Goal: Task Accomplishment & Management: Manage account settings

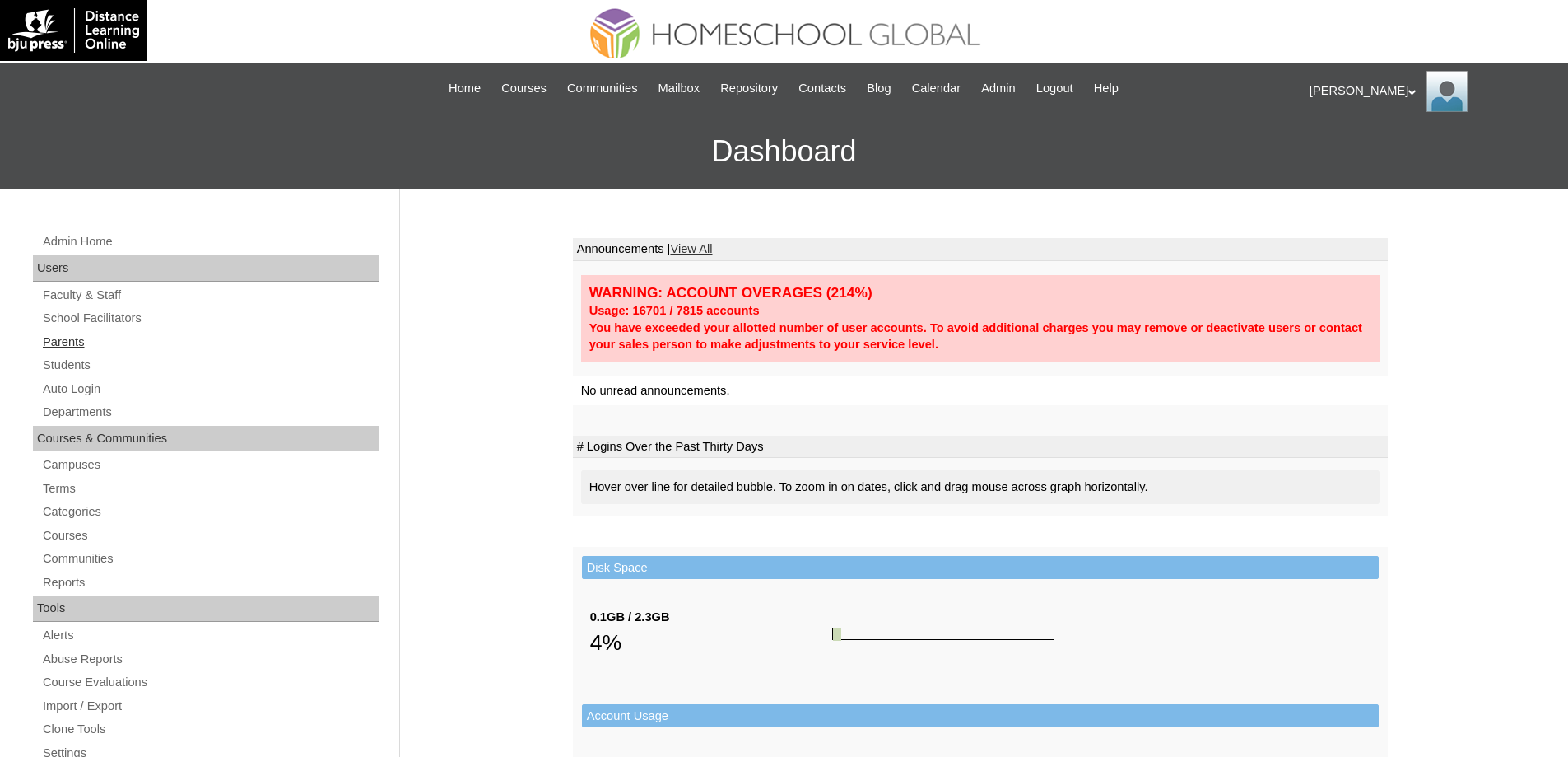
click at [89, 345] on link "Parents" at bounding box center [209, 342] width 338 height 20
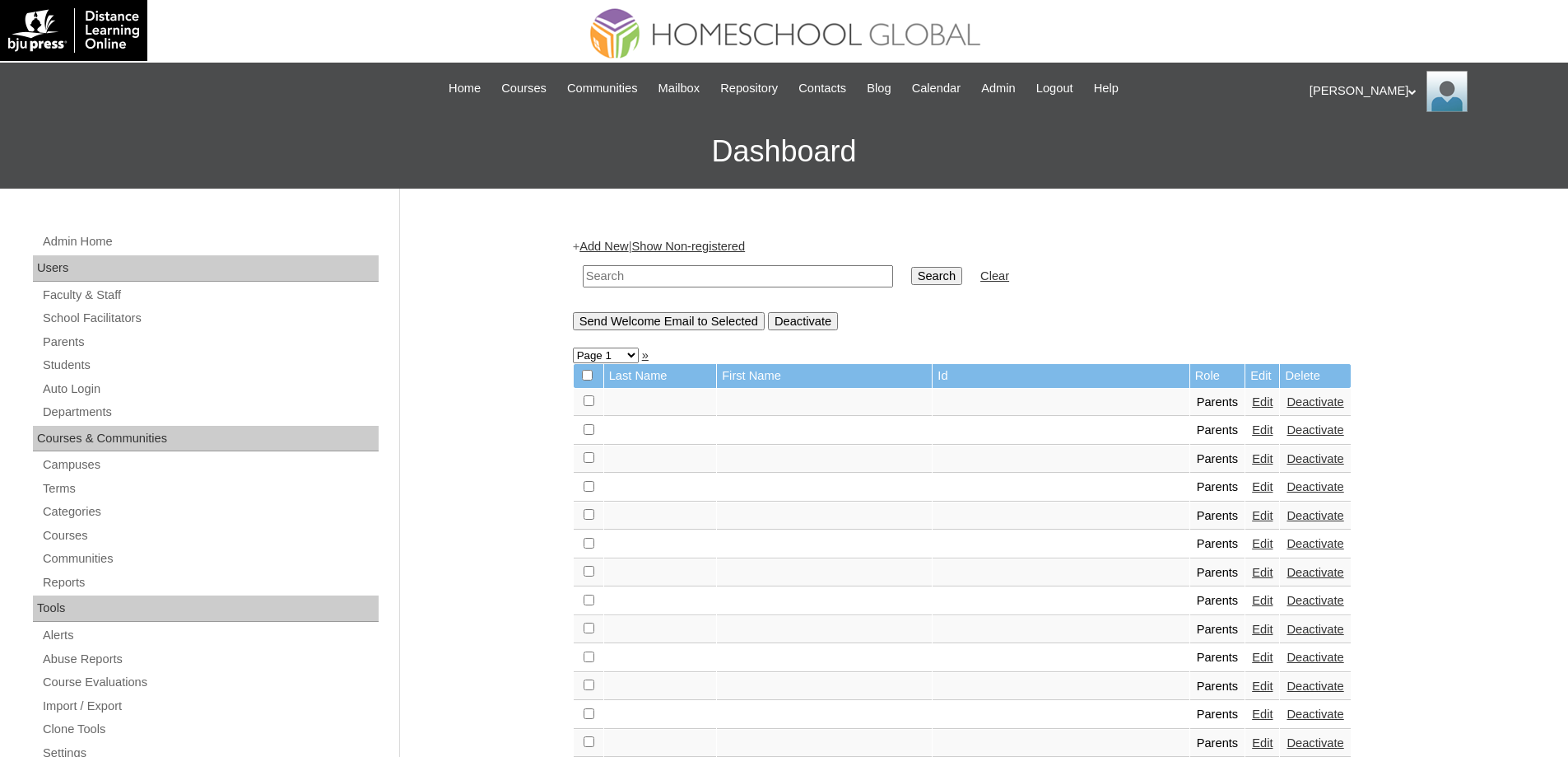
drag, startPoint x: 662, startPoint y: 279, endPoint x: 751, endPoint y: 279, distance: 89.0
click at [662, 279] on input "text" at bounding box center [738, 276] width 310 height 22
paste input "MHP00223-TECHPH2023"
type input "MHP00223-TECHPH2023"
click at [962, 277] on input "Search" at bounding box center [937, 276] width 51 height 18
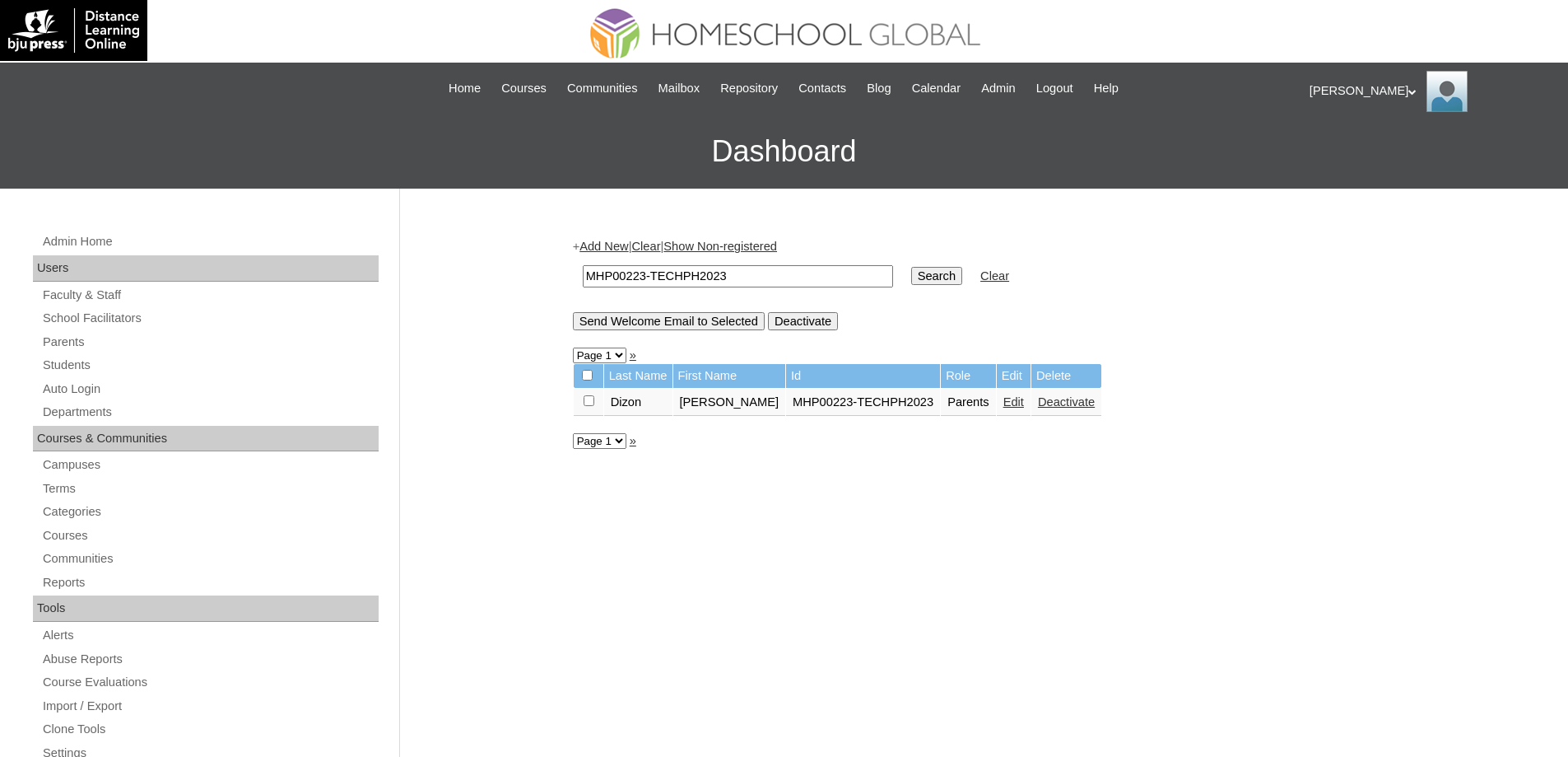
click at [1004, 407] on link "Edit" at bounding box center [1014, 402] width 20 height 13
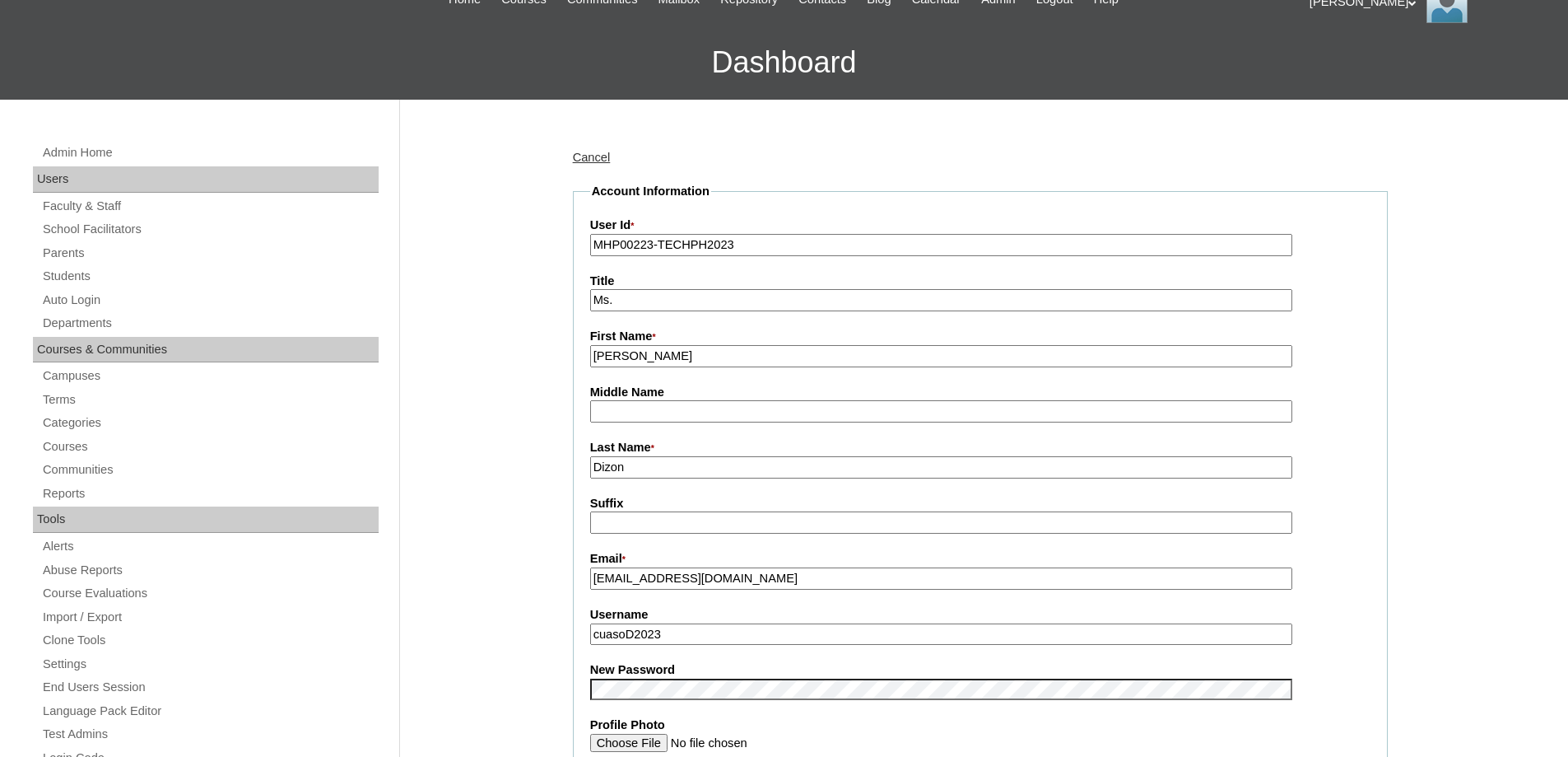
scroll to position [412, 0]
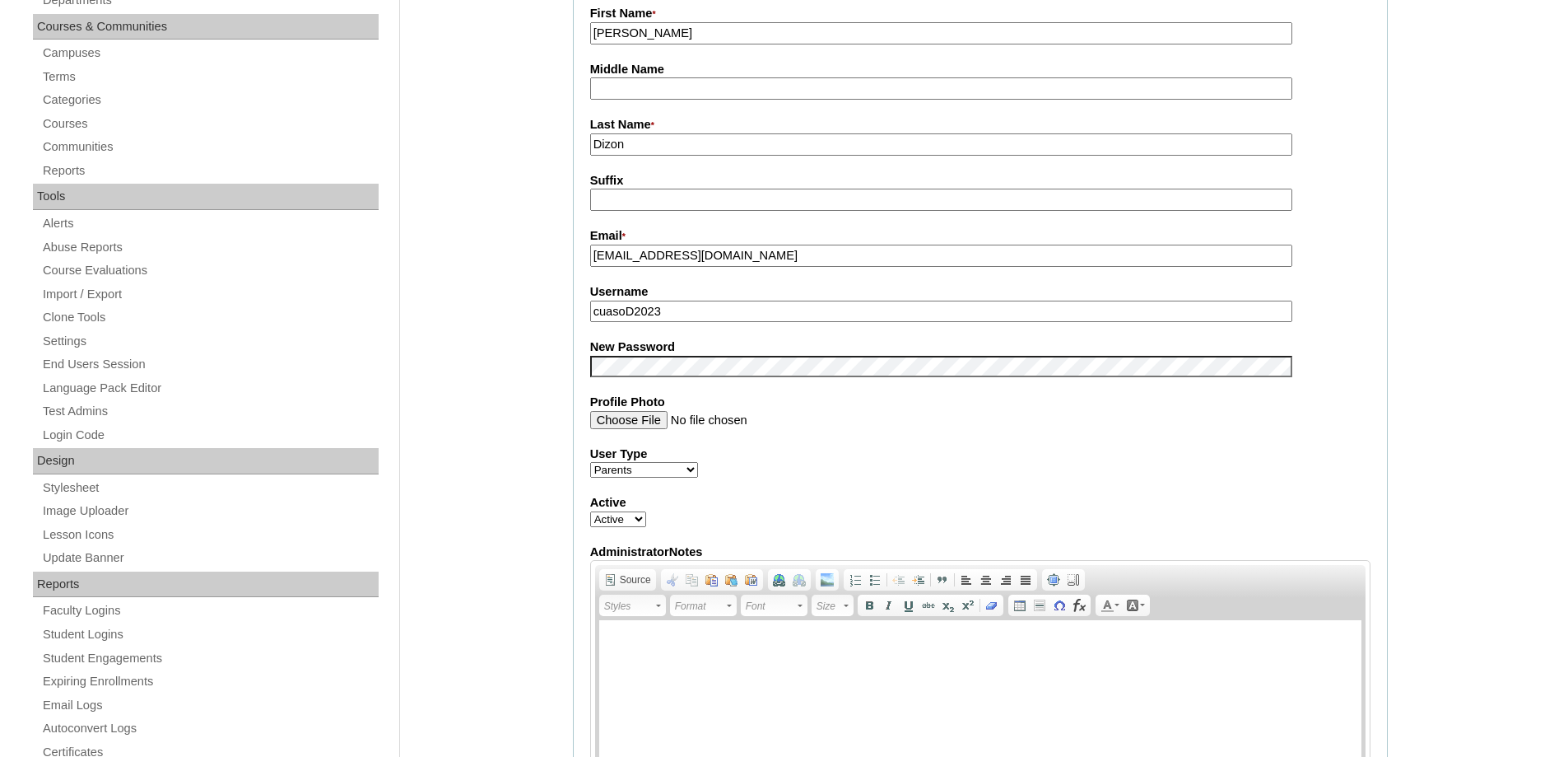
click at [519, 385] on div "Admin Home Users Faculty & Staff School Facilitators Parents Students Auto Logi…" at bounding box center [784, 753] width 1568 height 1953
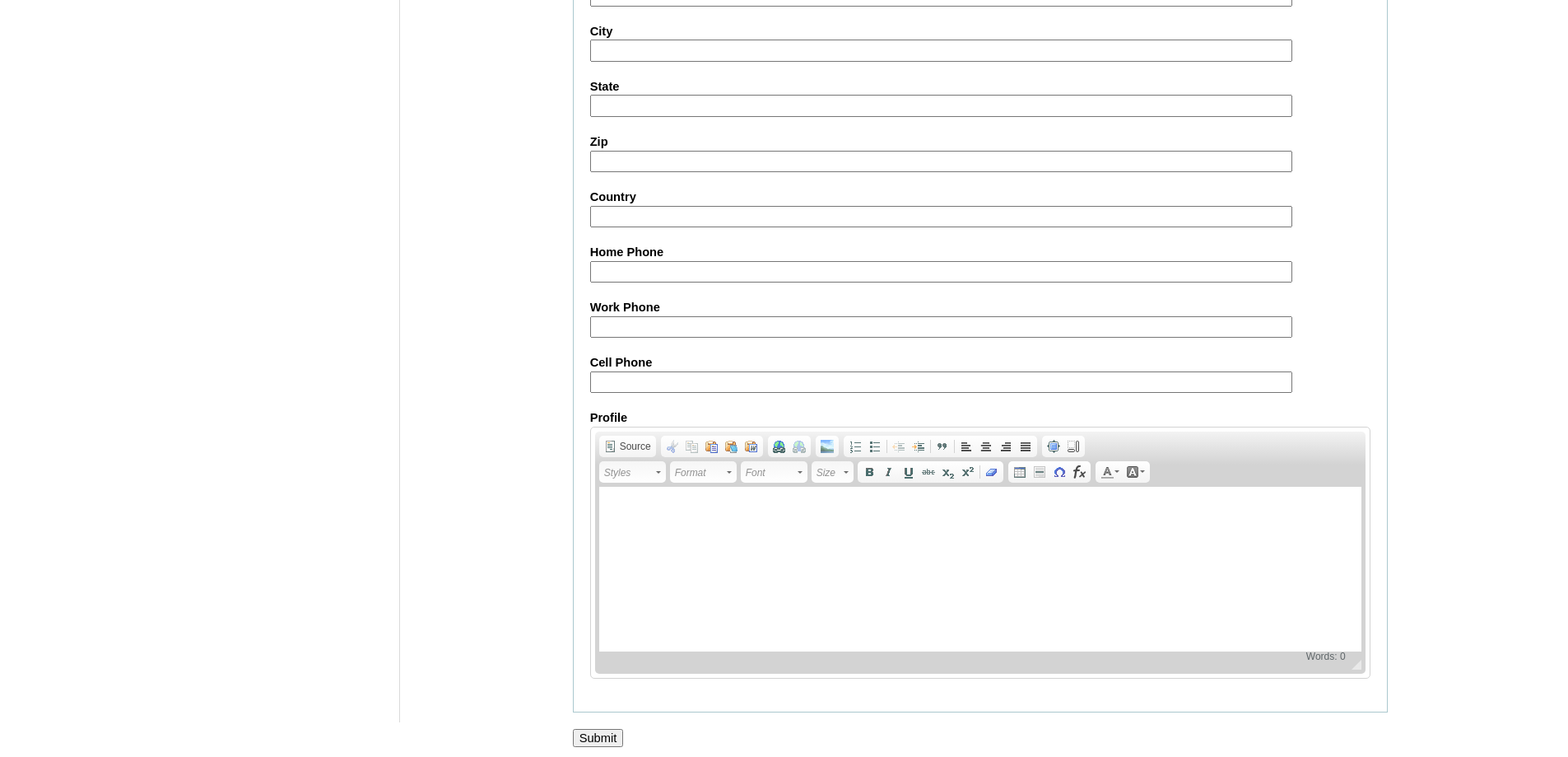
scroll to position [1407, 0]
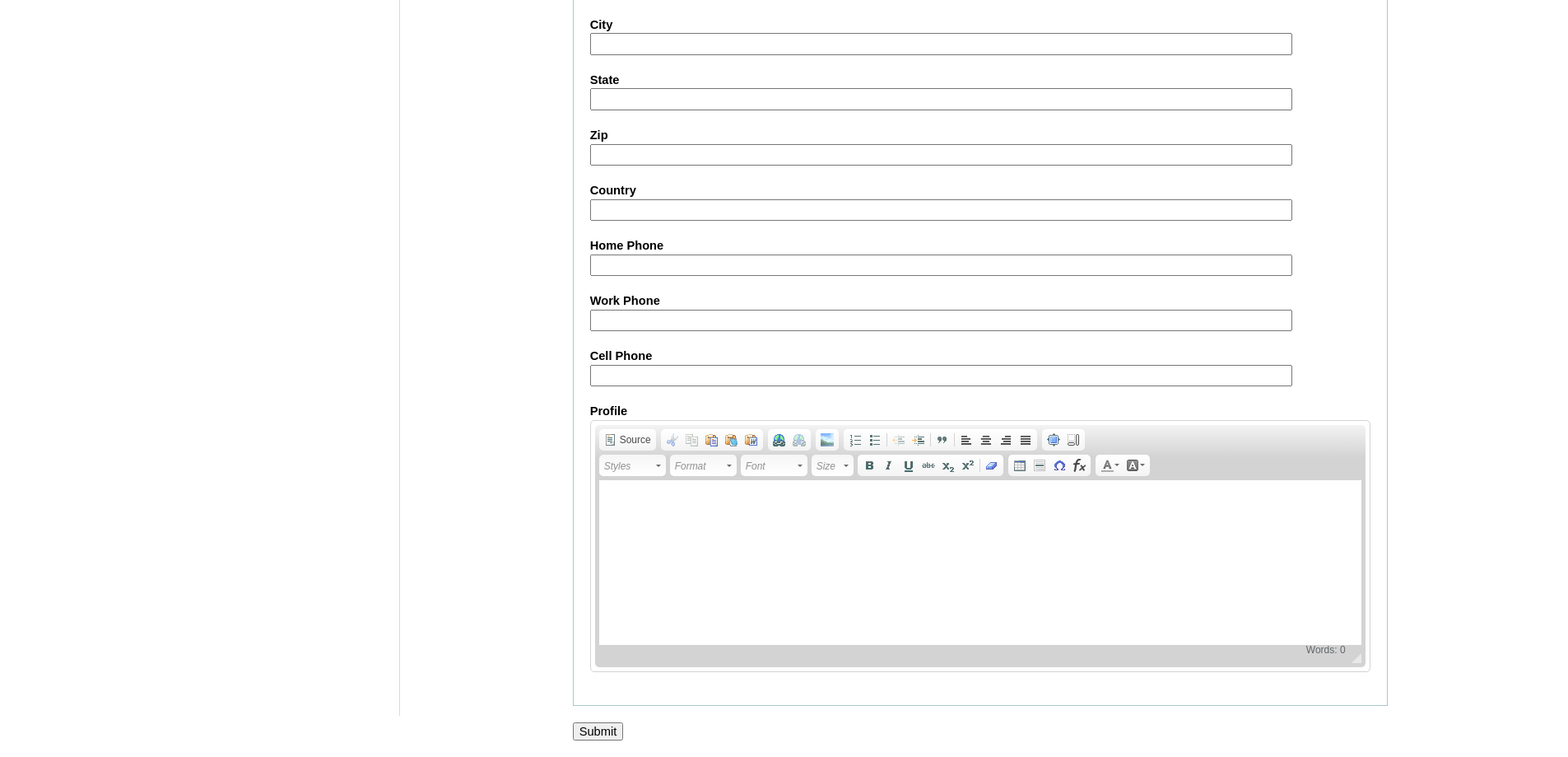
click at [612, 727] on input "Submit" at bounding box center [599, 731] width 51 height 18
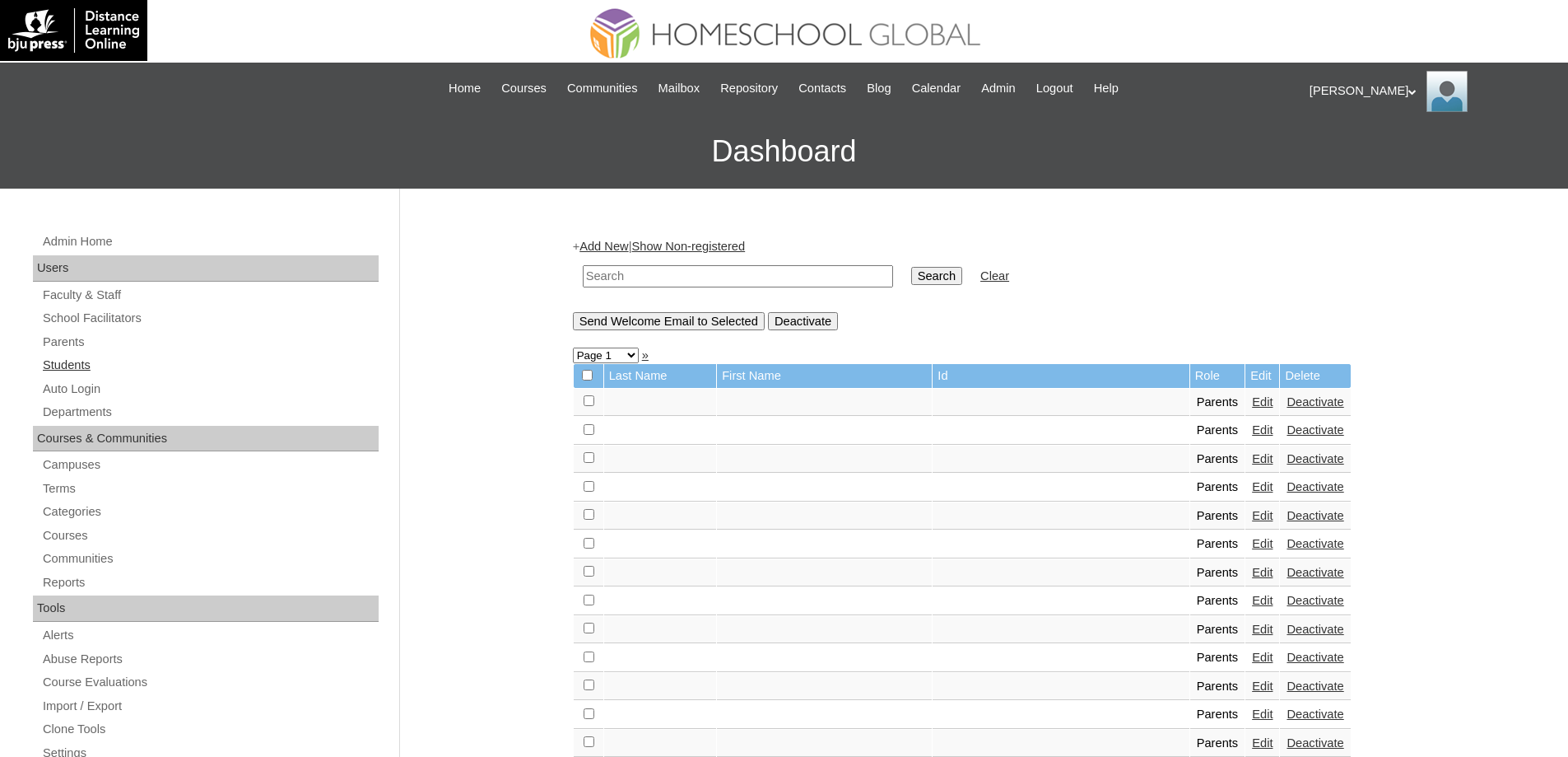
click at [167, 366] on link "Students" at bounding box center [209, 365] width 338 height 20
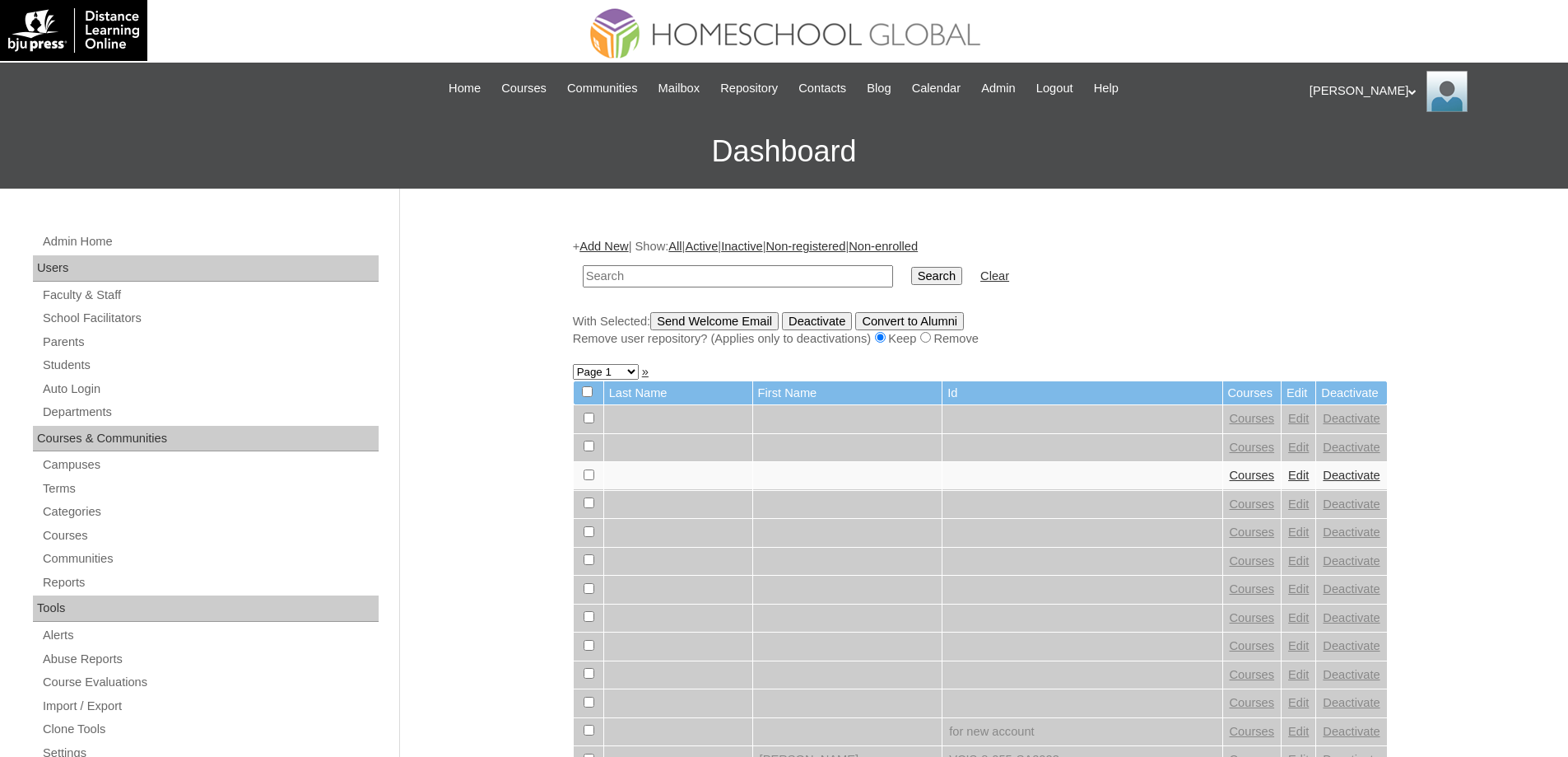
click at [791, 278] on input "text" at bounding box center [738, 276] width 310 height 22
type input "MHS0298-TECHPH2023"
click at [922, 280] on input "Search" at bounding box center [937, 276] width 51 height 18
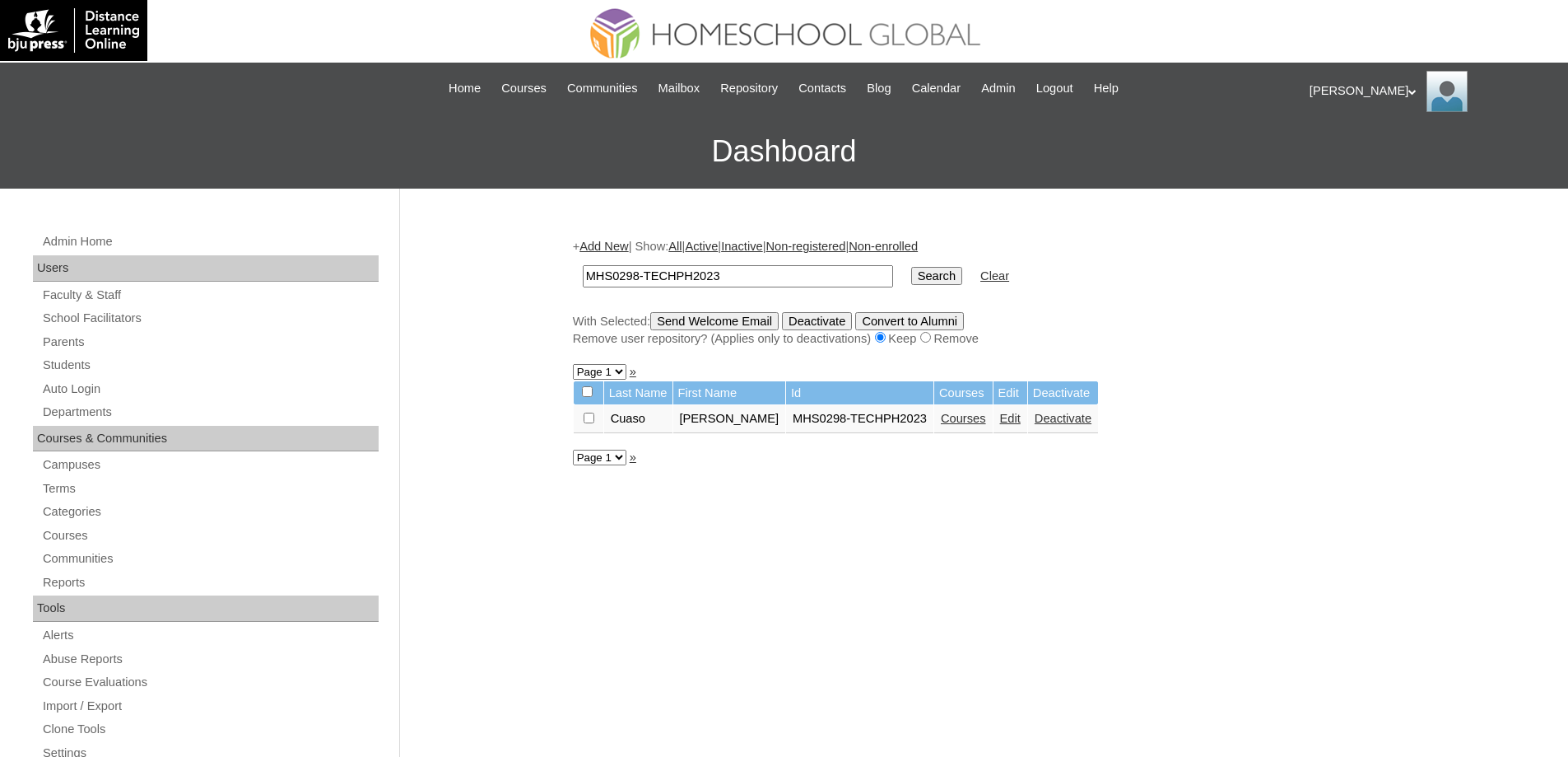
click at [1018, 422] on link "Edit" at bounding box center [1010, 418] width 20 height 13
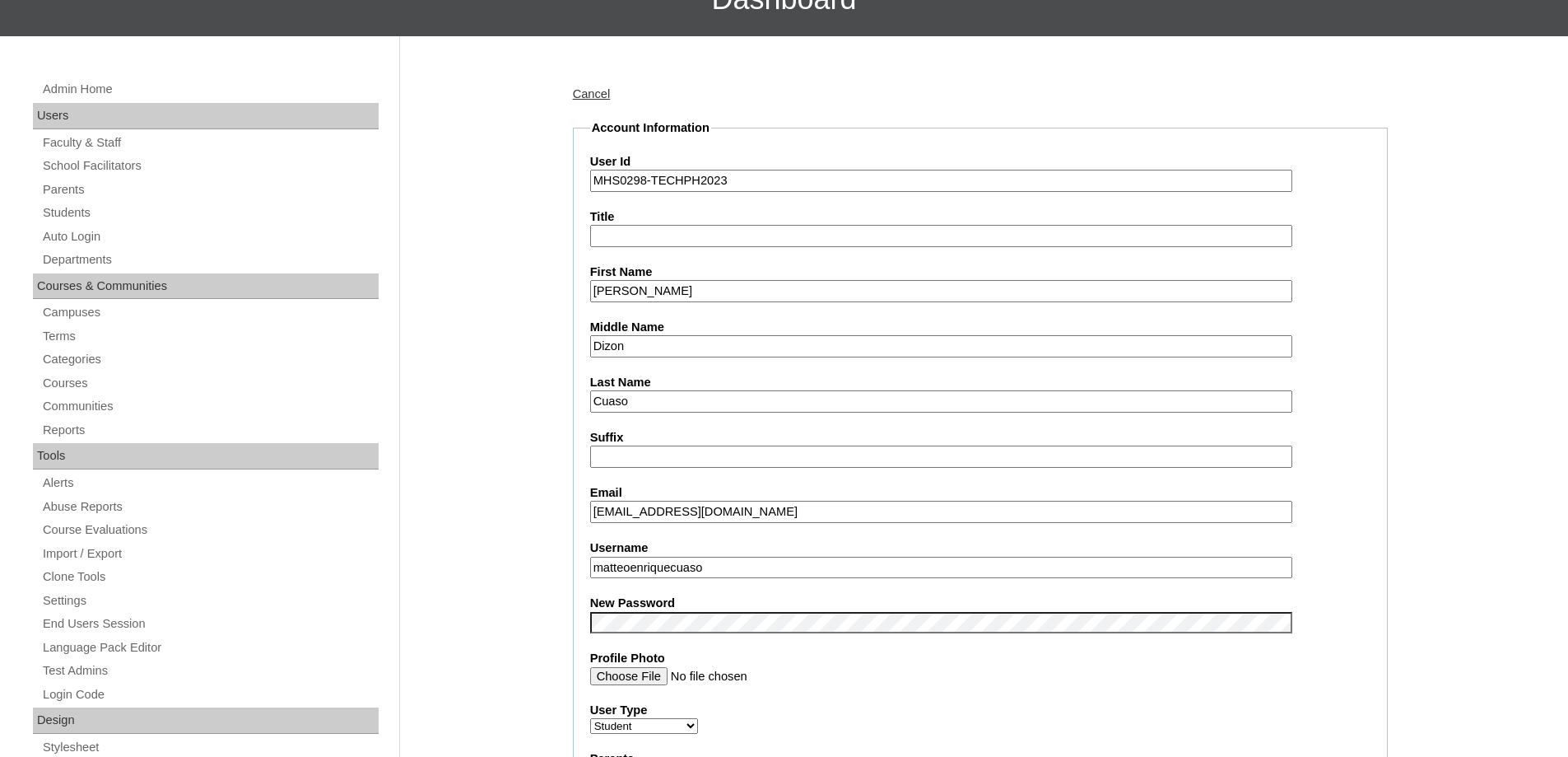
scroll to position [329, 0]
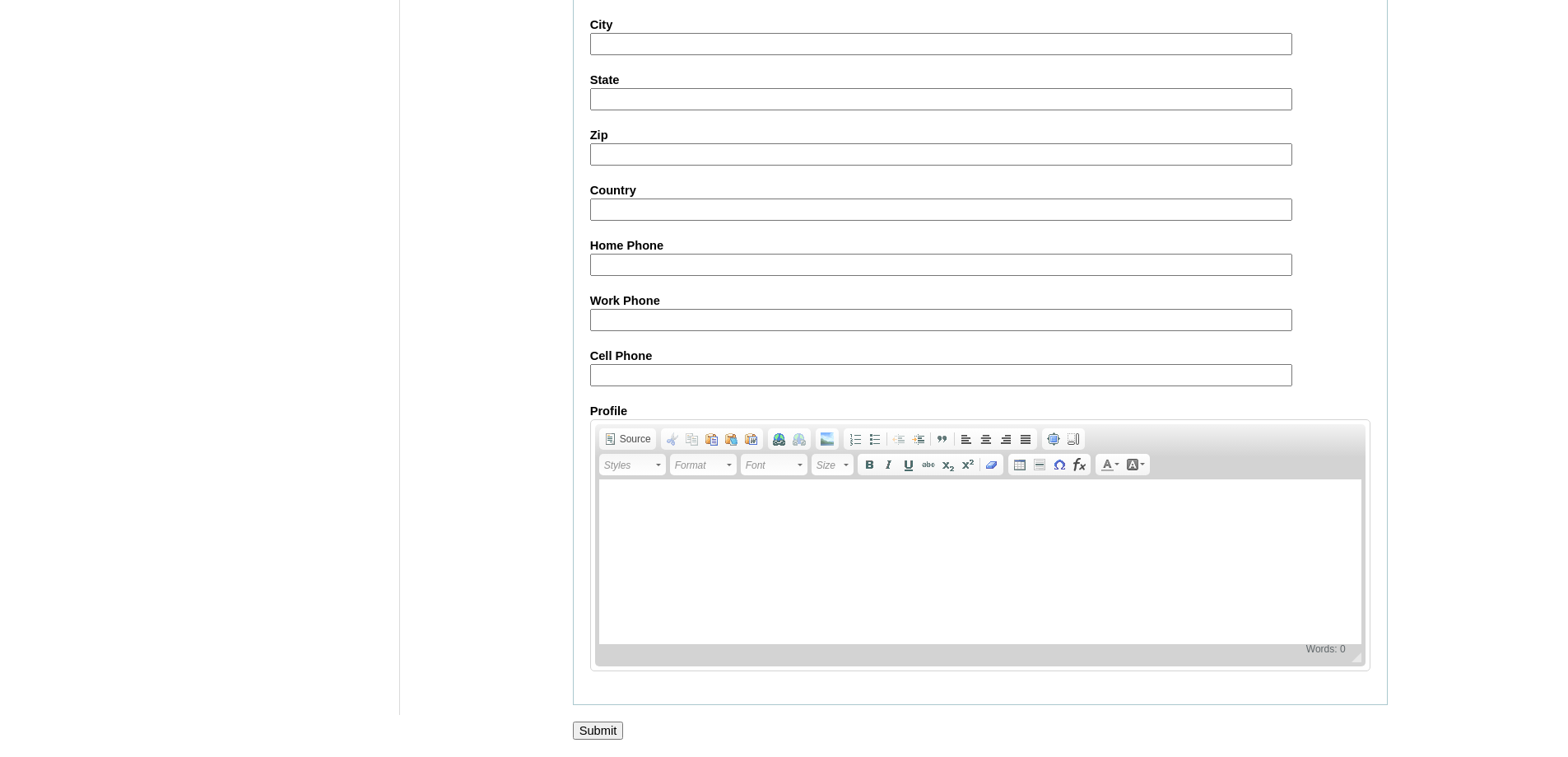
scroll to position [1753, 0]
click at [601, 729] on input "Submit" at bounding box center [599, 730] width 51 height 18
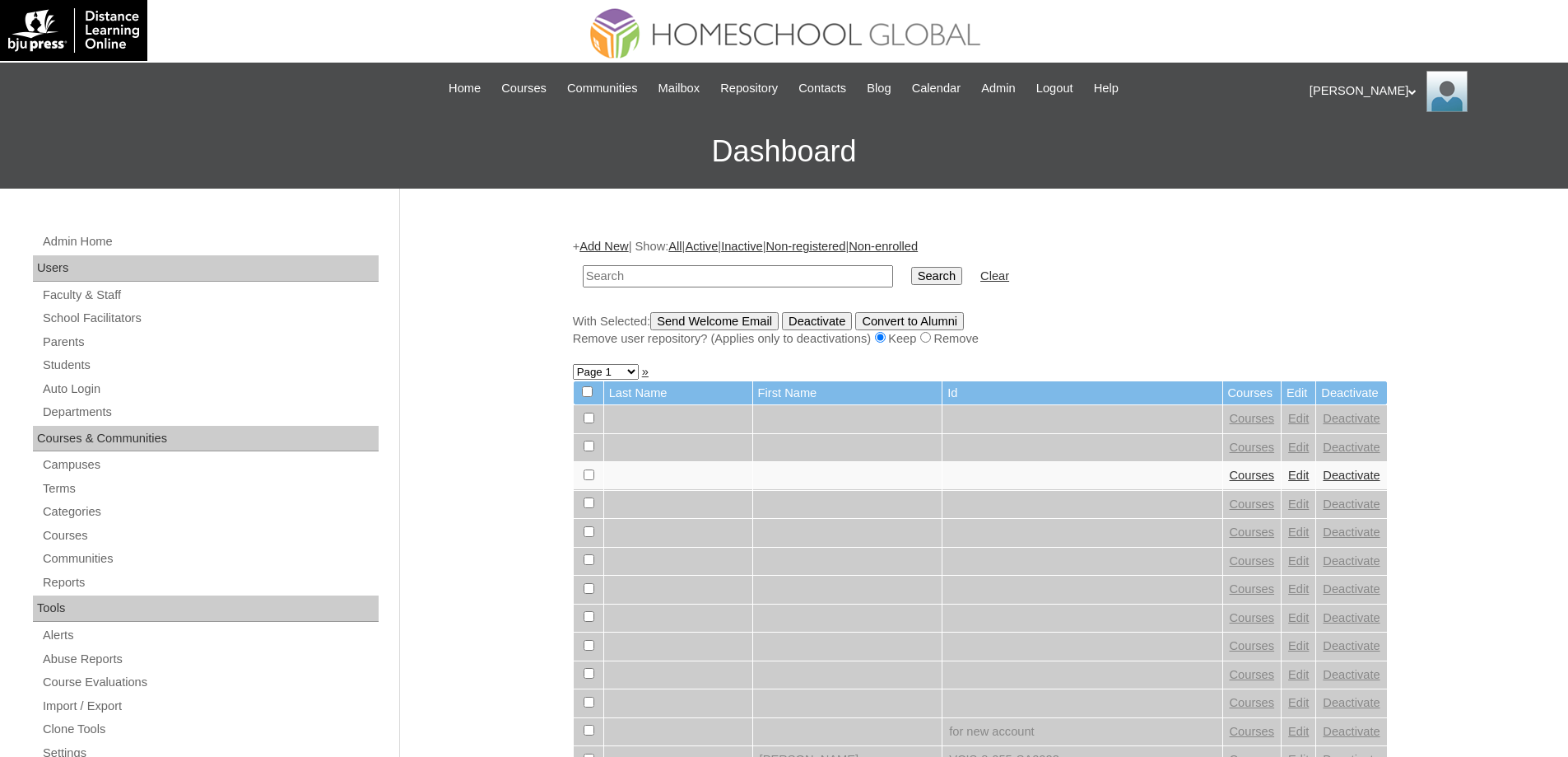
click at [685, 280] on input "text" at bounding box center [738, 276] width 310 height 22
type input "MHS0298-TECHPH2023"
click at [962, 272] on input "Search" at bounding box center [937, 276] width 51 height 18
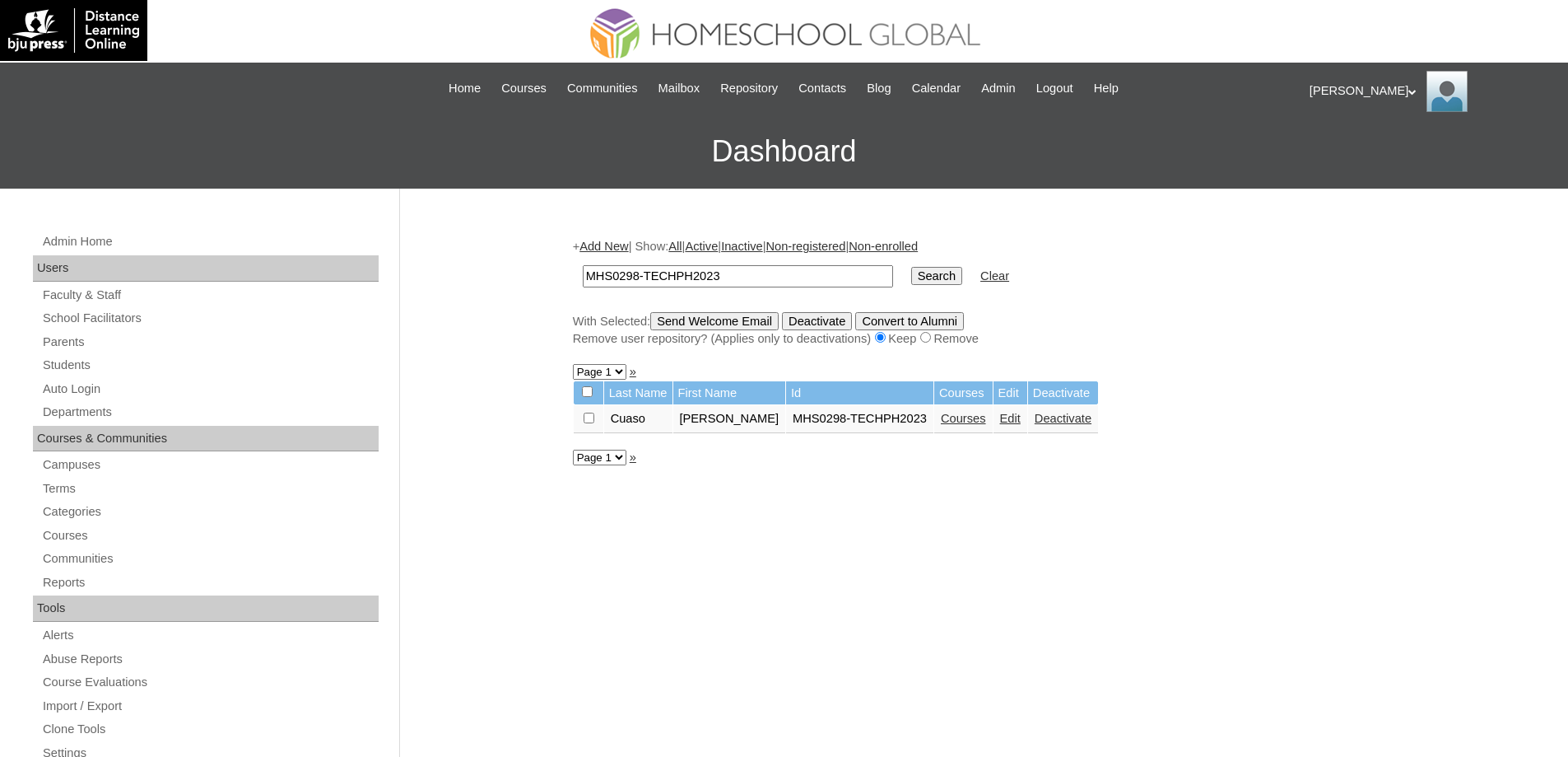
click at [980, 421] on link "Courses" at bounding box center [963, 418] width 45 height 13
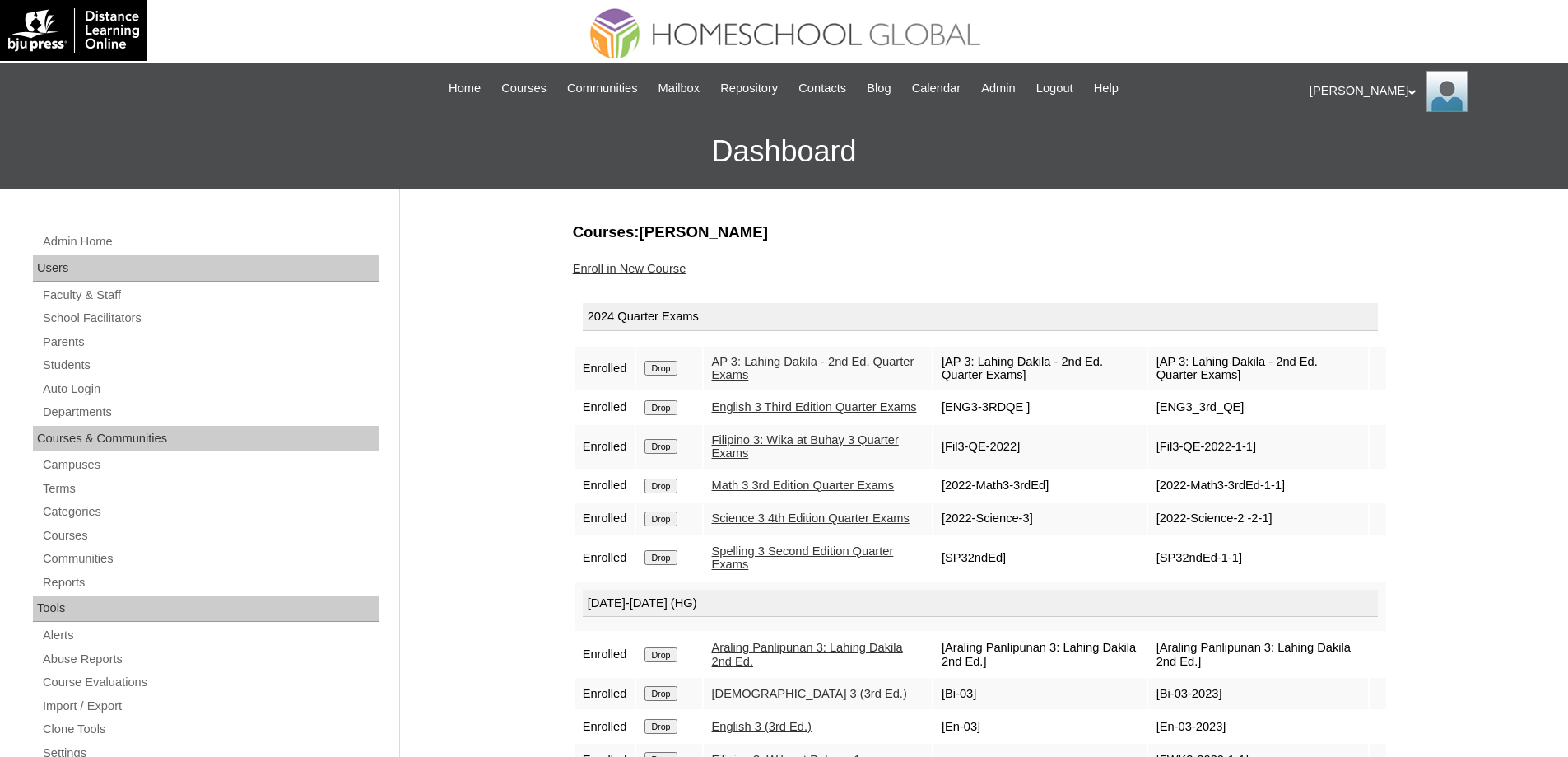
click at [674, 373] on input "Drop" at bounding box center [661, 368] width 32 height 15
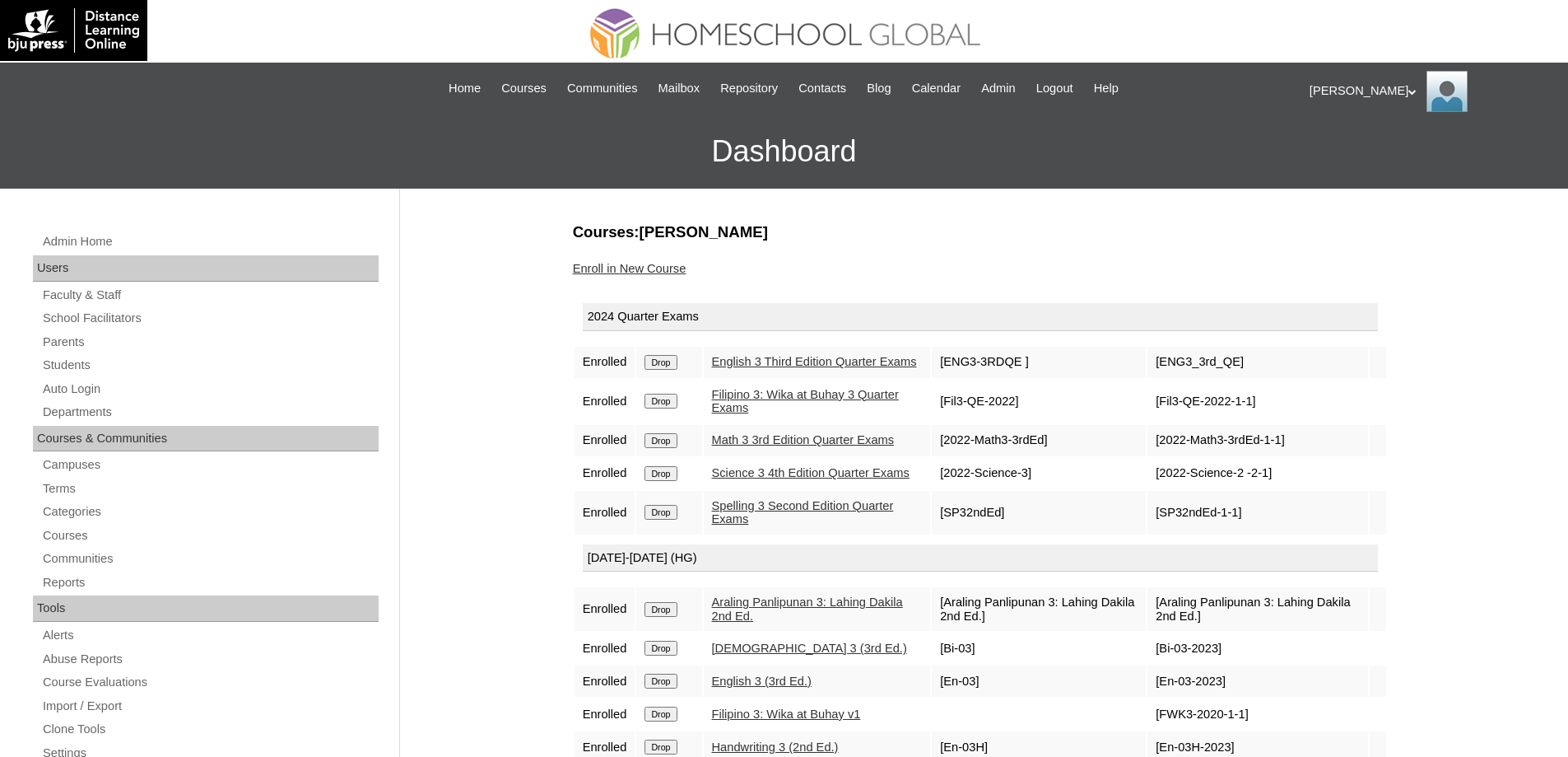
click at [671, 363] on input "Drop" at bounding box center [661, 362] width 32 height 15
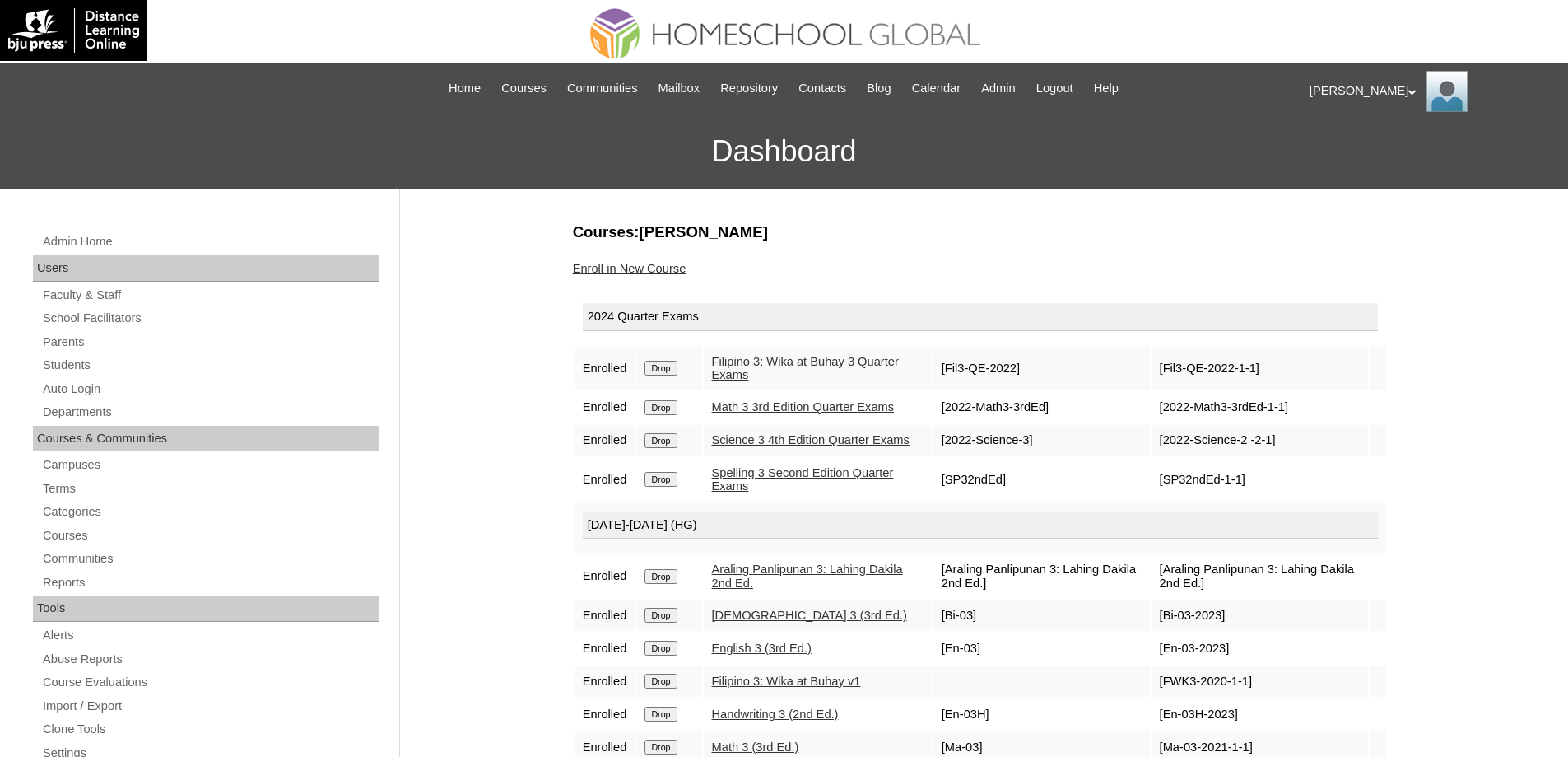
click at [677, 375] on input "Drop" at bounding box center [661, 368] width 32 height 15
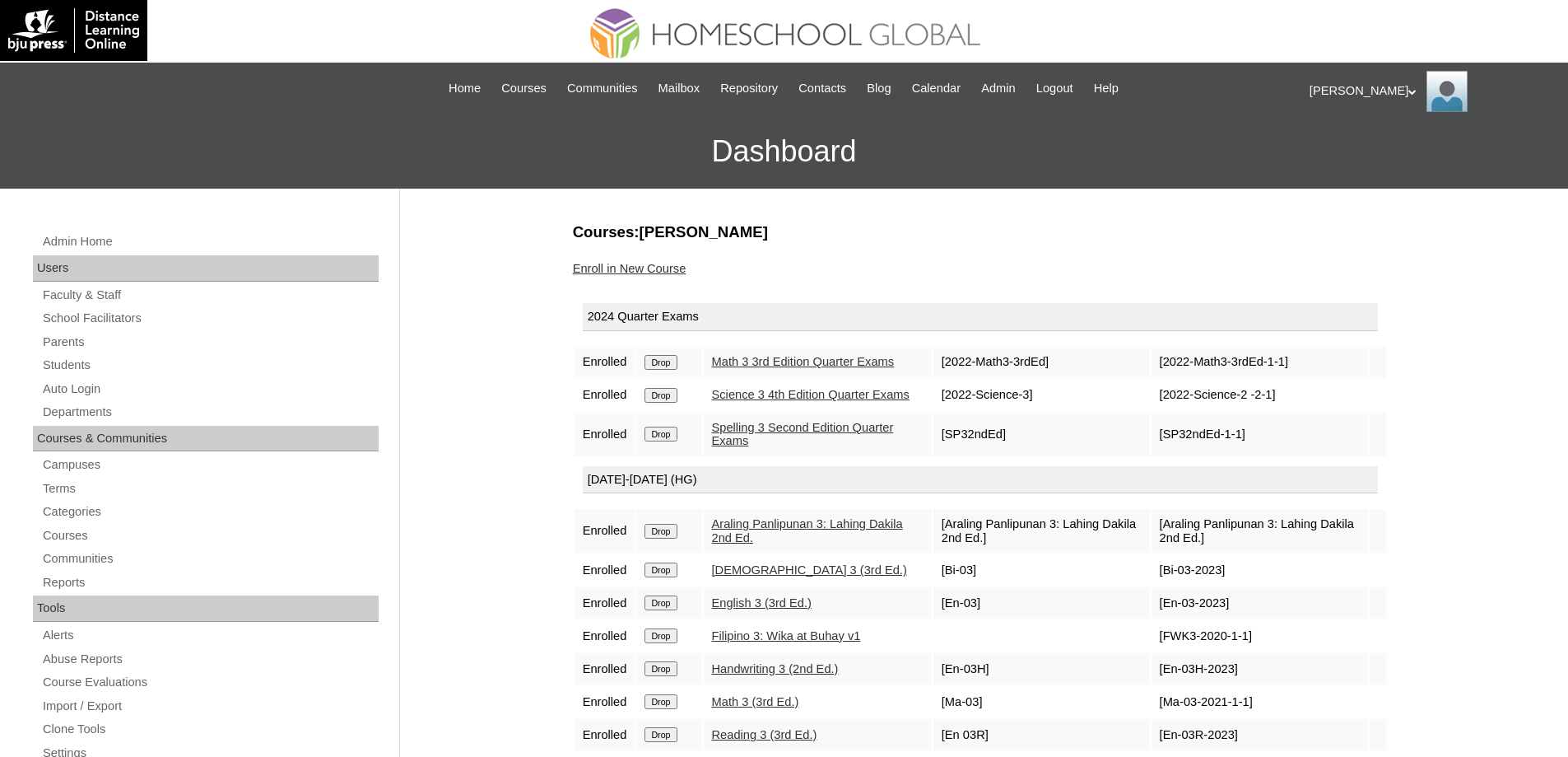
click at [672, 370] on input "Drop" at bounding box center [661, 362] width 32 height 15
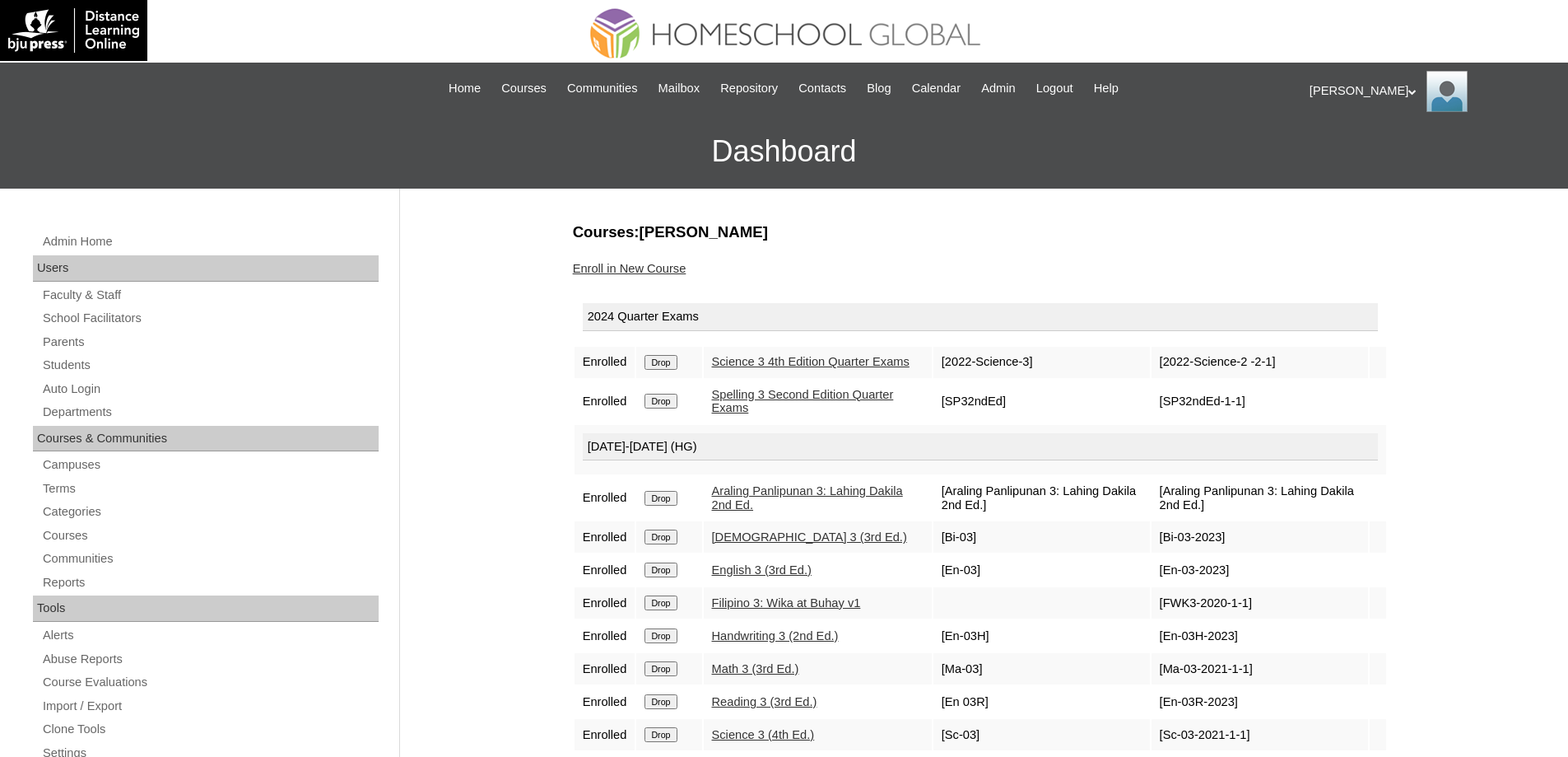
click at [675, 367] on input "Drop" at bounding box center [661, 362] width 32 height 15
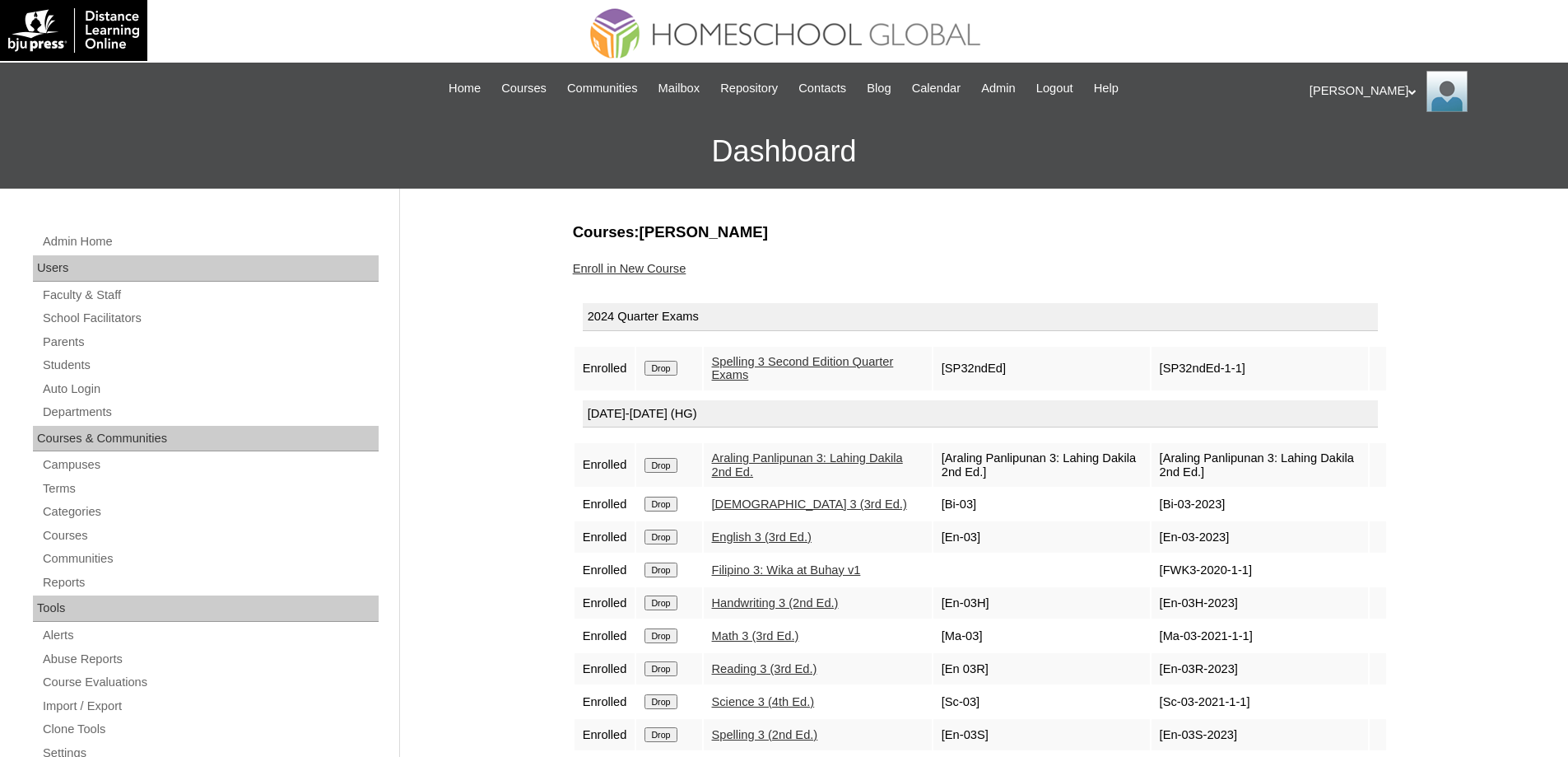
click at [664, 371] on input "Drop" at bounding box center [661, 368] width 32 height 15
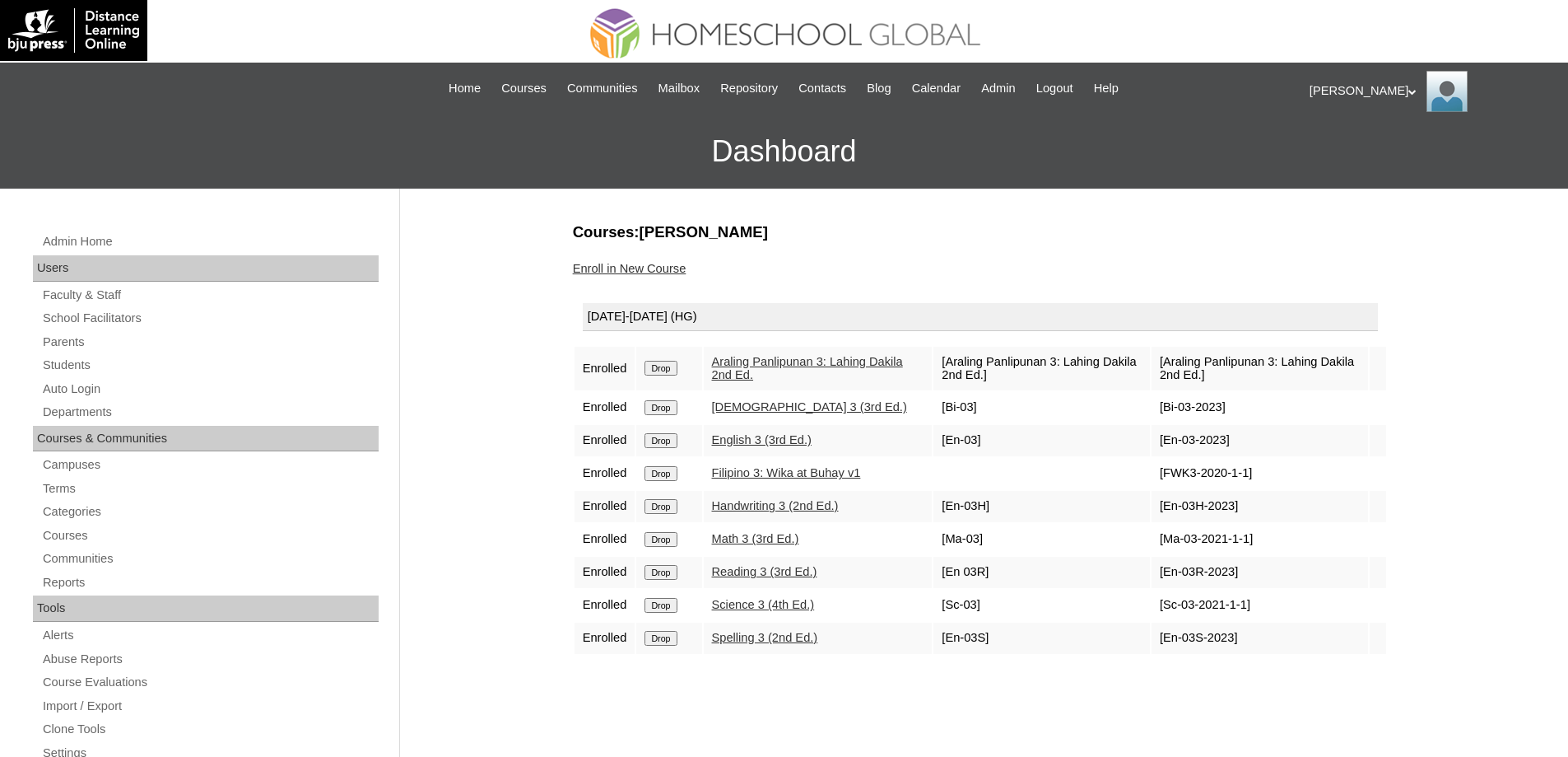
click at [673, 373] on input "Drop" at bounding box center [661, 368] width 32 height 15
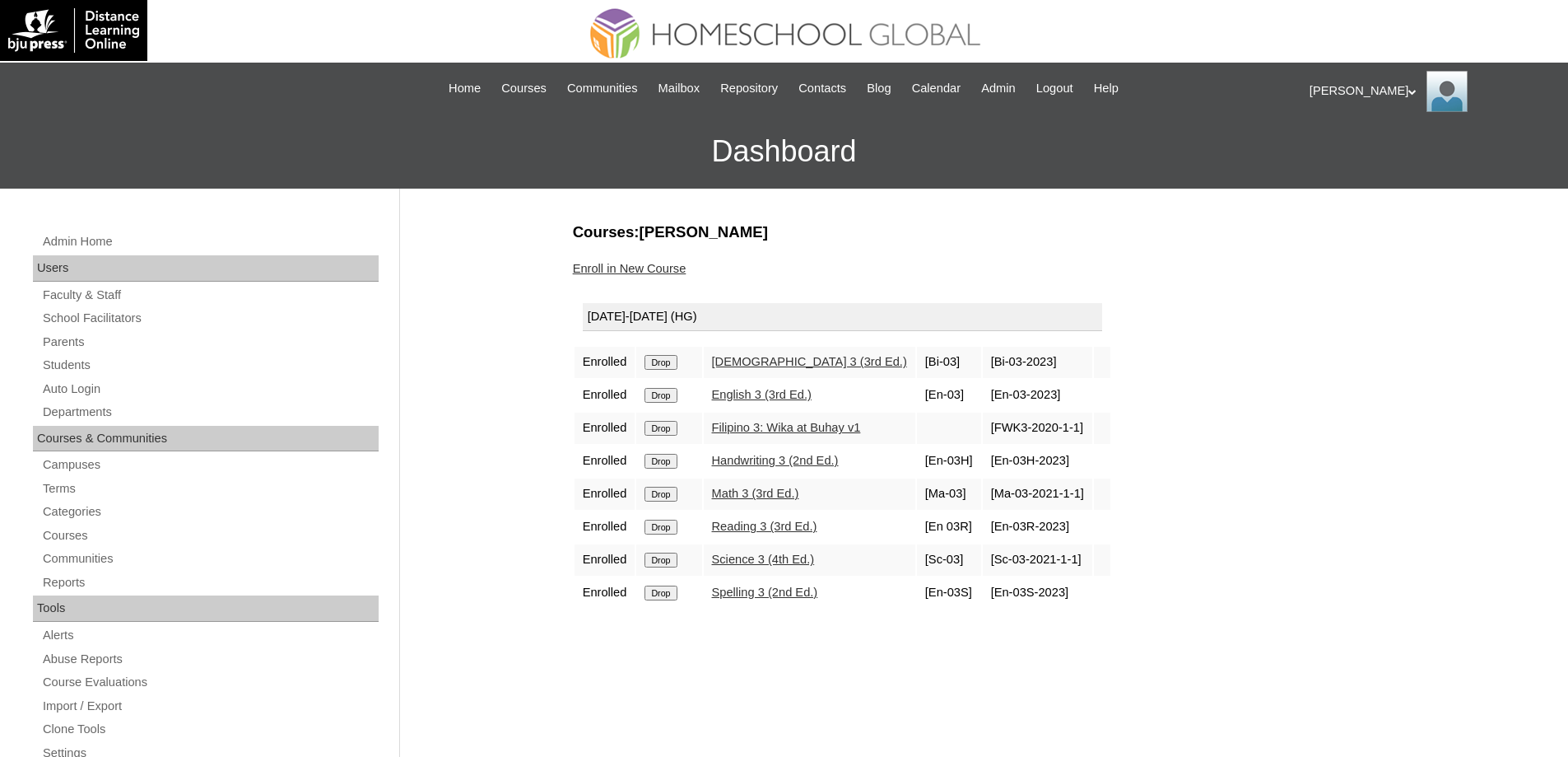
click at [665, 360] on input "Drop" at bounding box center [661, 362] width 32 height 15
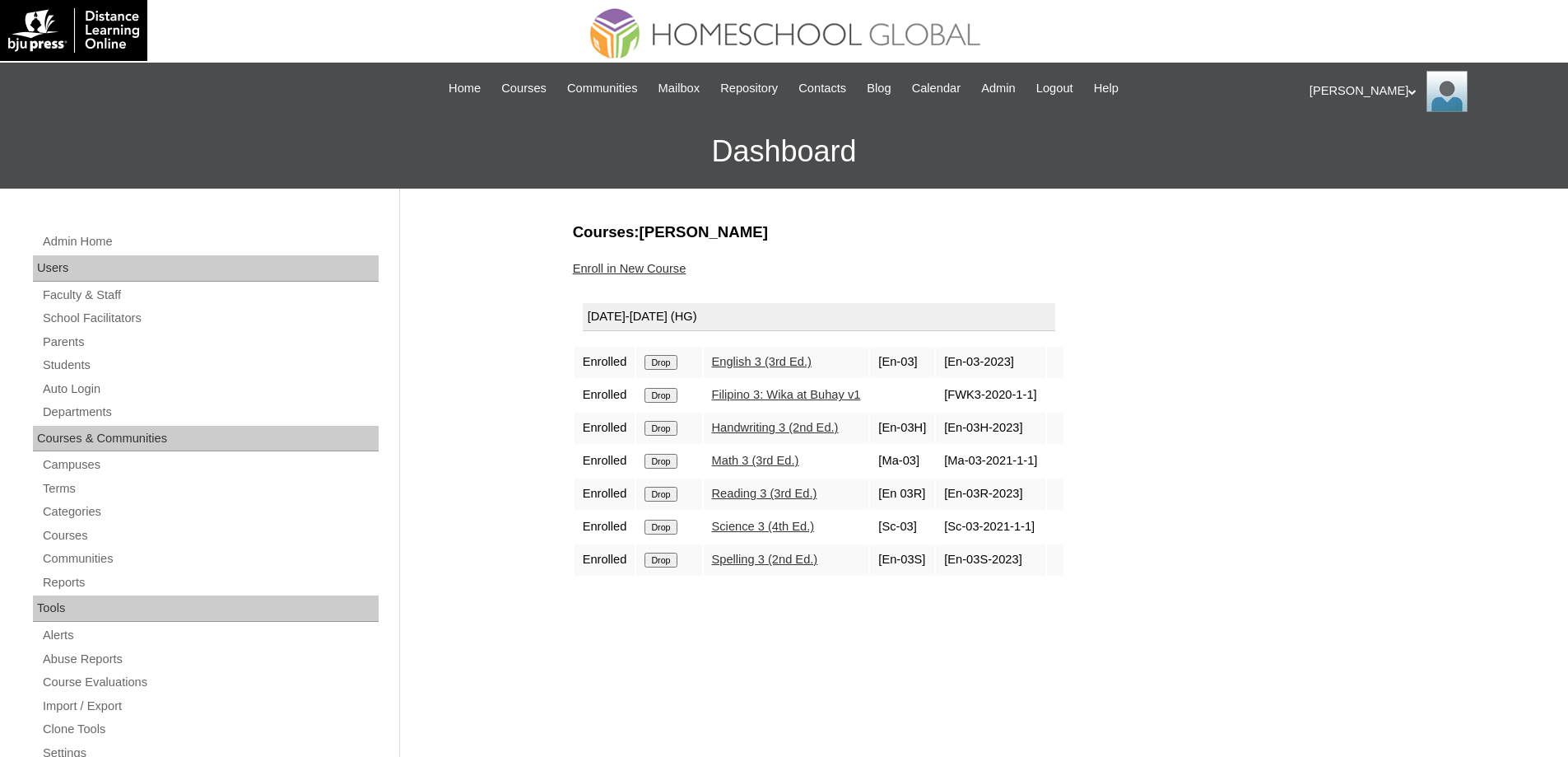
click at [676, 367] on input "Drop" at bounding box center [661, 362] width 32 height 15
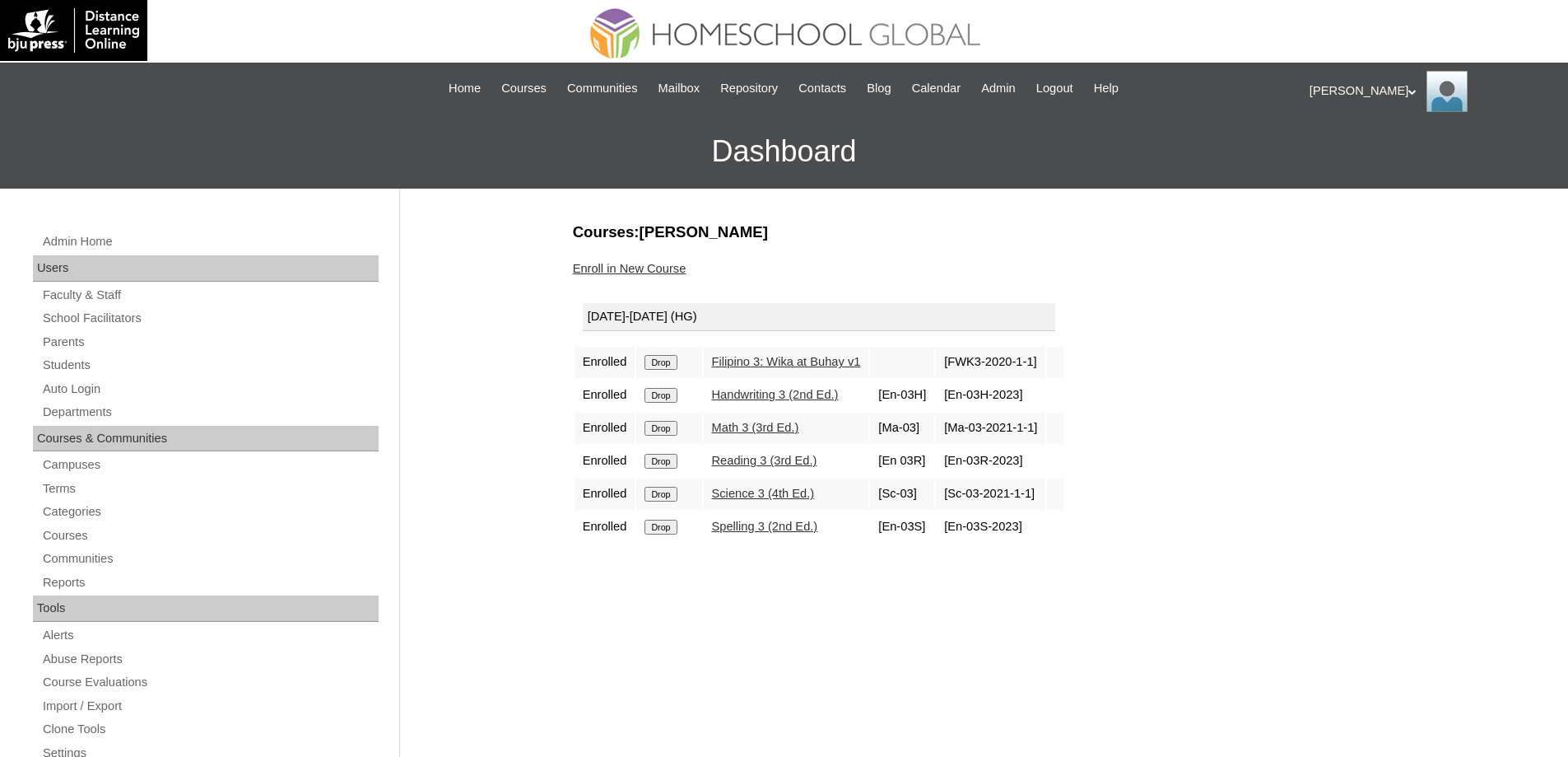
click at [671, 365] on input "Drop" at bounding box center [661, 362] width 32 height 15
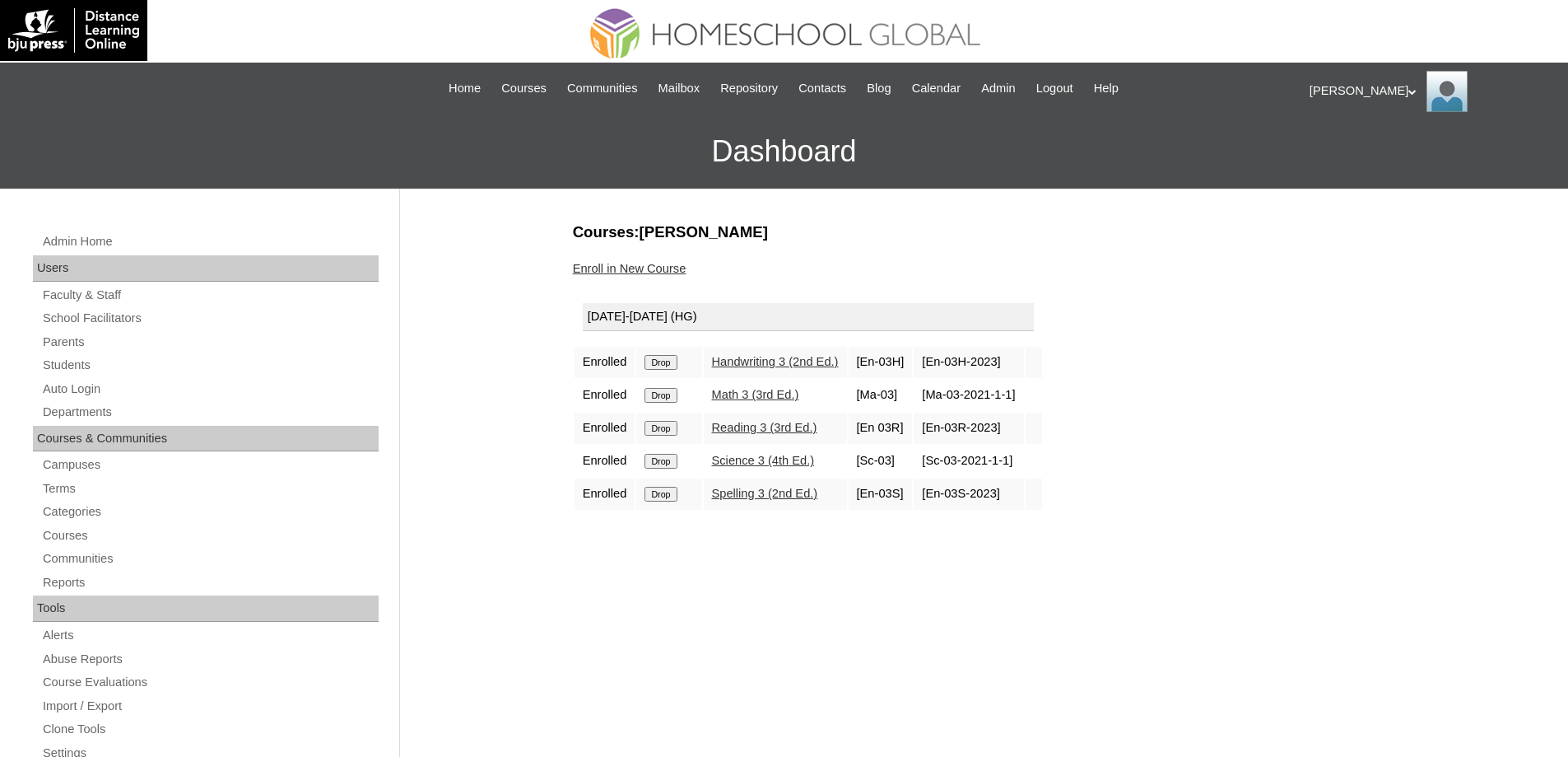
click at [666, 360] on input "Drop" at bounding box center [661, 362] width 32 height 15
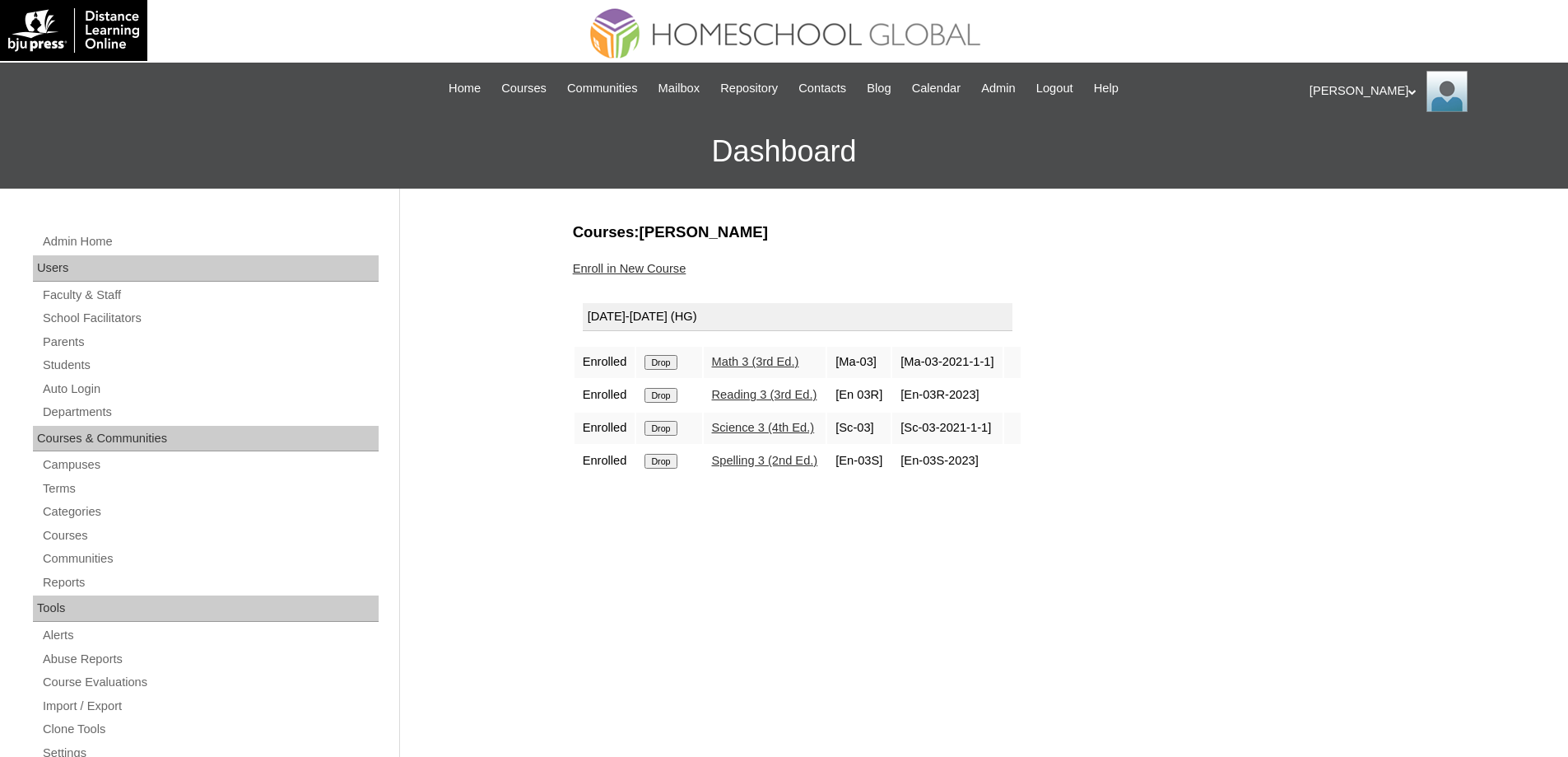
click at [673, 368] on input "Drop" at bounding box center [661, 362] width 32 height 15
click at [662, 364] on input "Drop" at bounding box center [661, 362] width 32 height 15
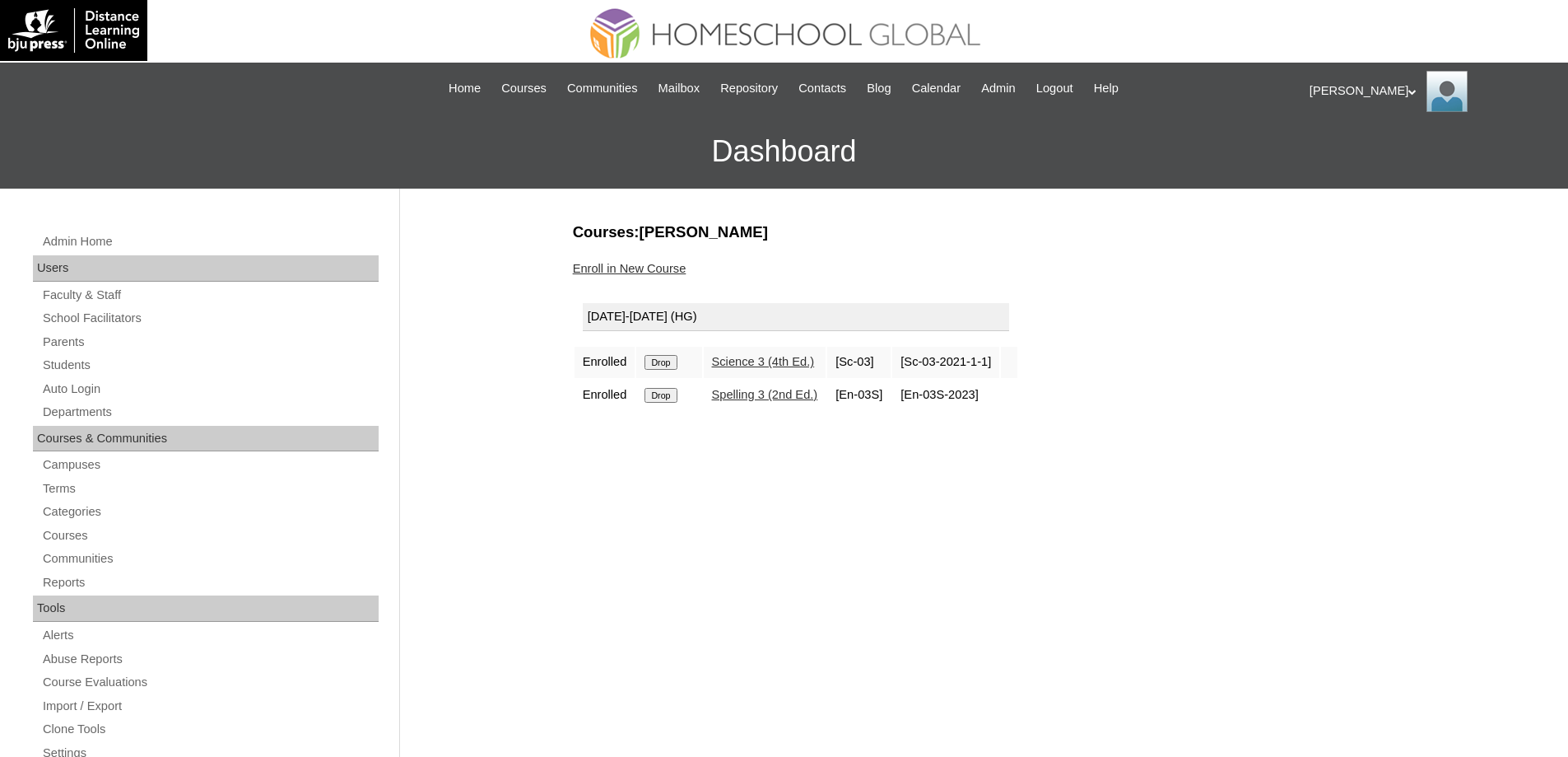
click at [673, 363] on input "Drop" at bounding box center [661, 362] width 32 height 15
click at [669, 356] on input "Drop" at bounding box center [661, 362] width 32 height 15
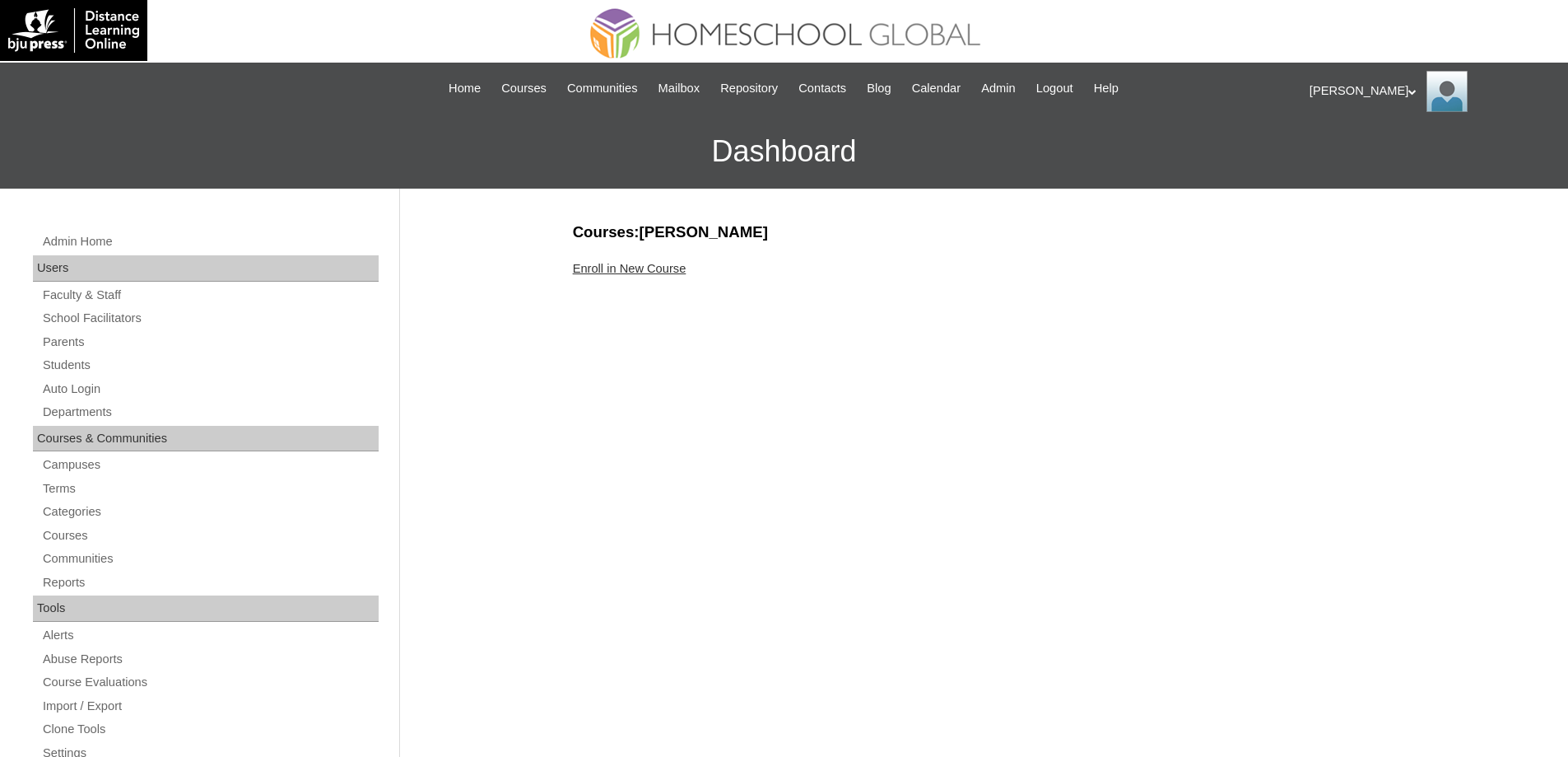
click at [620, 272] on link "Enroll in New Course" at bounding box center [630, 268] width 114 height 13
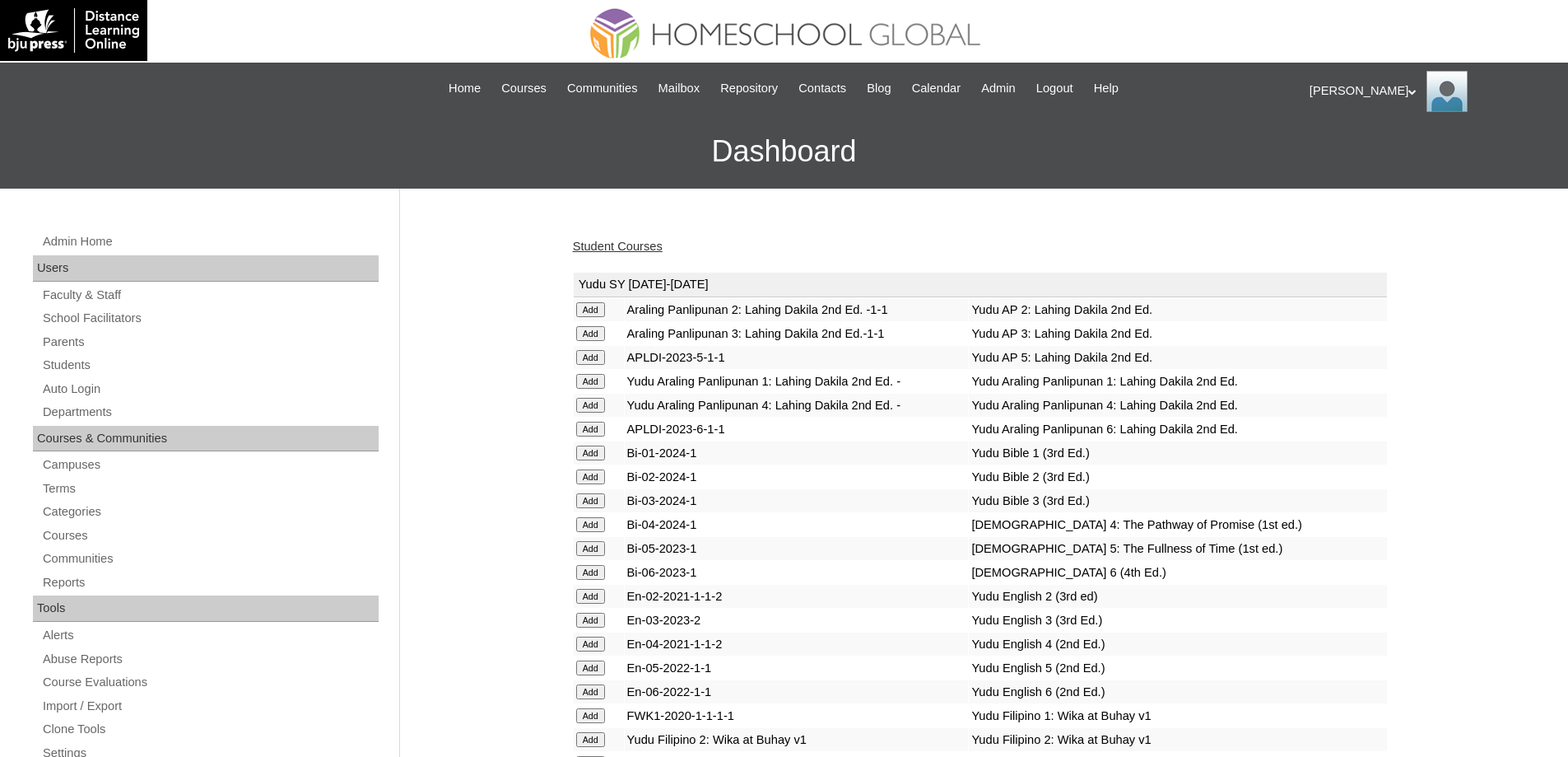
click at [617, 252] on link "Student Courses" at bounding box center [617, 246] width 90 height 13
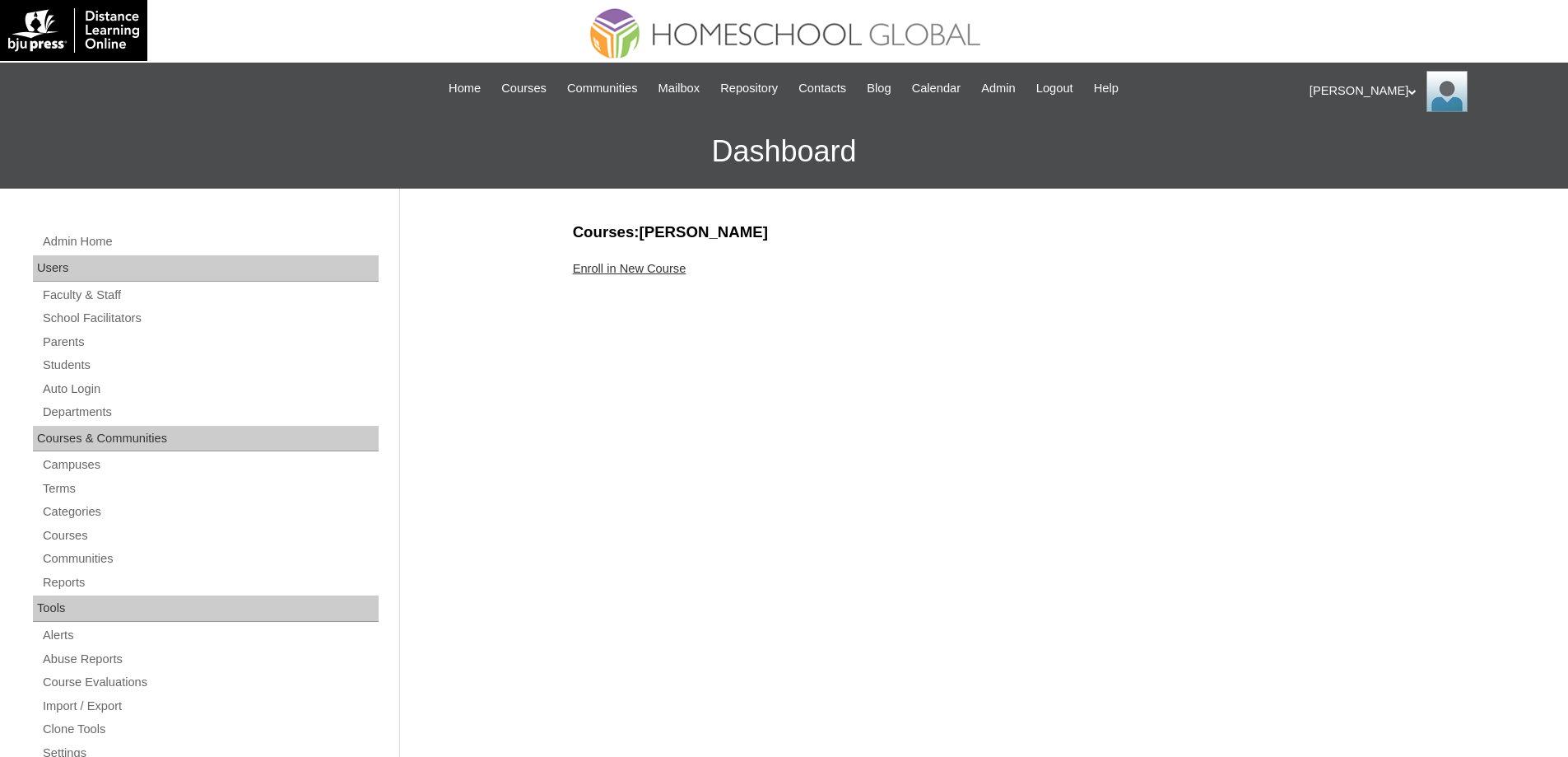
click at [603, 272] on link "Enroll in New Course" at bounding box center [630, 268] width 114 height 13
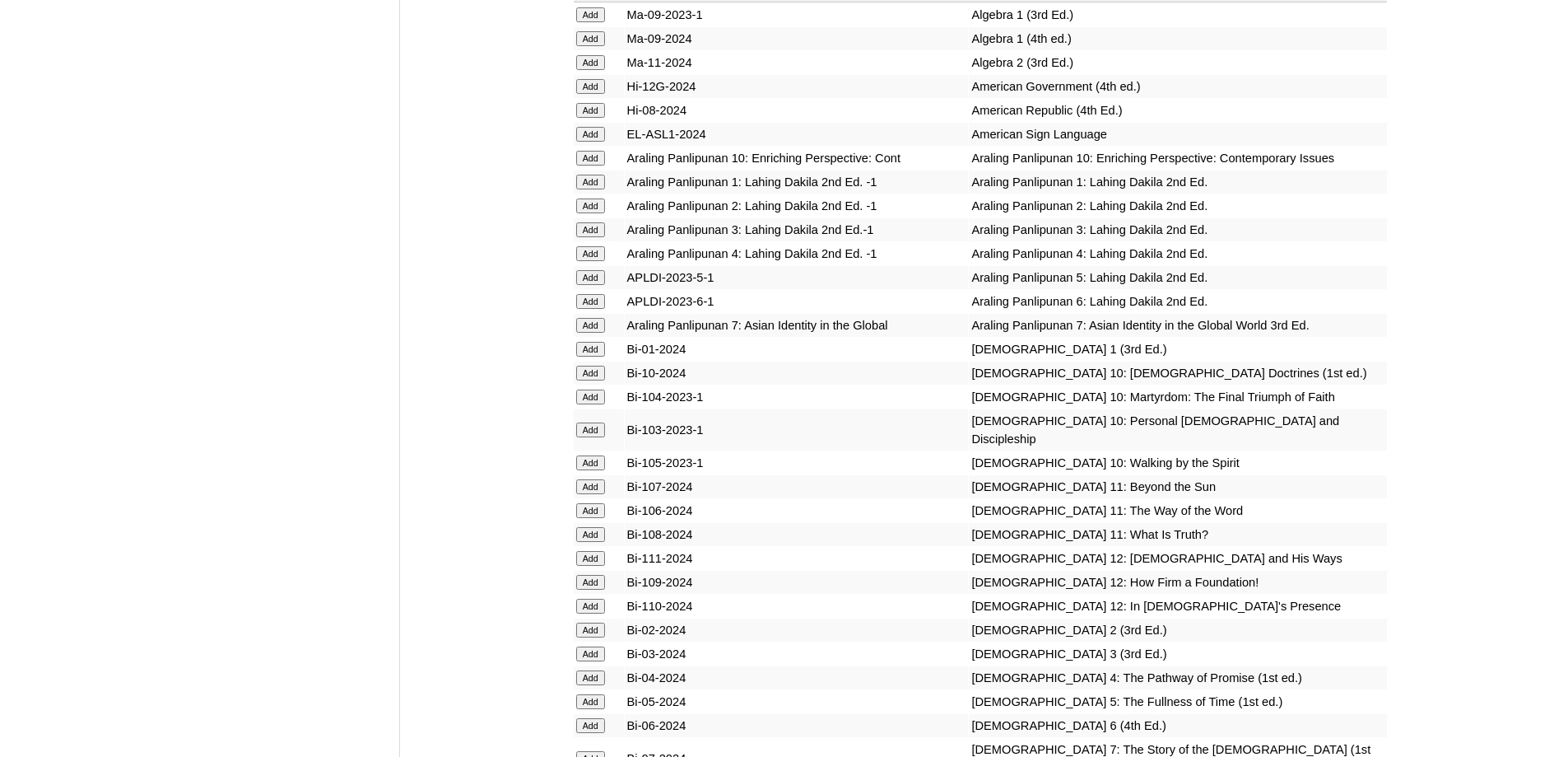
scroll to position [4366, 0]
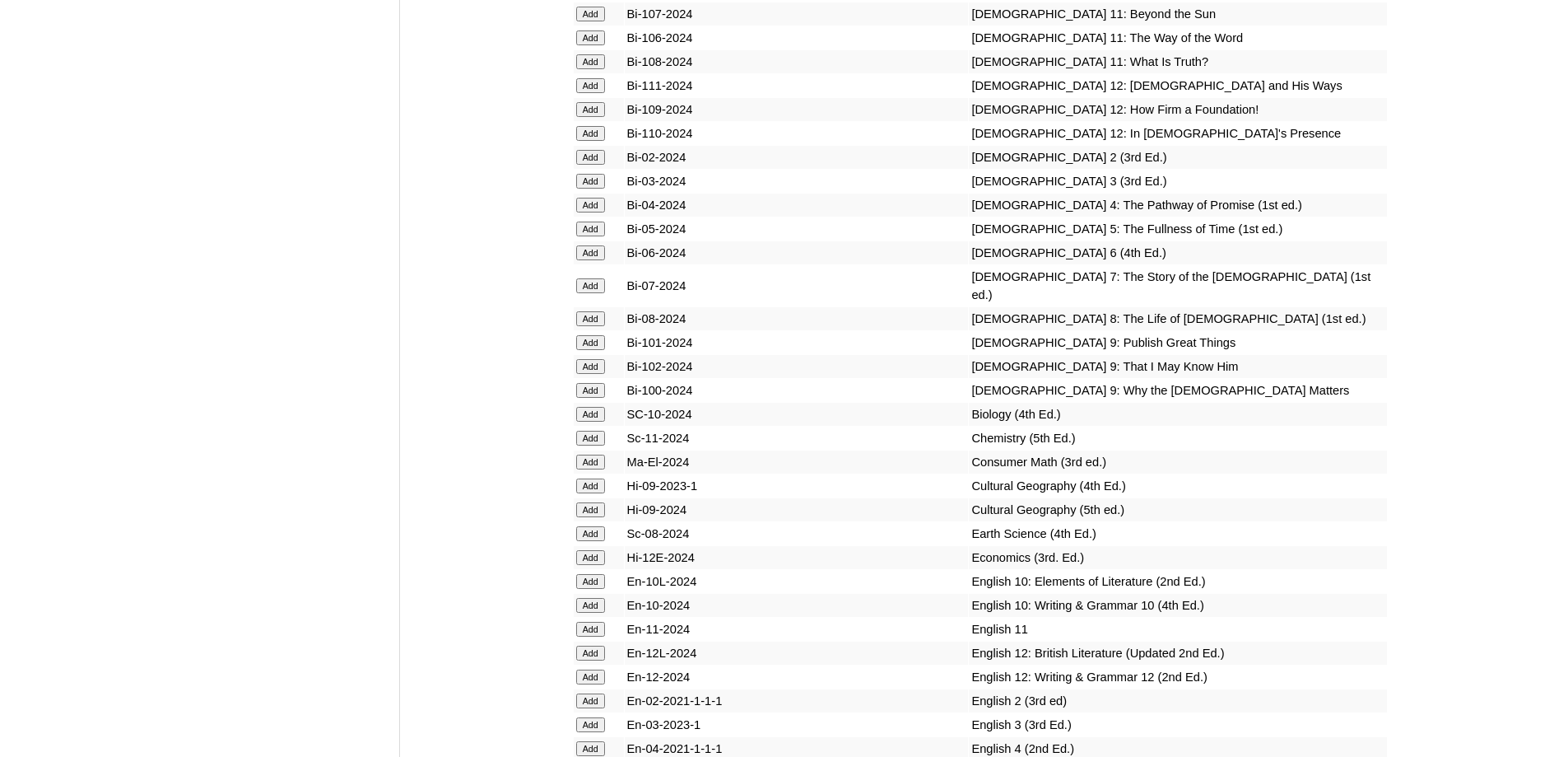
click at [593, 212] on input "Add" at bounding box center [591, 205] width 28 height 15
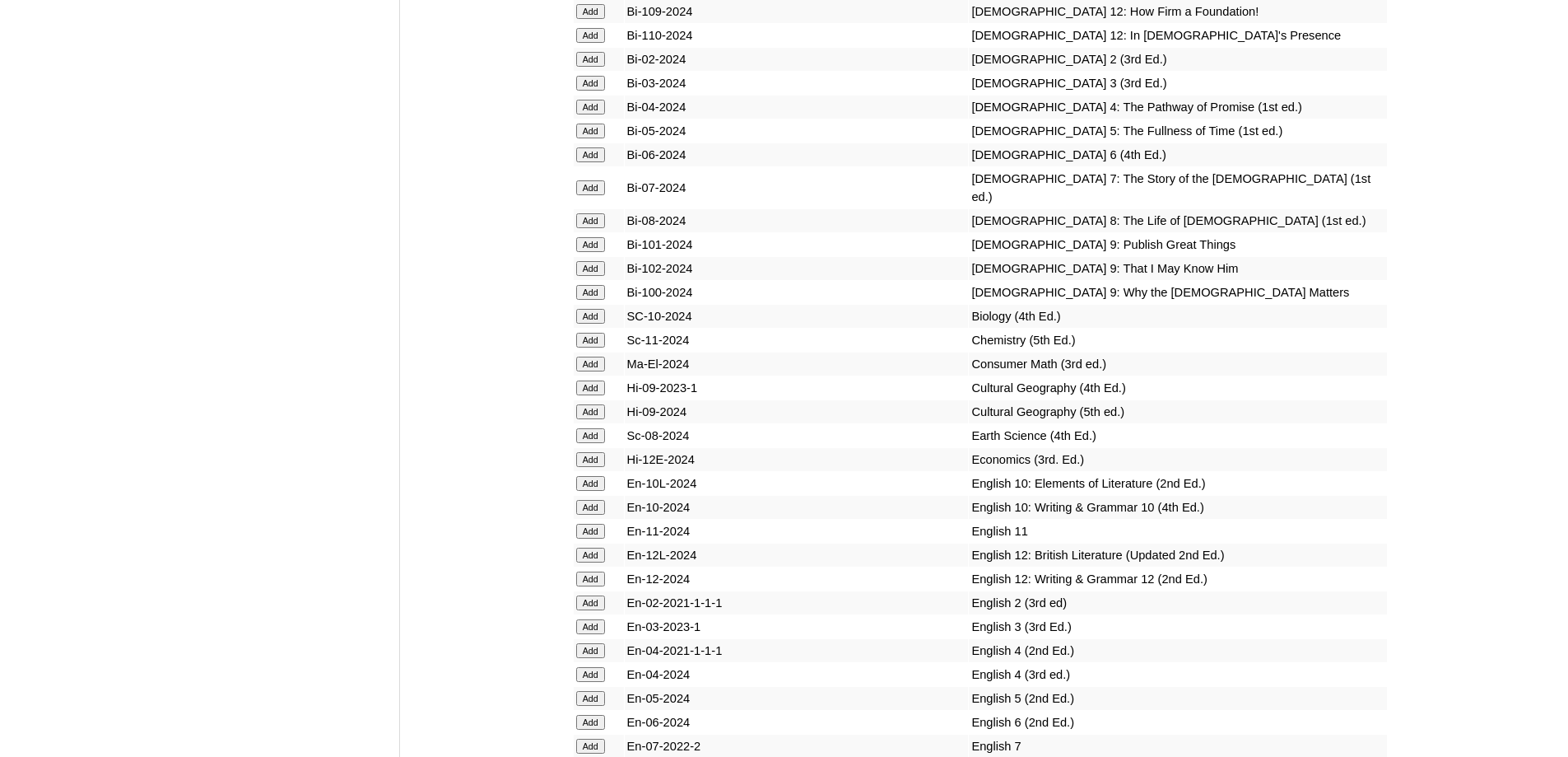
scroll to position [4861, 0]
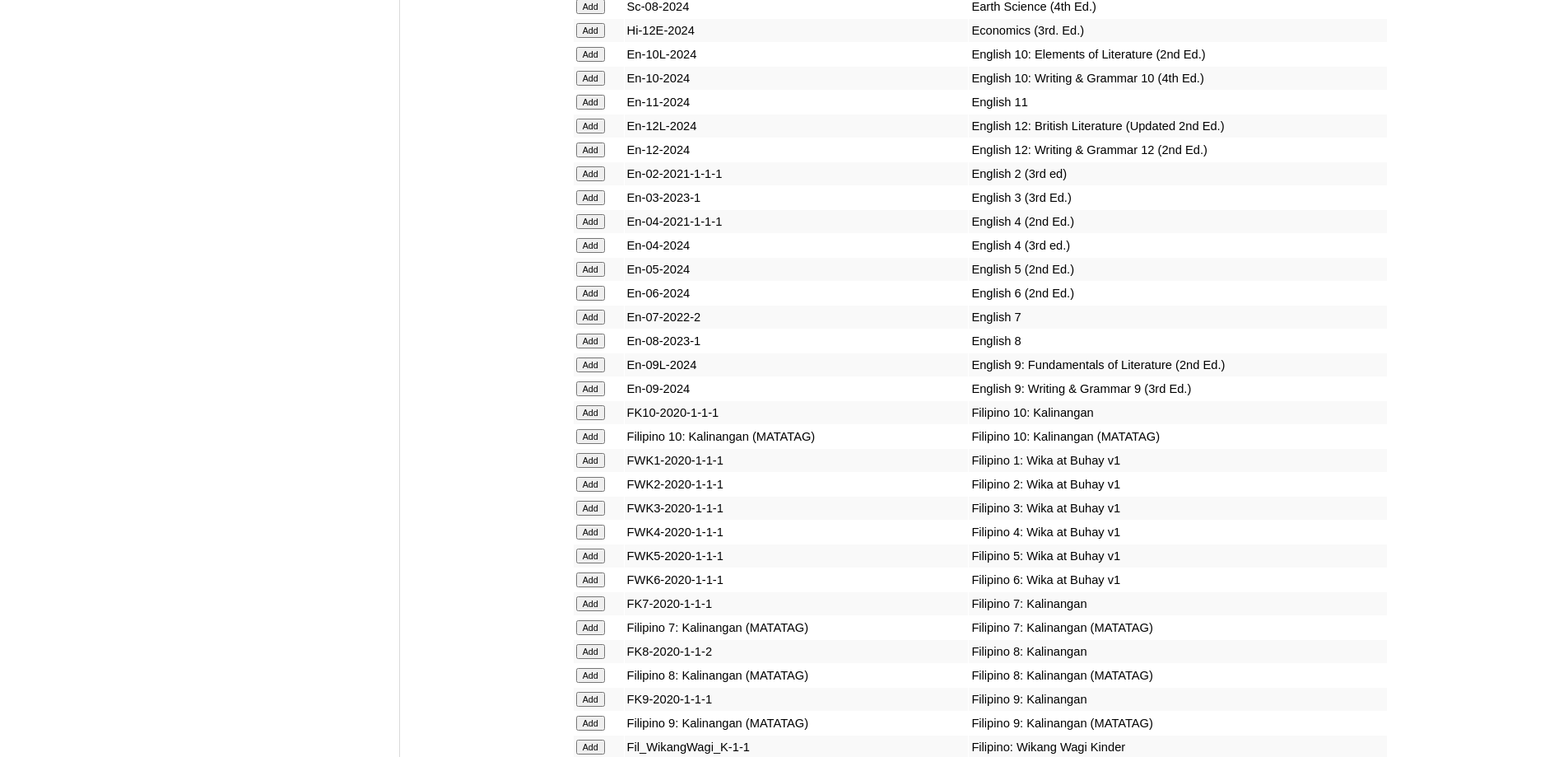
scroll to position [4916, 0]
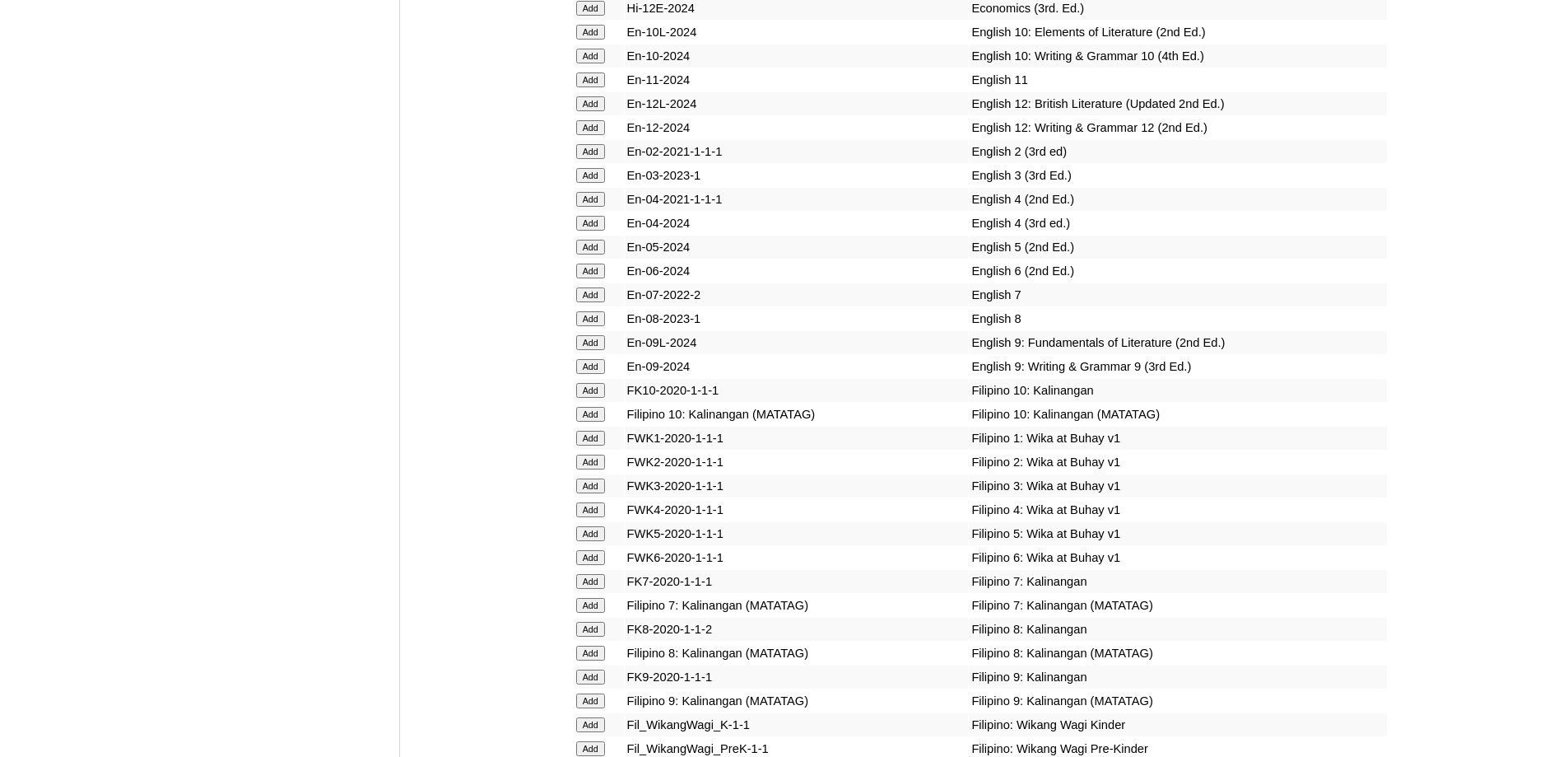
click at [592, 231] on input "Add" at bounding box center [591, 223] width 28 height 15
click at [595, 517] on input "Add" at bounding box center [591, 509] width 28 height 15
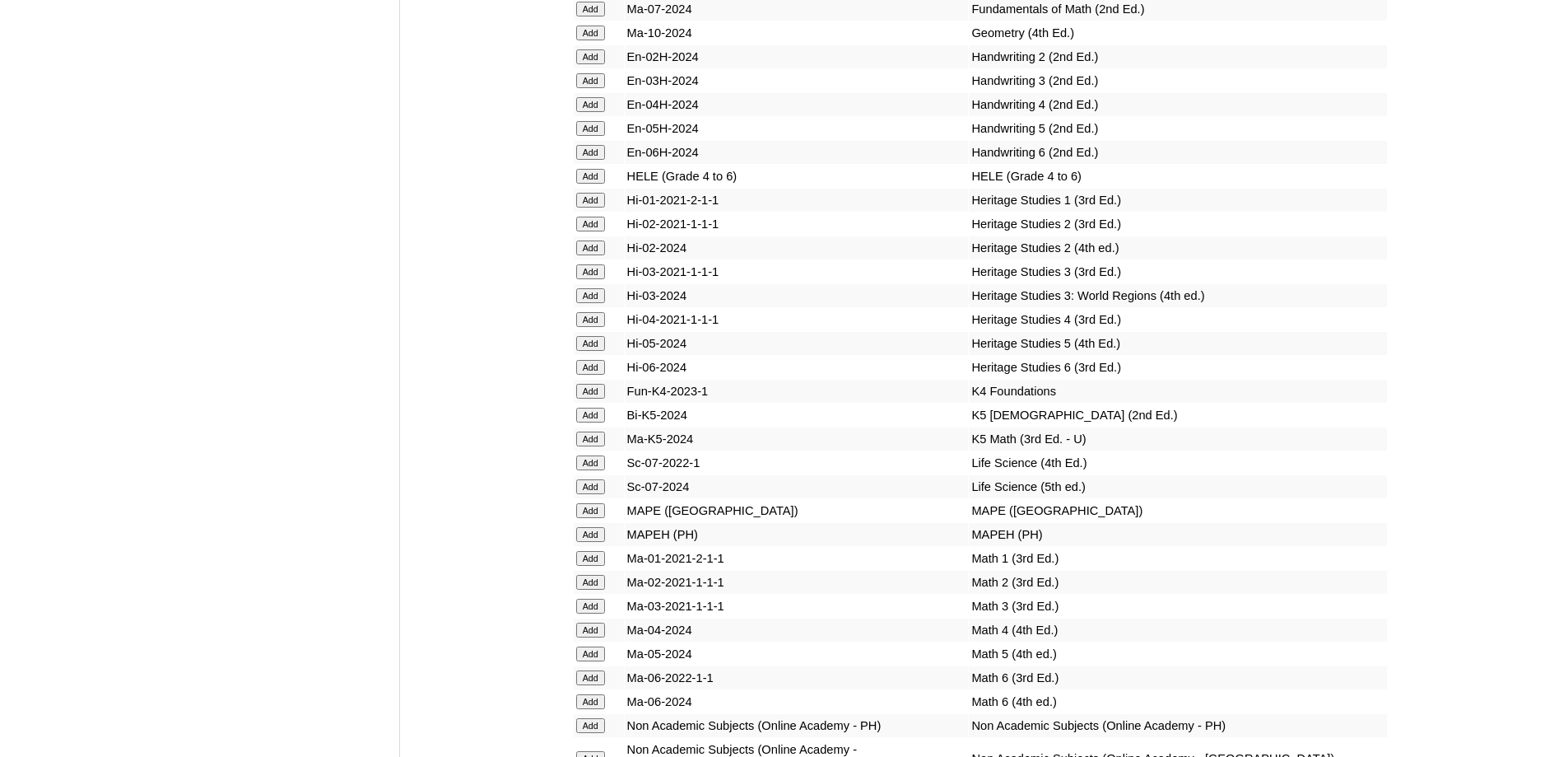
scroll to position [5732, 0]
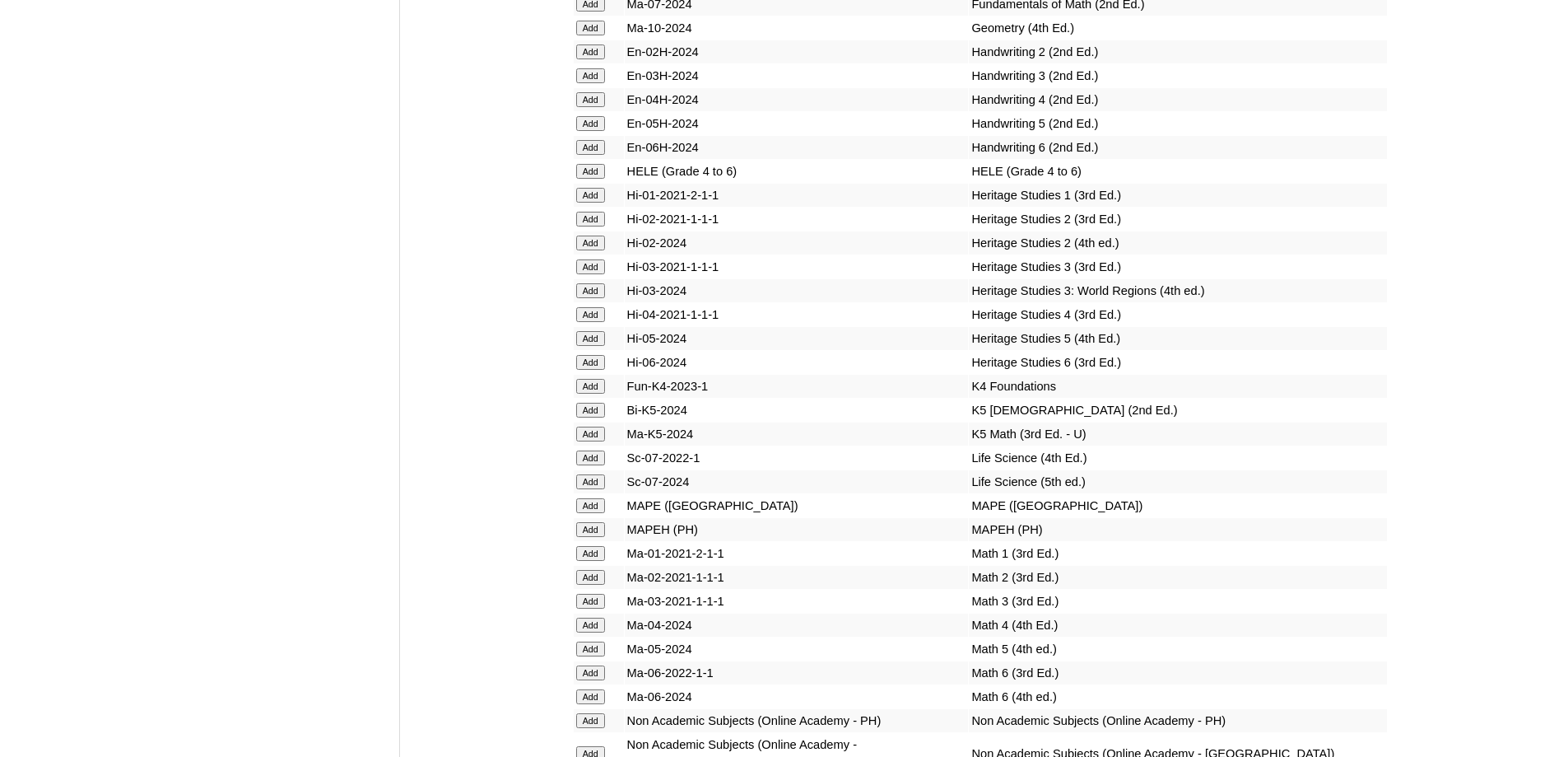
click at [594, 178] on input "Add" at bounding box center [591, 171] width 28 height 15
click at [585, 537] on input "Add" at bounding box center [591, 530] width 28 height 15
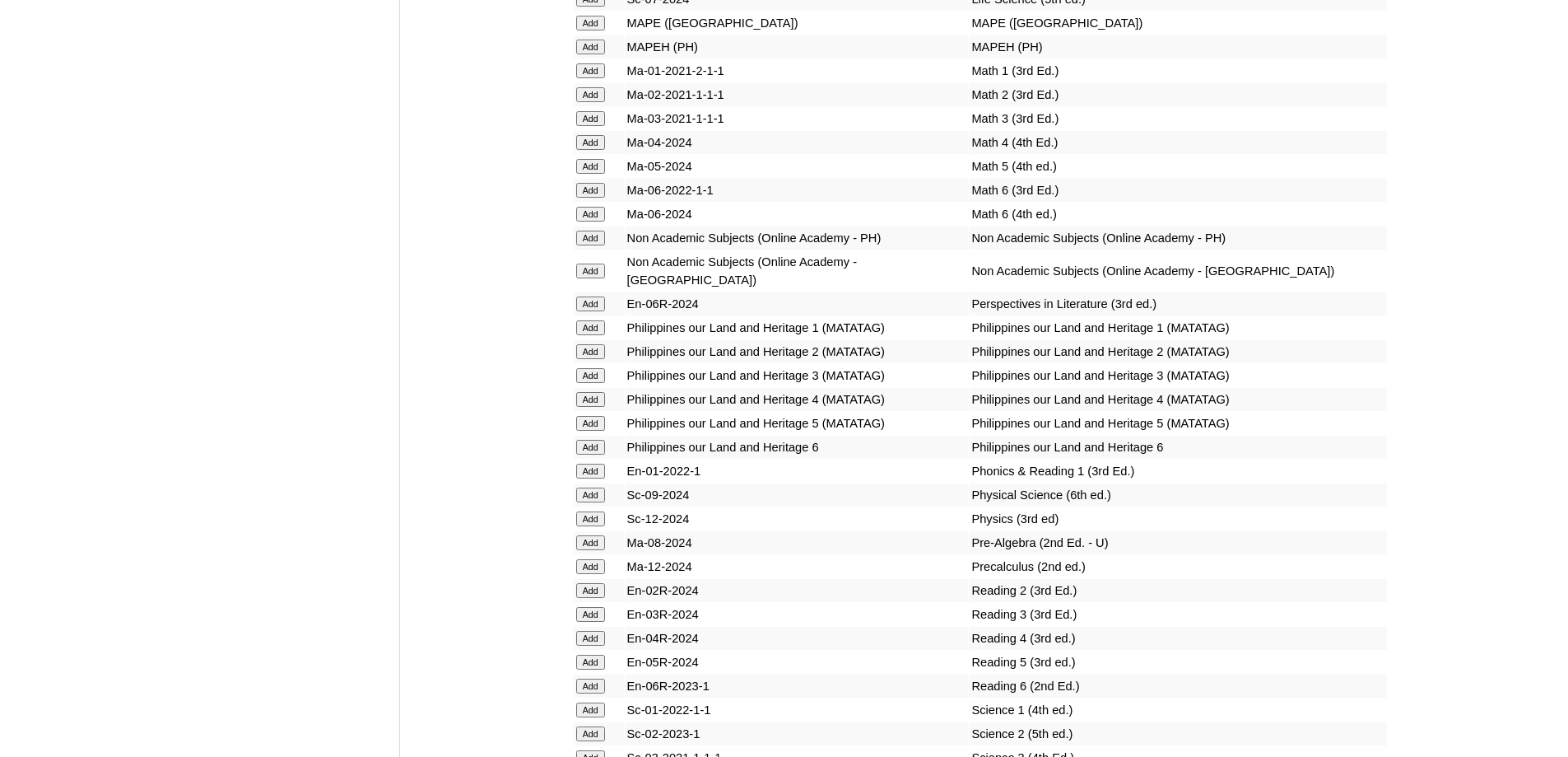
scroll to position [6226, 0]
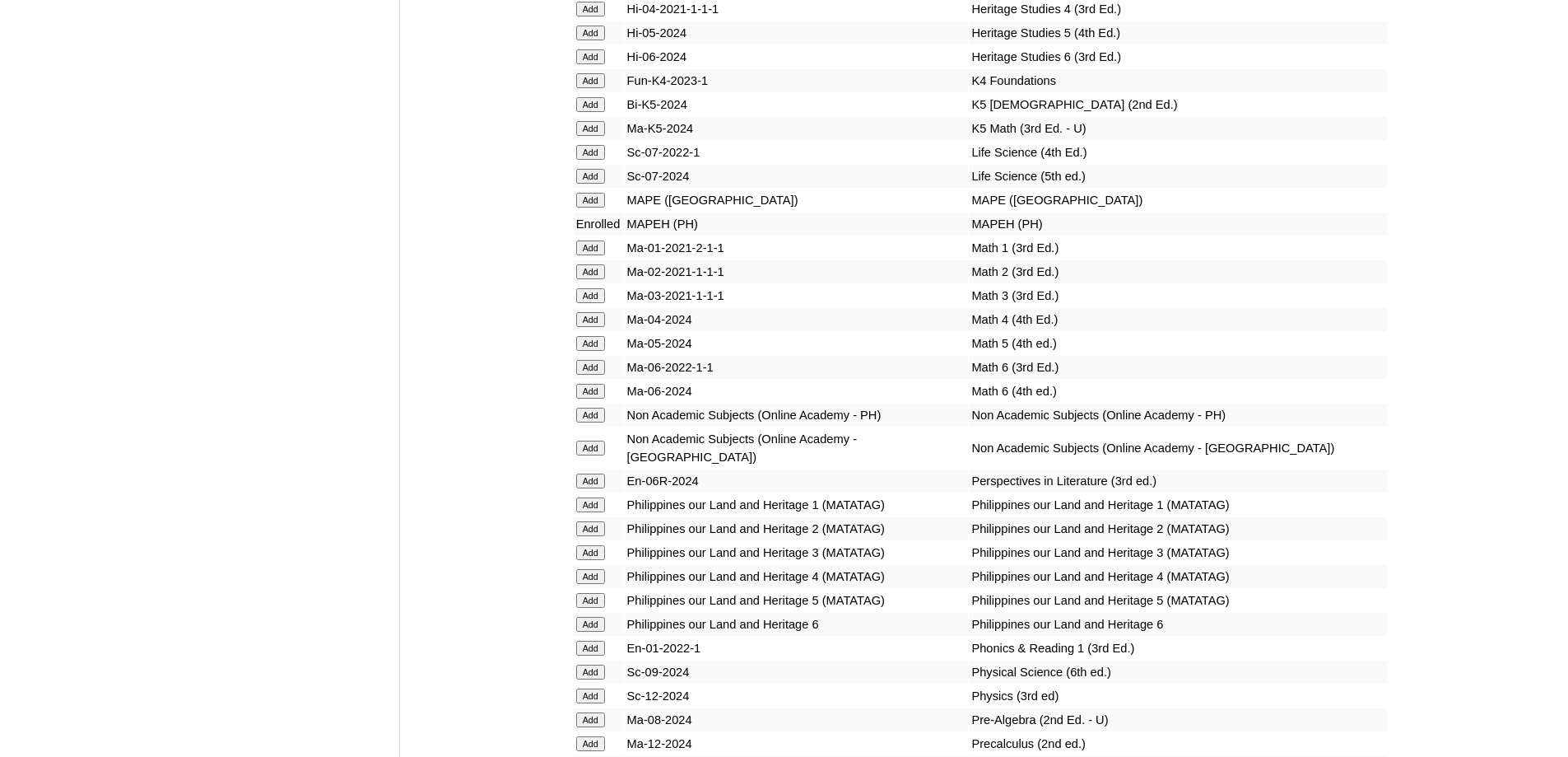
scroll to position [6045, 0]
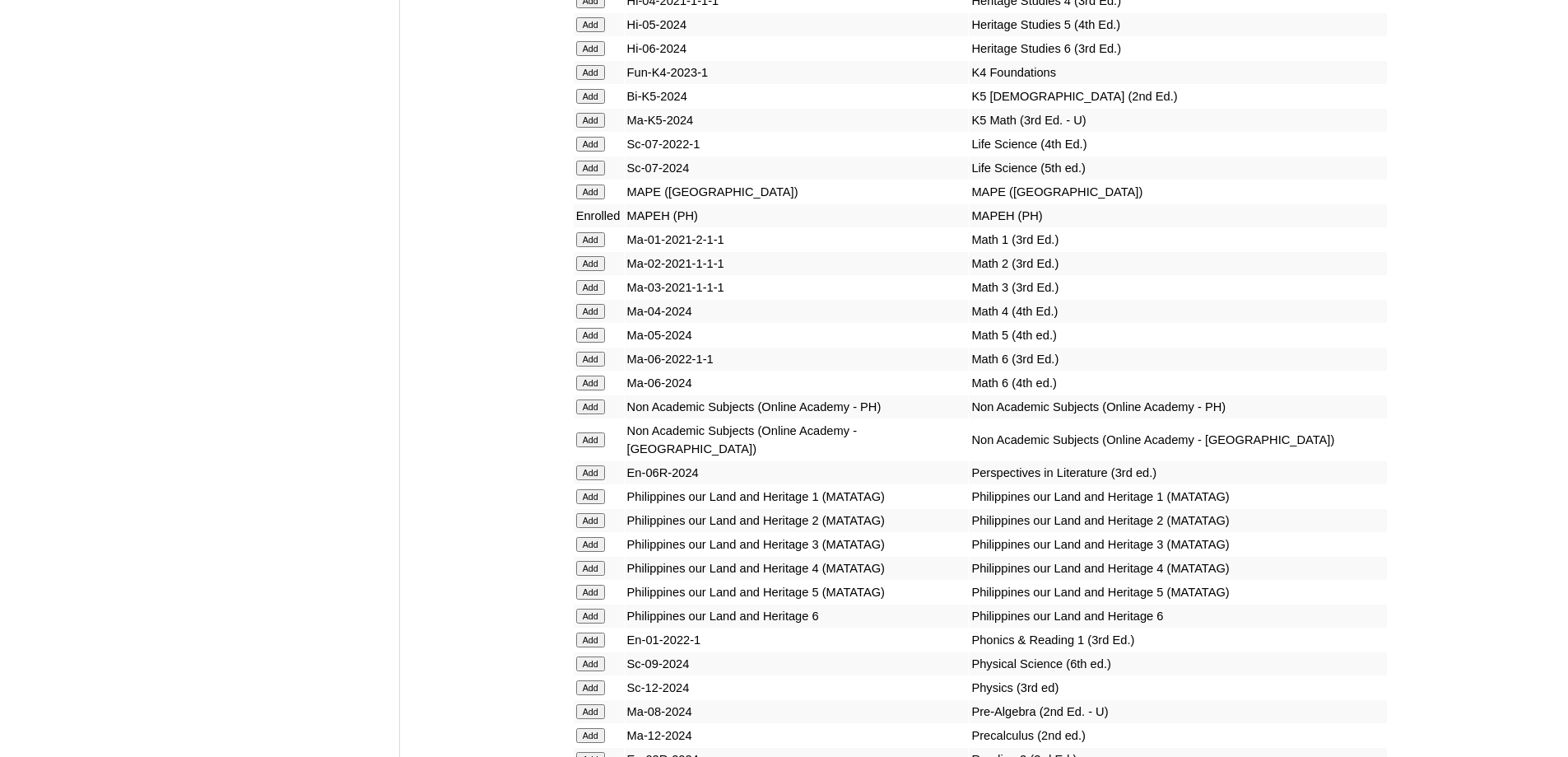
click at [592, 319] on input "Add" at bounding box center [591, 311] width 28 height 15
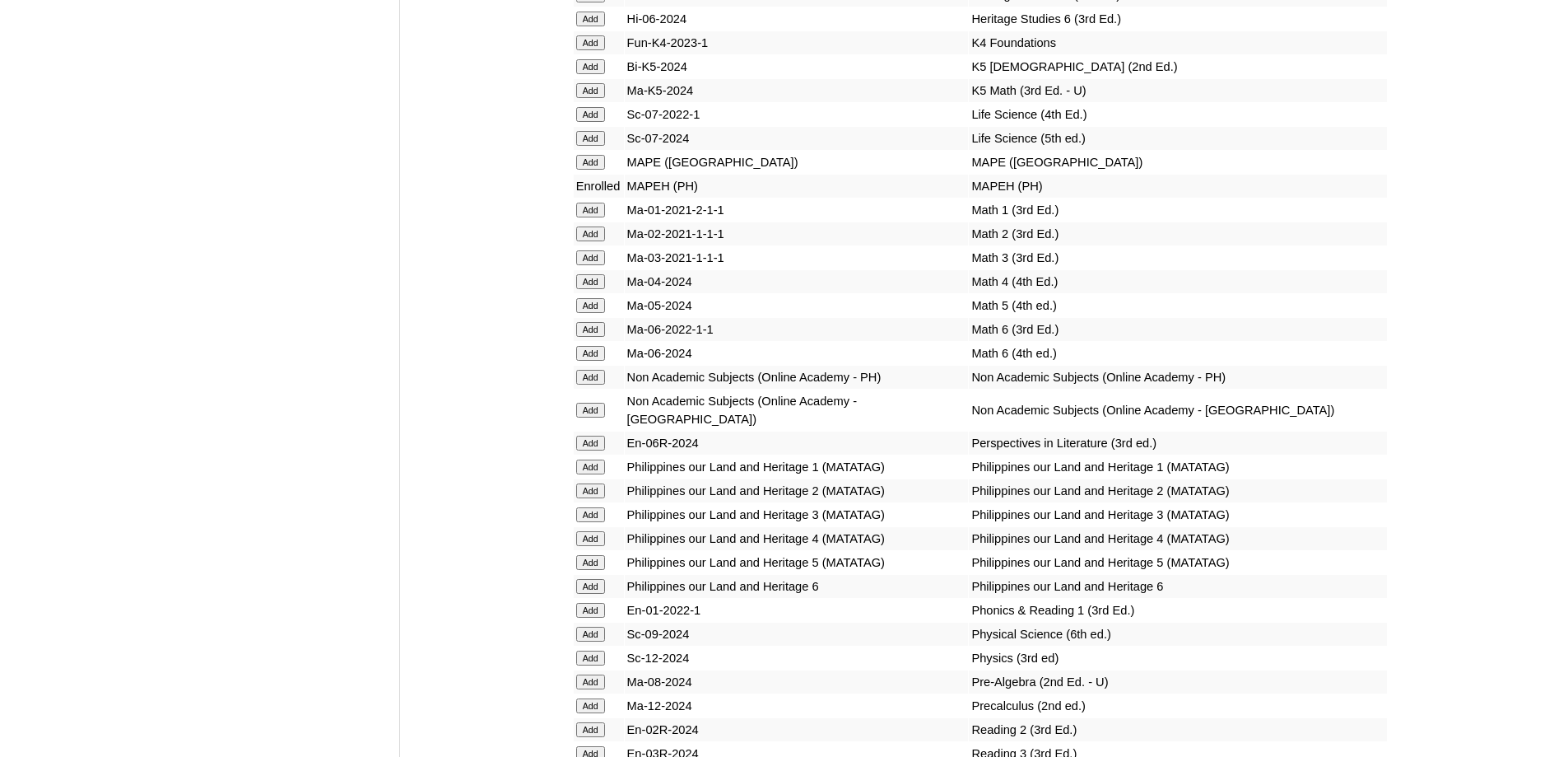
scroll to position [6210, 0]
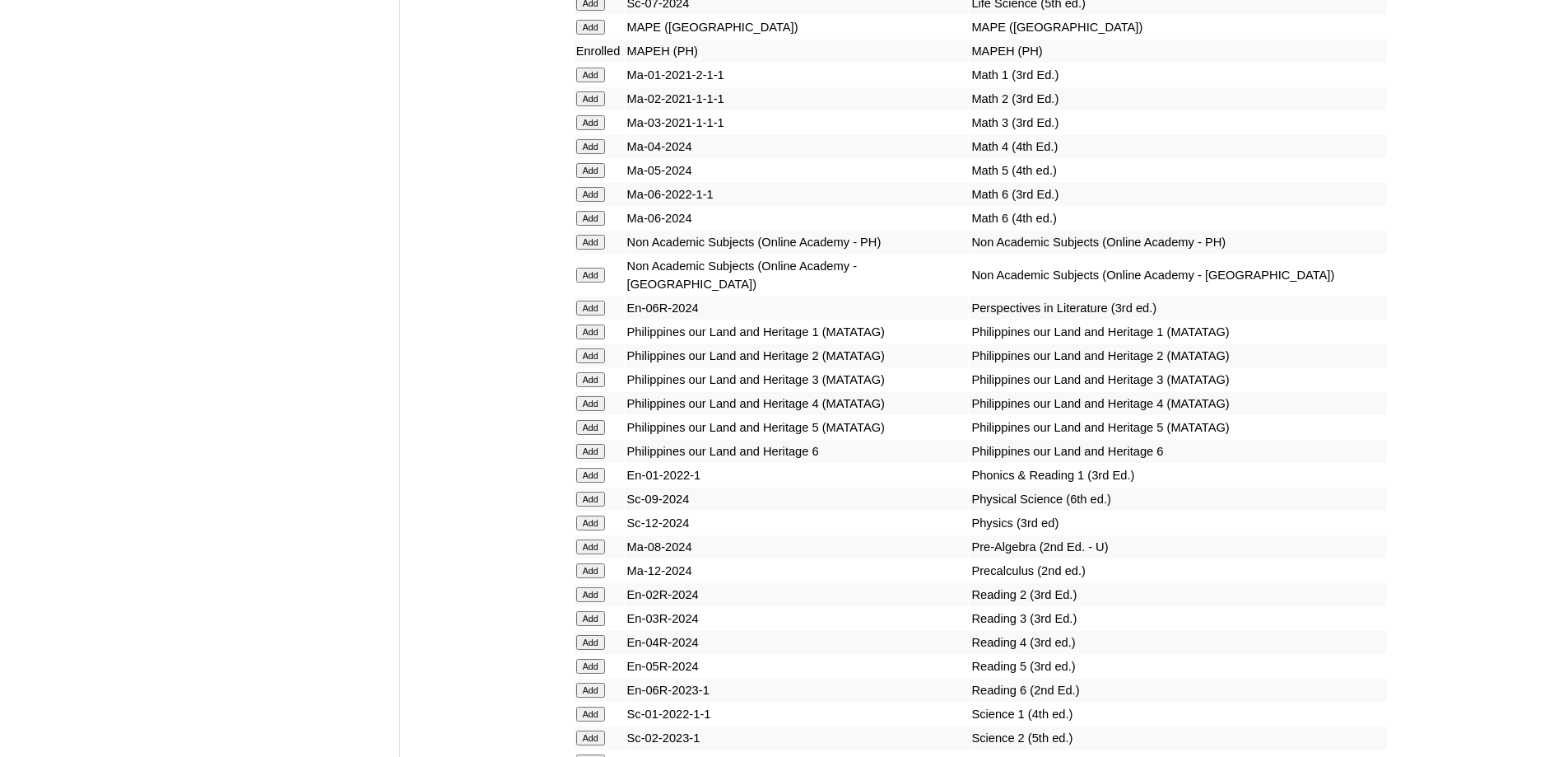
click at [600, 411] on input "Add" at bounding box center [591, 403] width 28 height 15
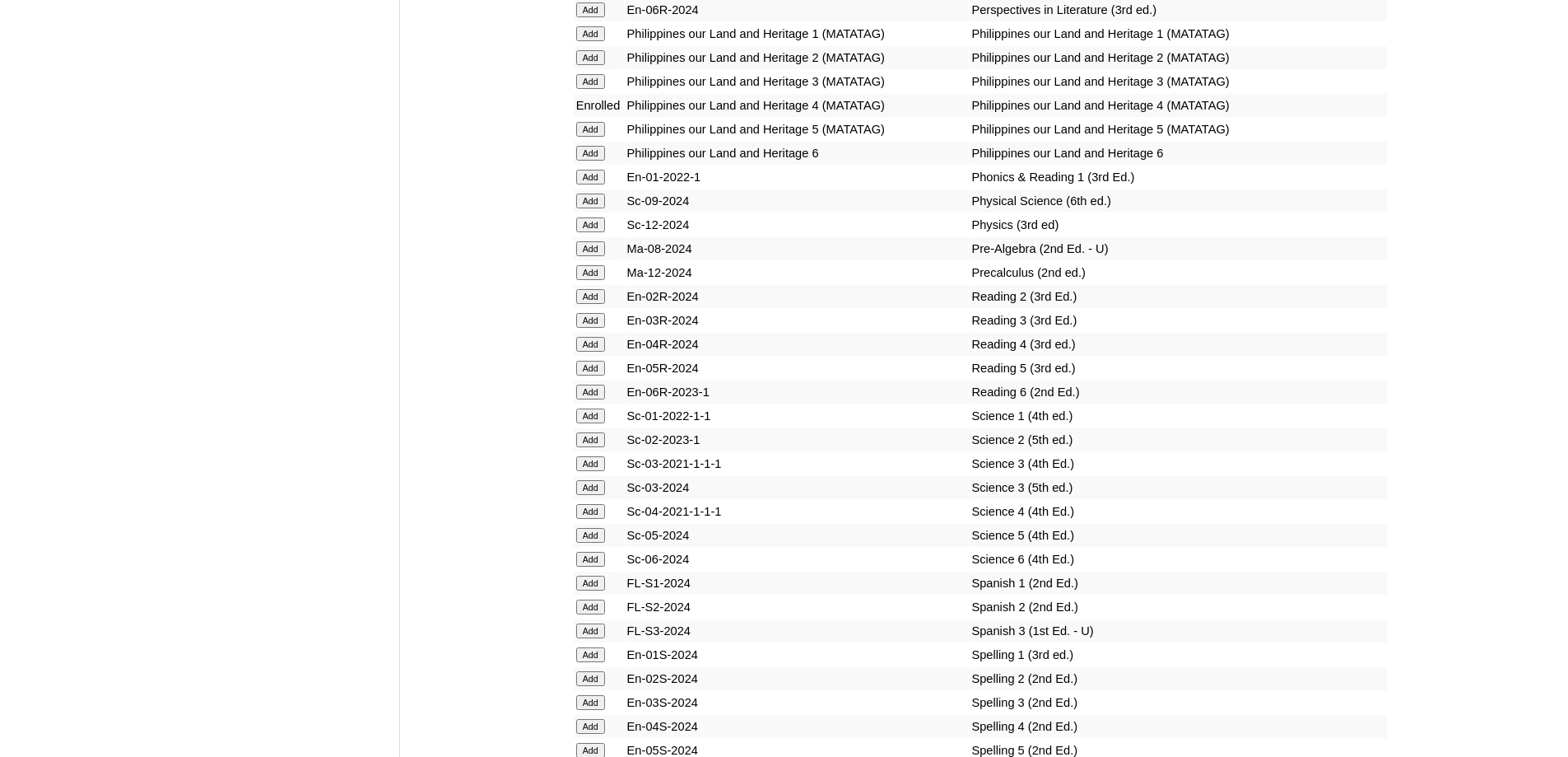
scroll to position [6528, 0]
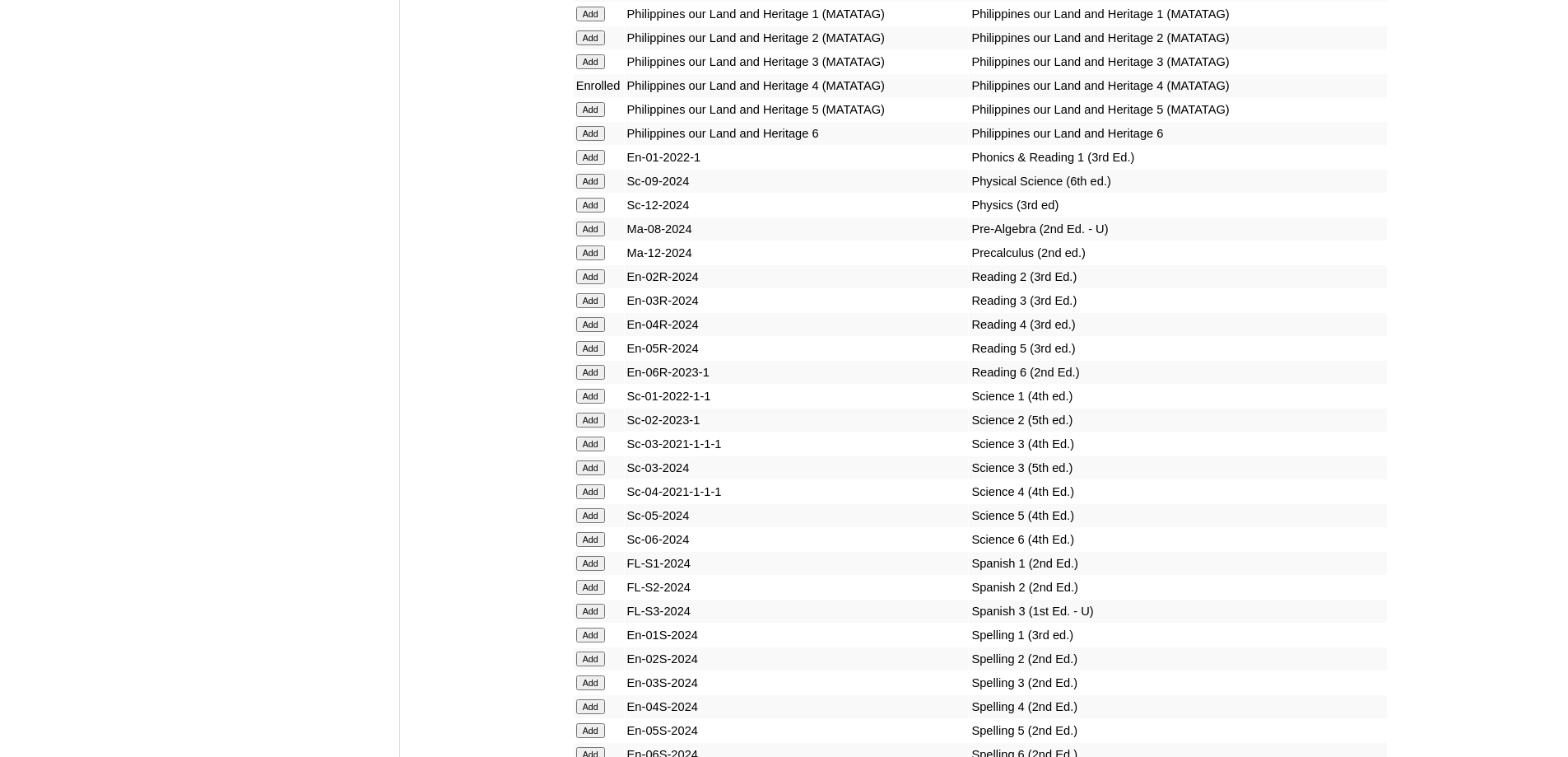
click at [605, 332] on input "Add" at bounding box center [591, 324] width 28 height 15
click at [583, 500] on input "Add" at bounding box center [591, 492] width 28 height 15
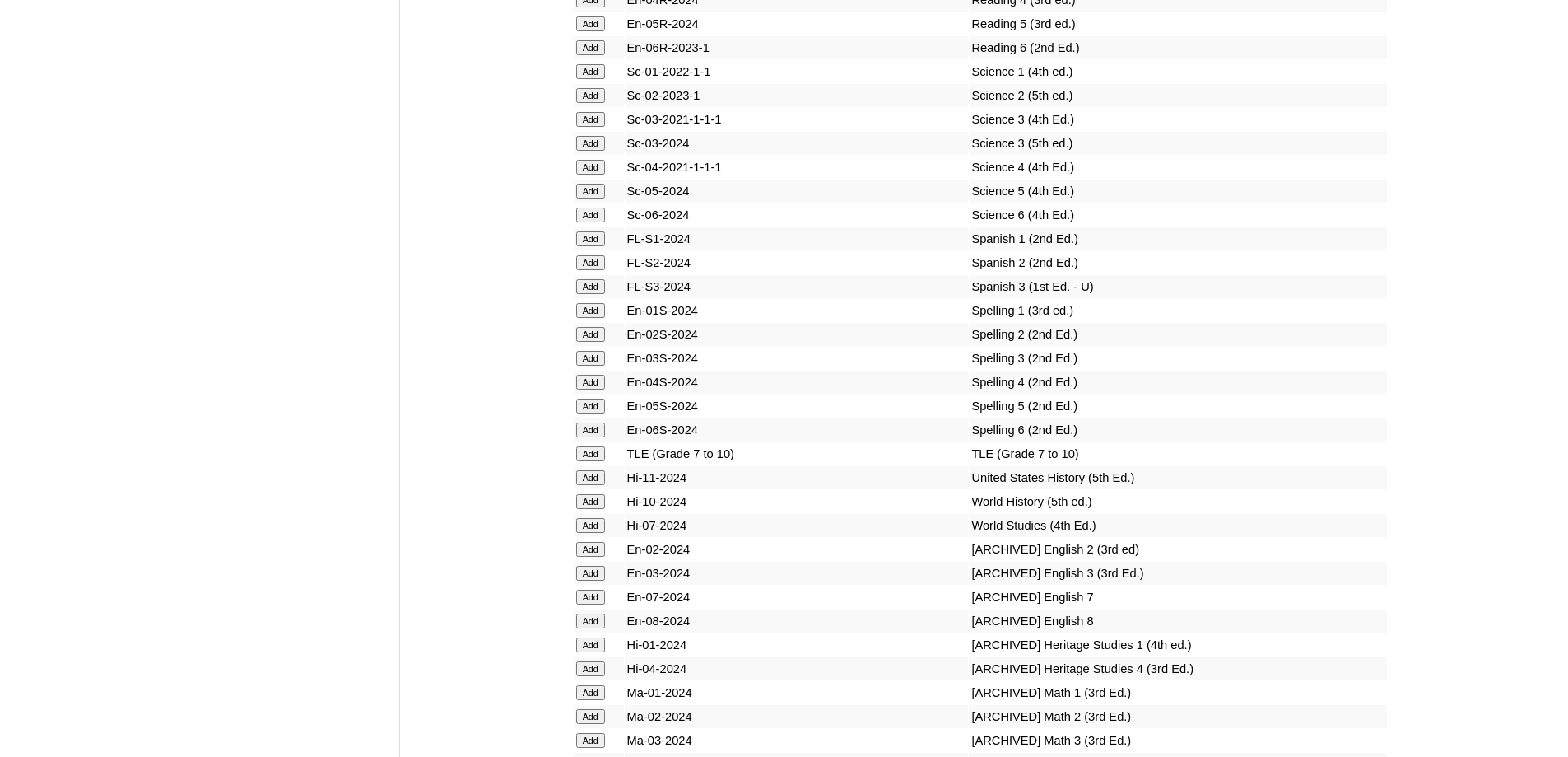
scroll to position [6858, 0]
click at [598, 389] on td "Add" at bounding box center [599, 377] width 51 height 23
click at [598, 384] on input "Add" at bounding box center [591, 377] width 28 height 15
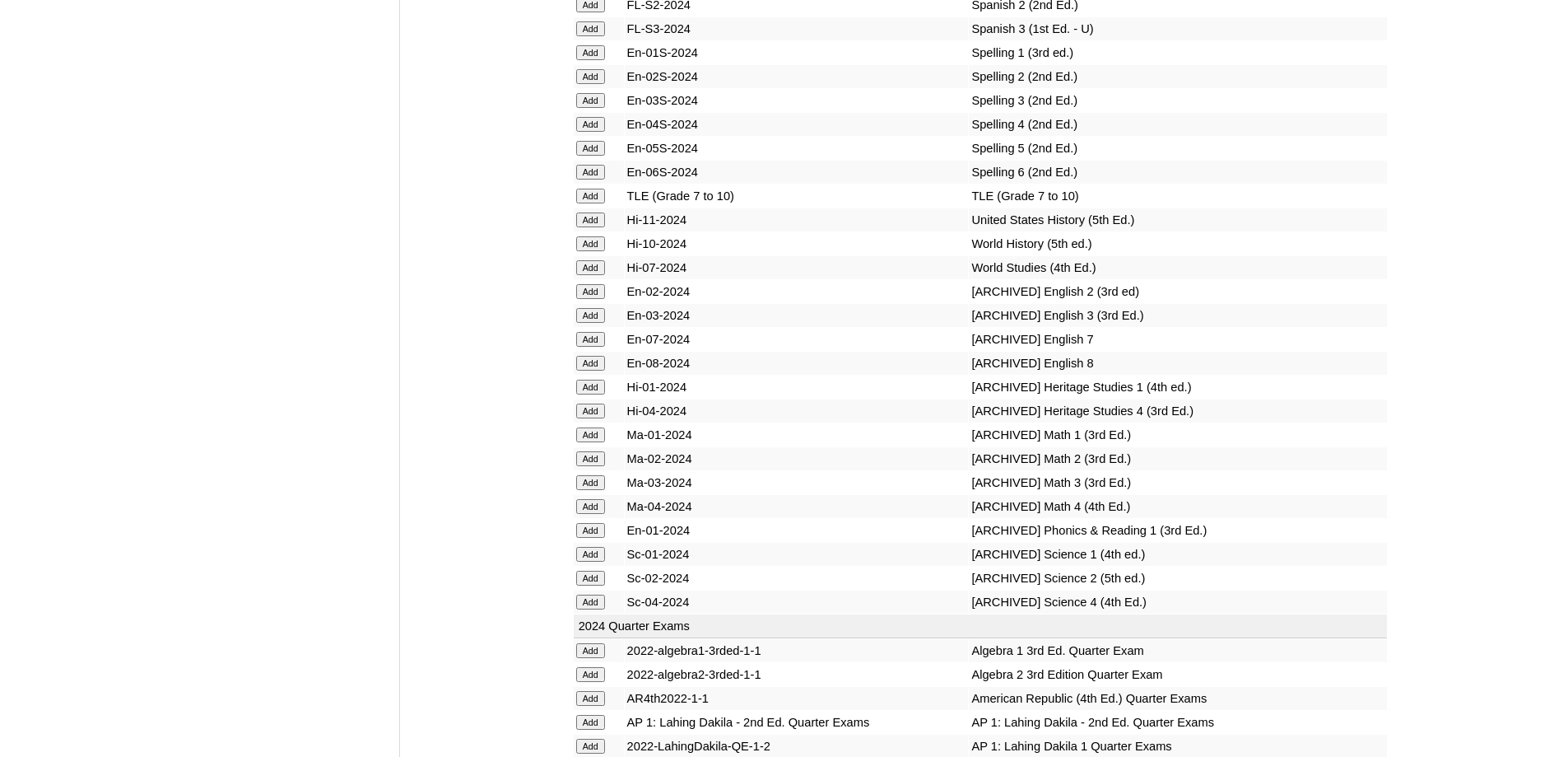
scroll to position [7105, 0]
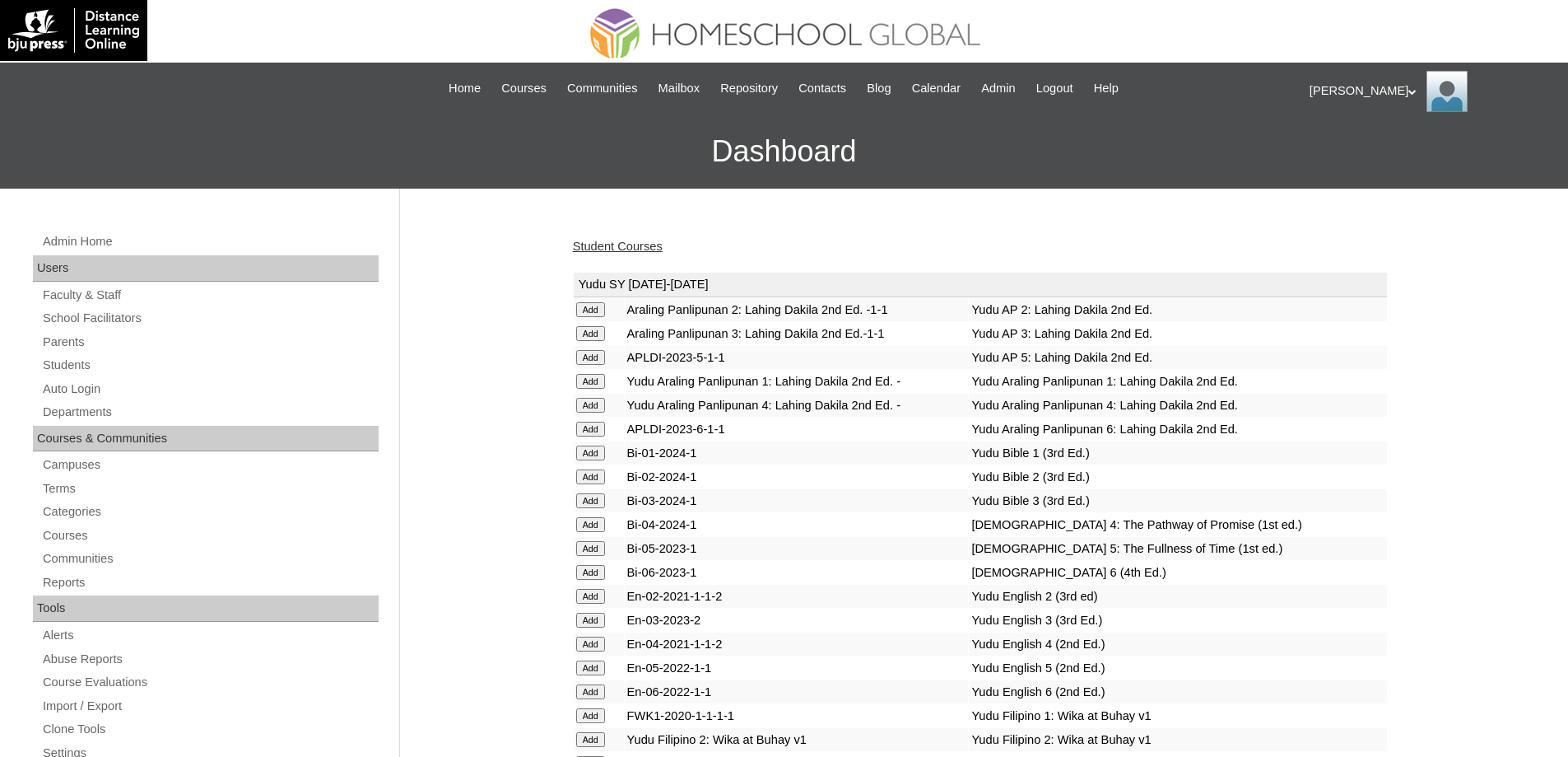
click at [638, 241] on link "Student Courses" at bounding box center [617, 246] width 90 height 13
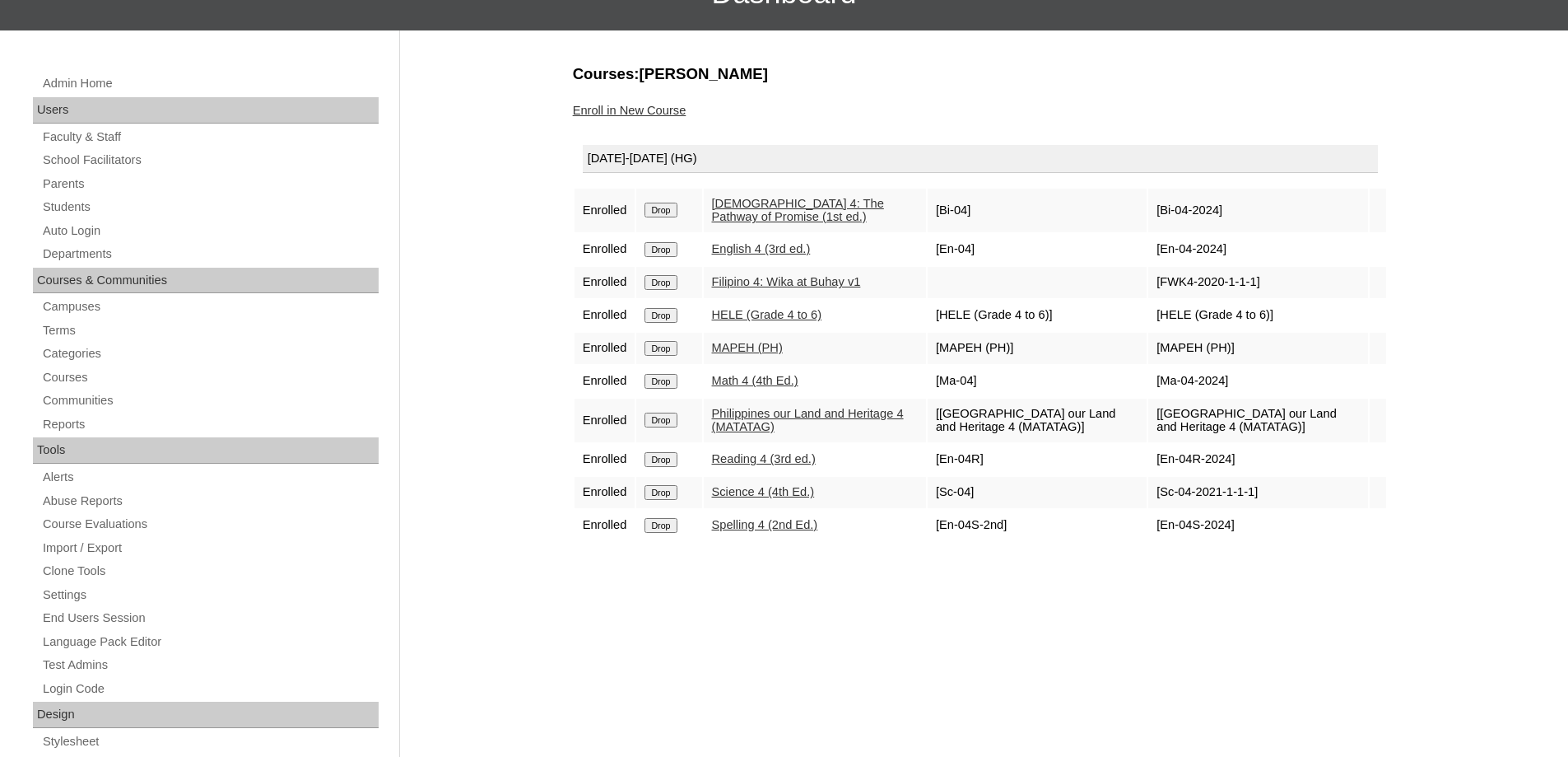
scroll to position [165, 0]
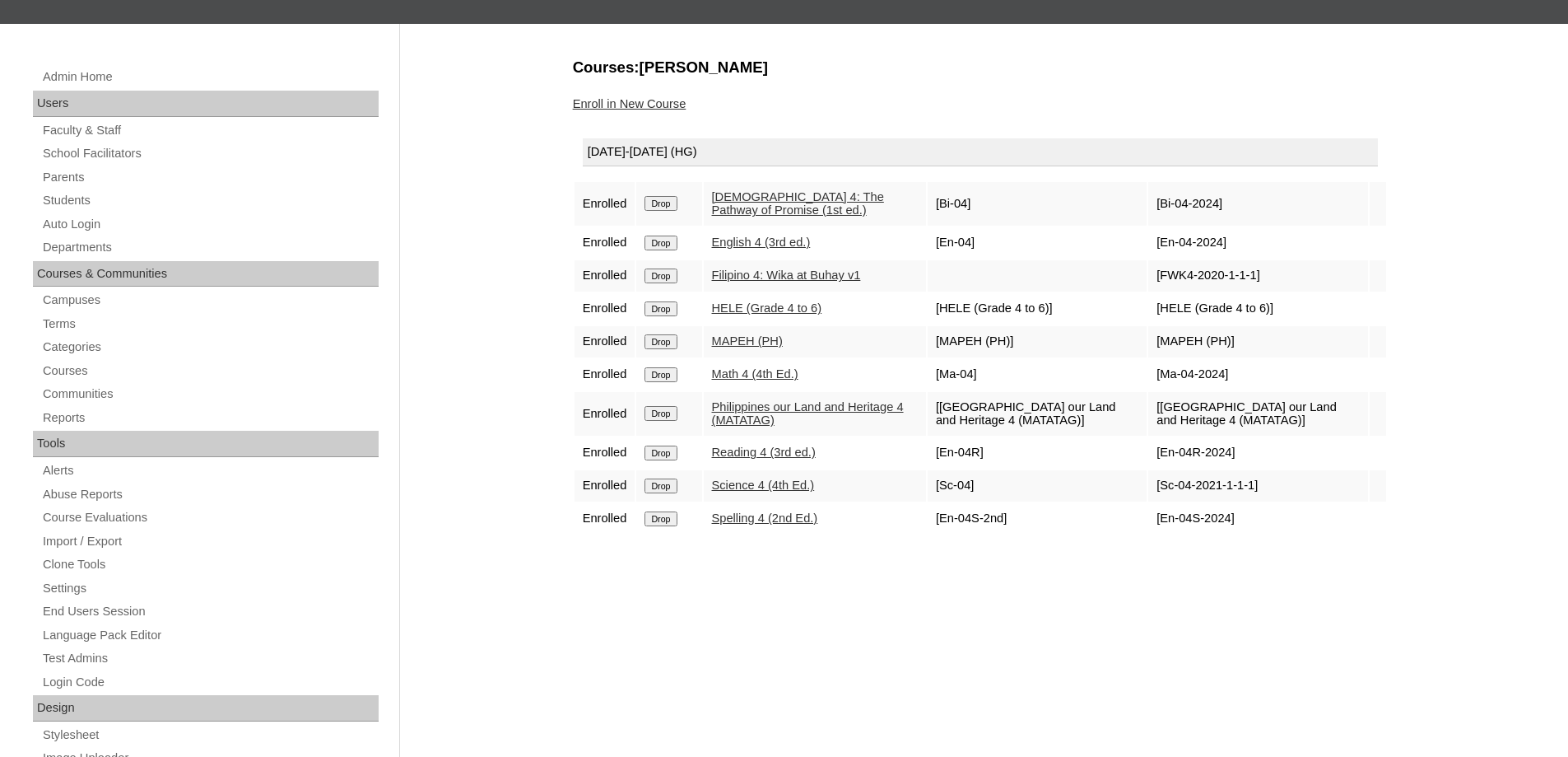
click at [667, 111] on div "Enroll in New Course" at bounding box center [980, 104] width 815 height 17
click at [662, 105] on link "Enroll in New Course" at bounding box center [630, 104] width 114 height 13
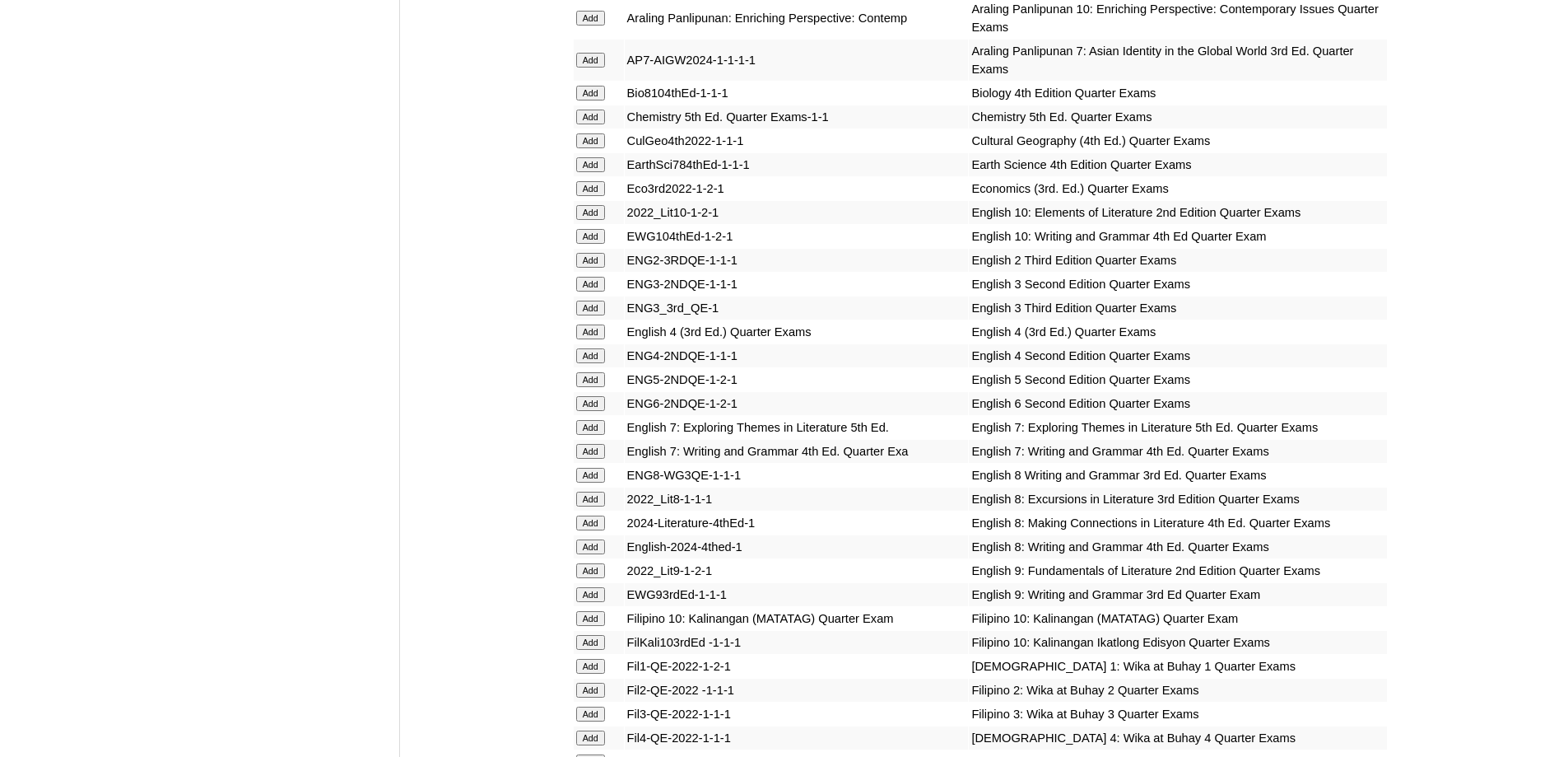
scroll to position [1812, 0]
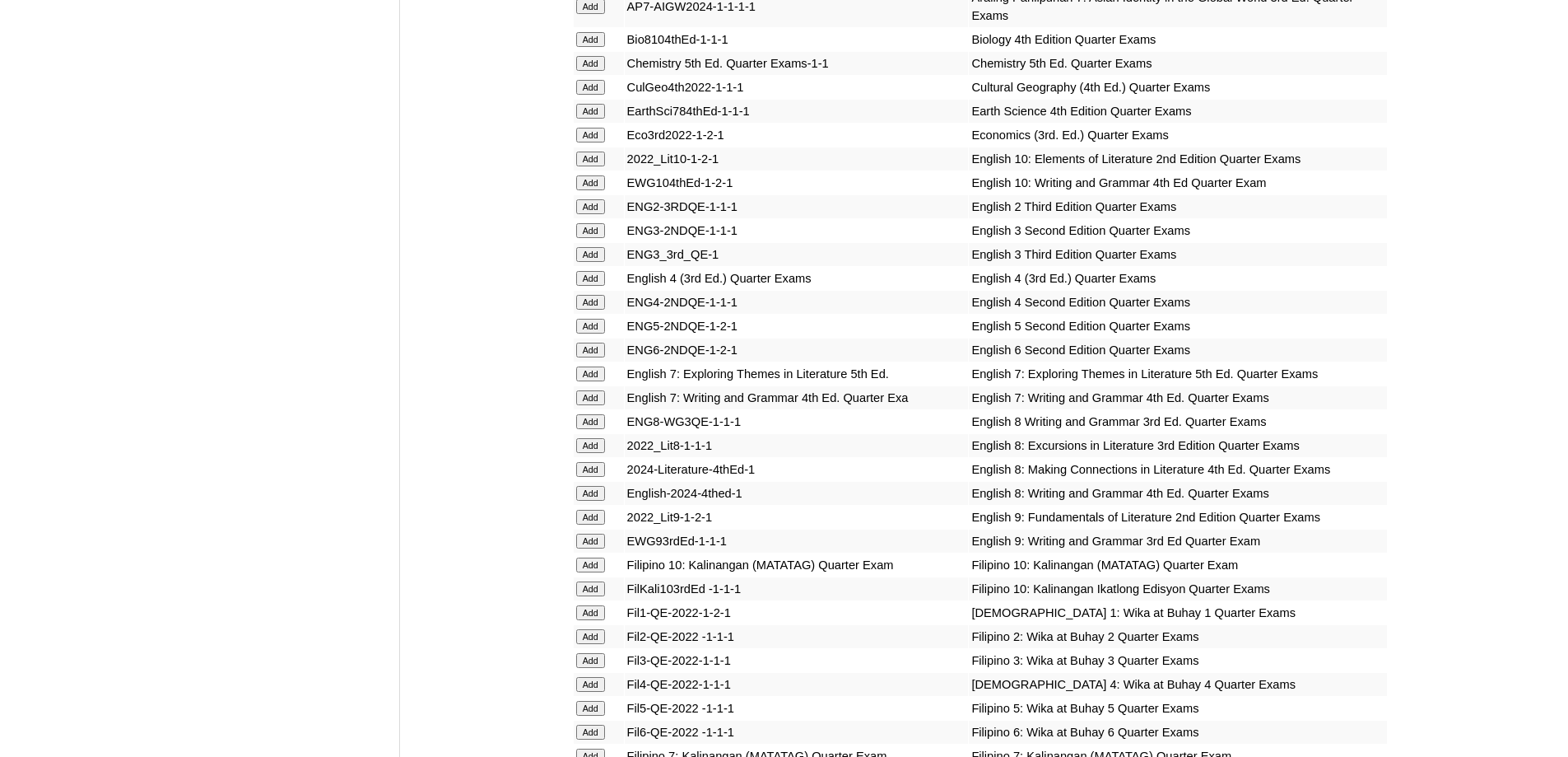
click at [596, 286] on input "Add" at bounding box center [591, 278] width 28 height 15
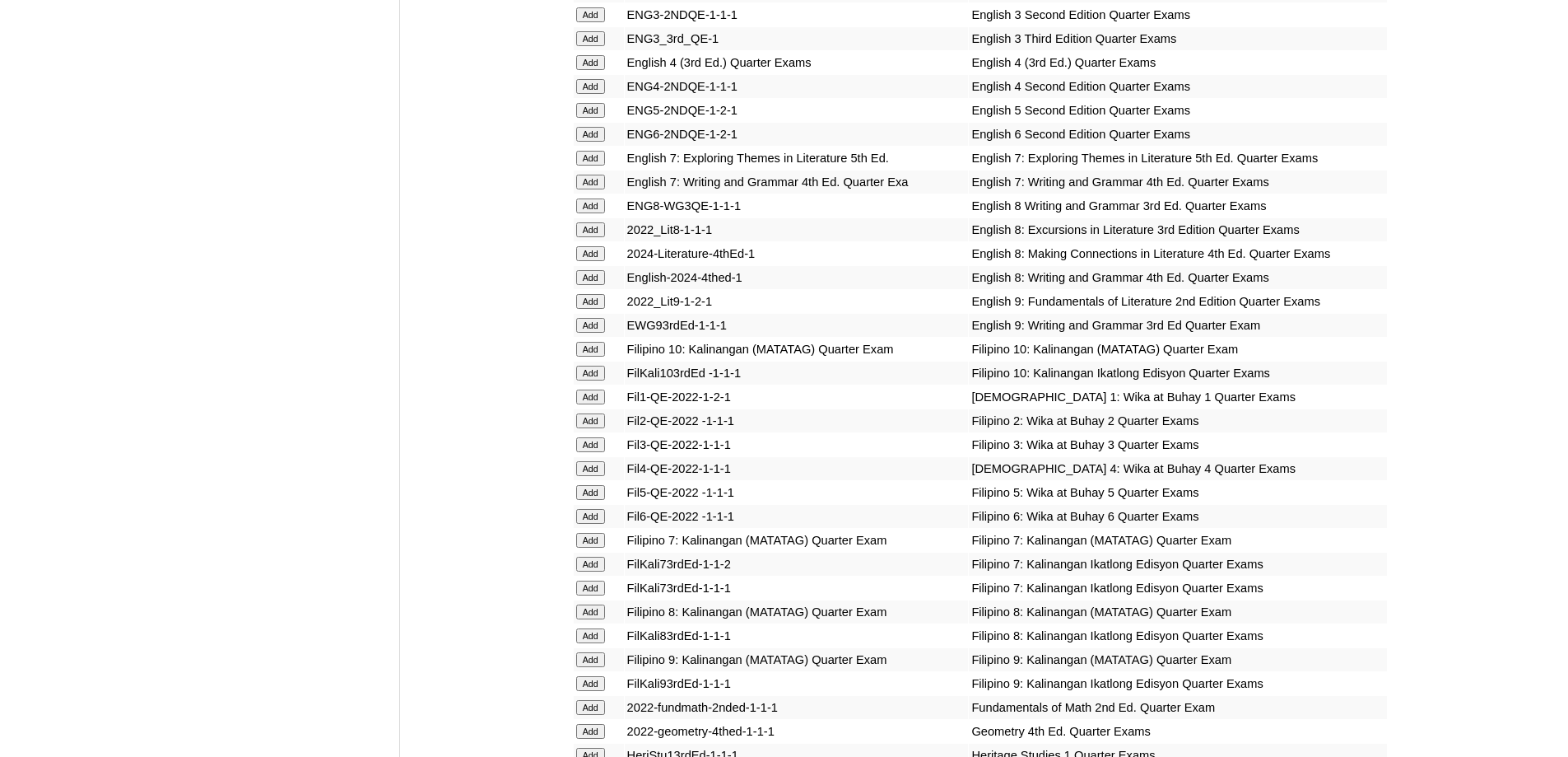
scroll to position [2060, 0]
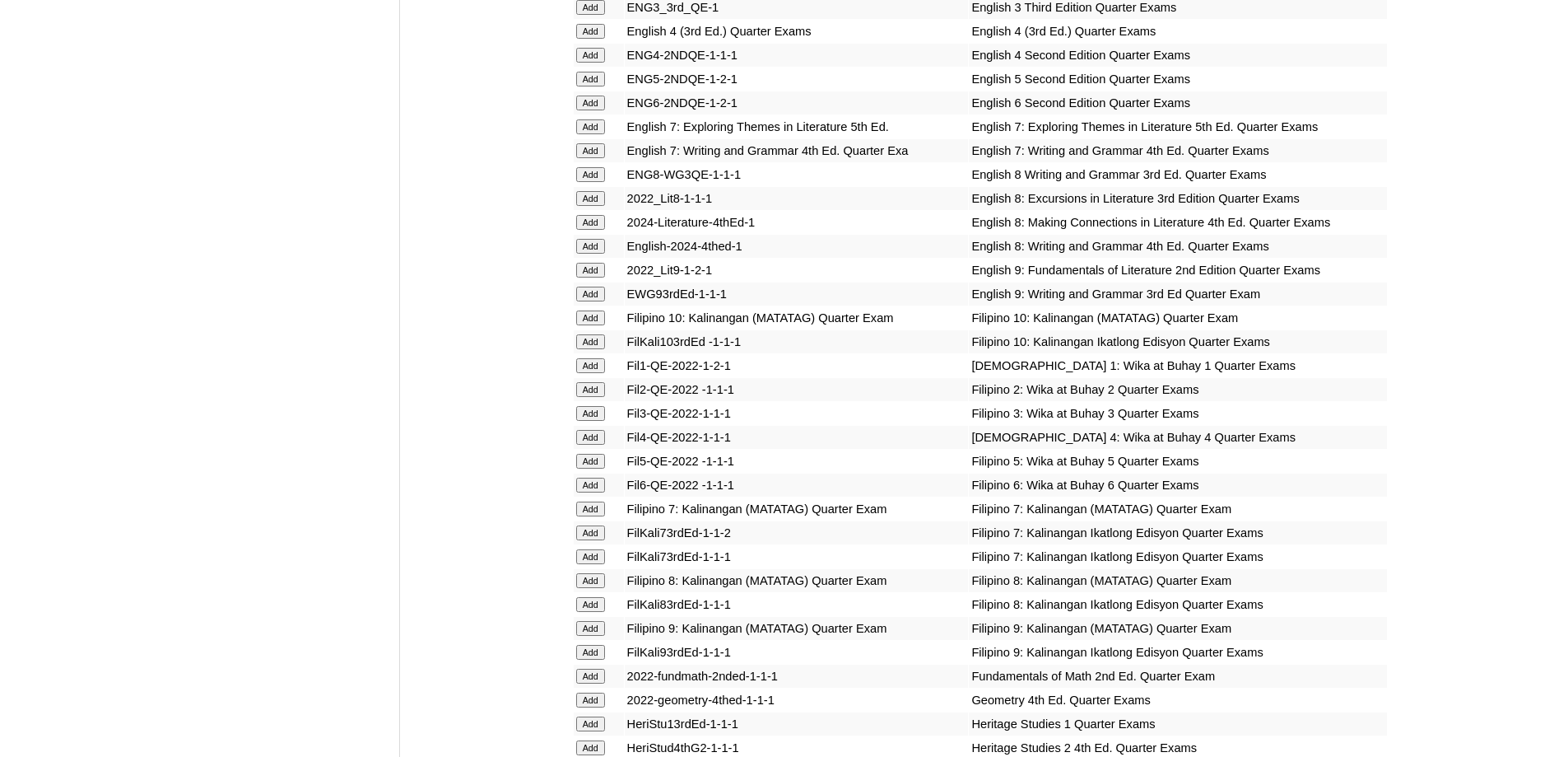
click at [602, 445] on input "Add" at bounding box center [591, 438] width 28 height 15
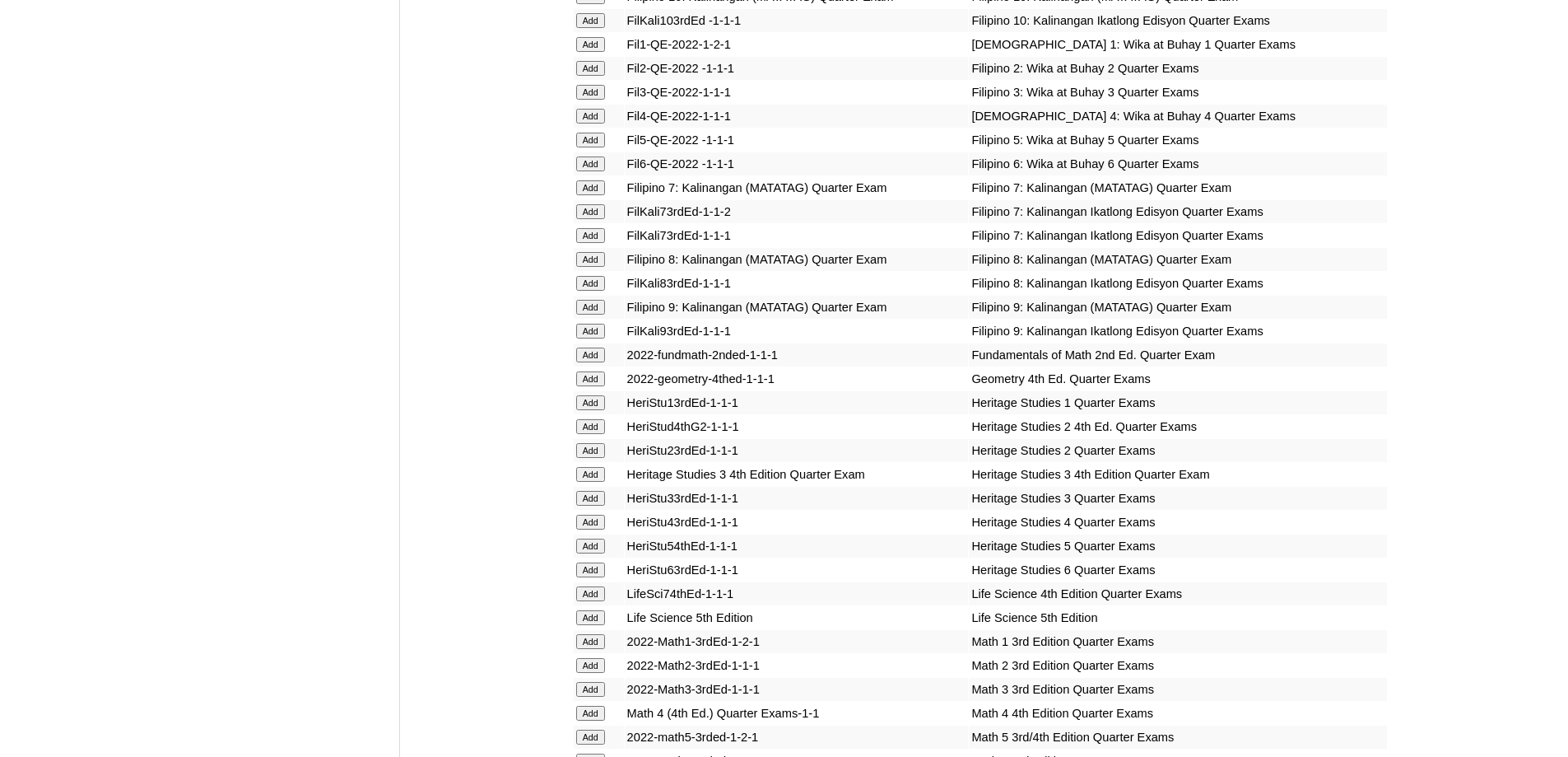
scroll to position [2472, 0]
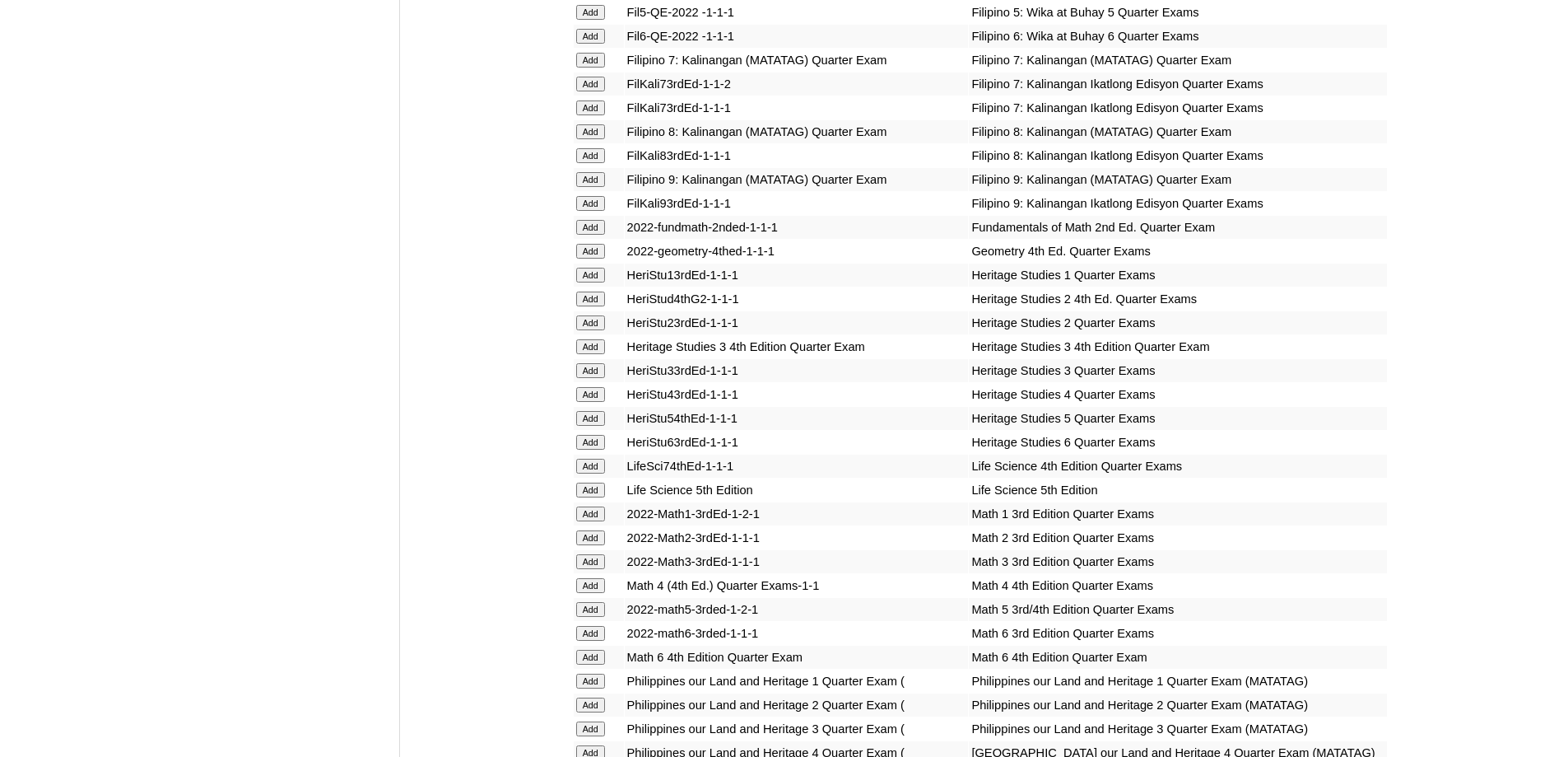
scroll to position [2588, 0]
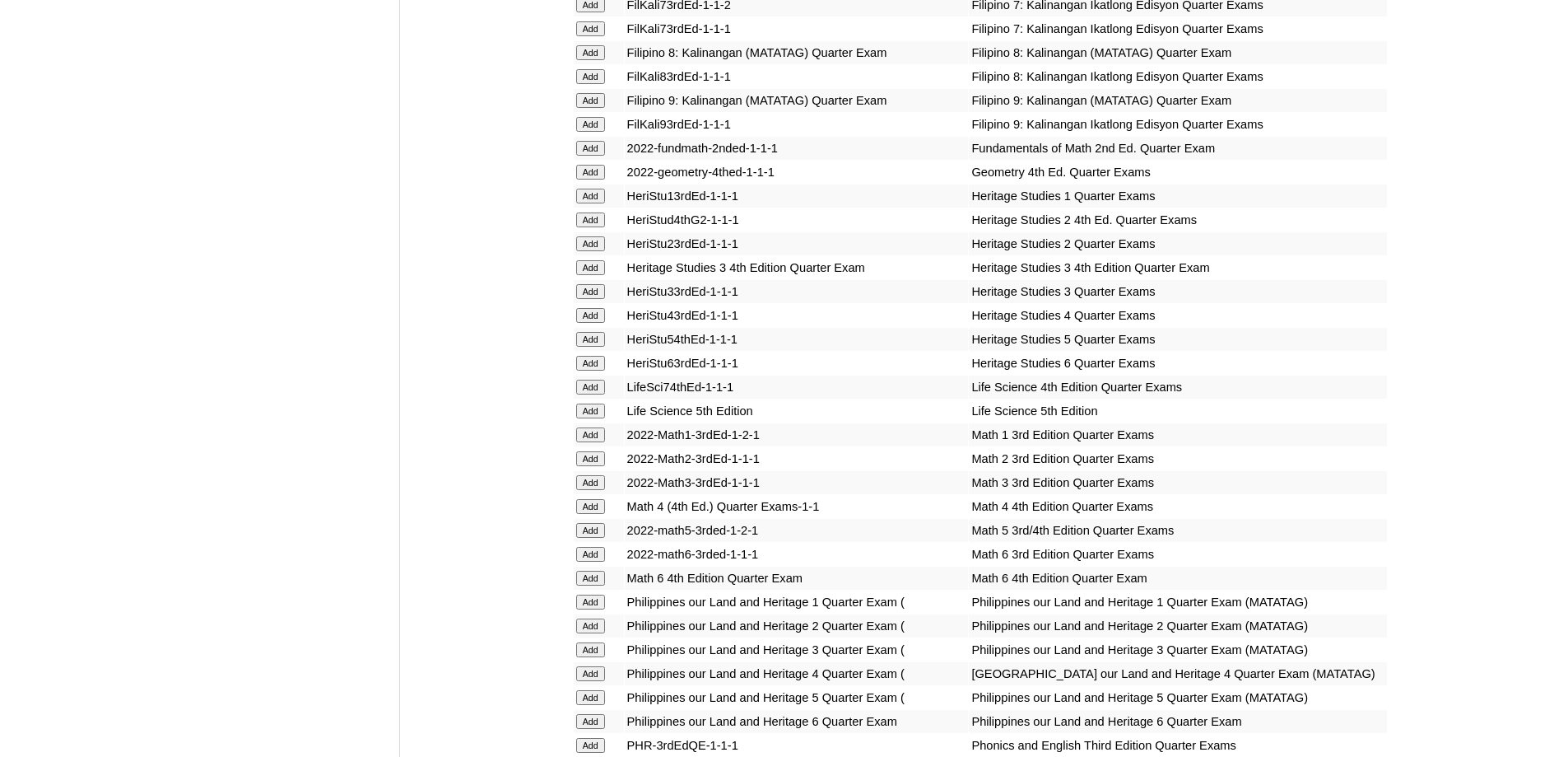
click at [597, 514] on input "Add" at bounding box center [591, 507] width 28 height 15
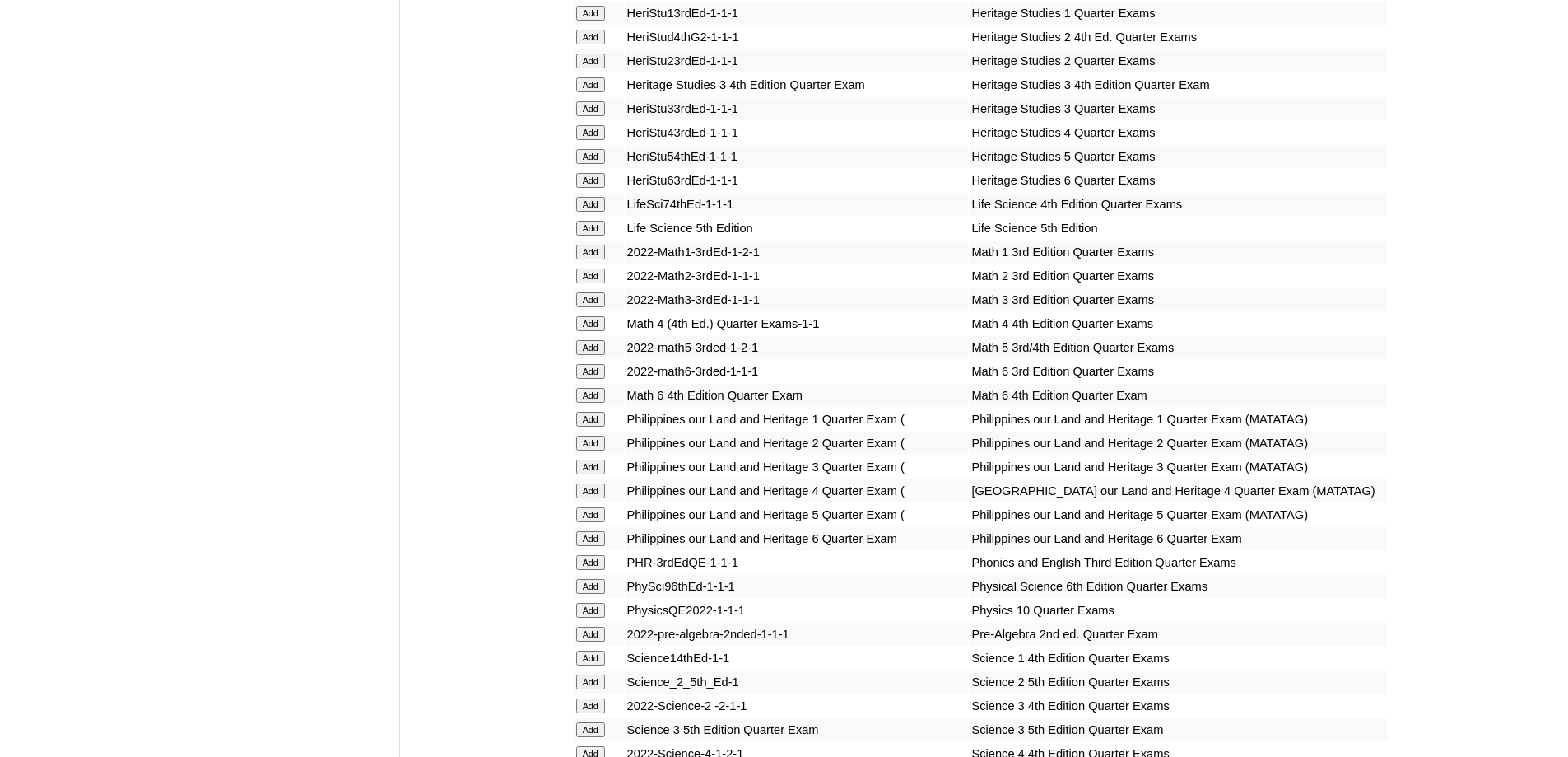
scroll to position [2835, 0]
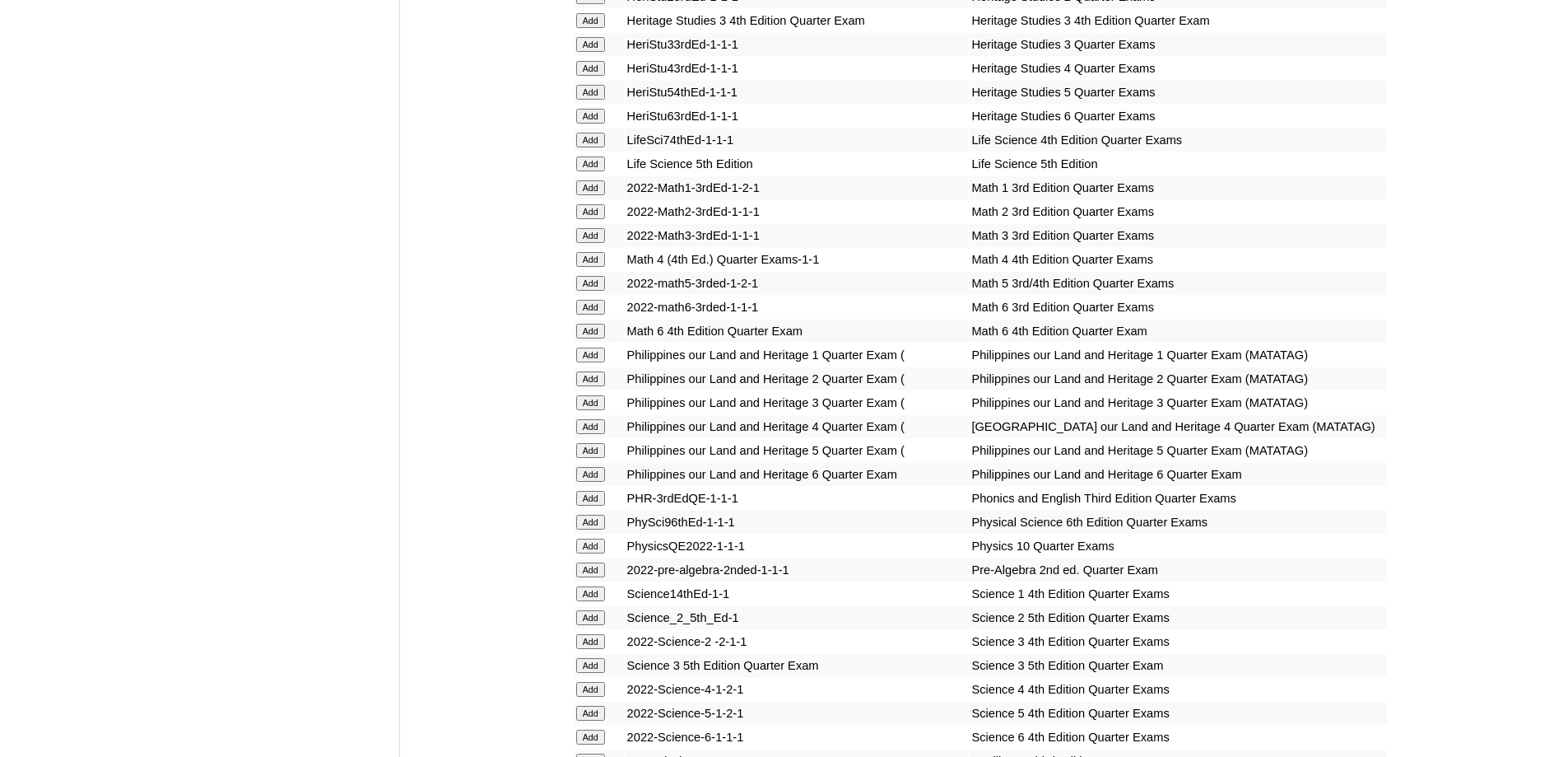
click at [593, 434] on input "Add" at bounding box center [591, 426] width 28 height 15
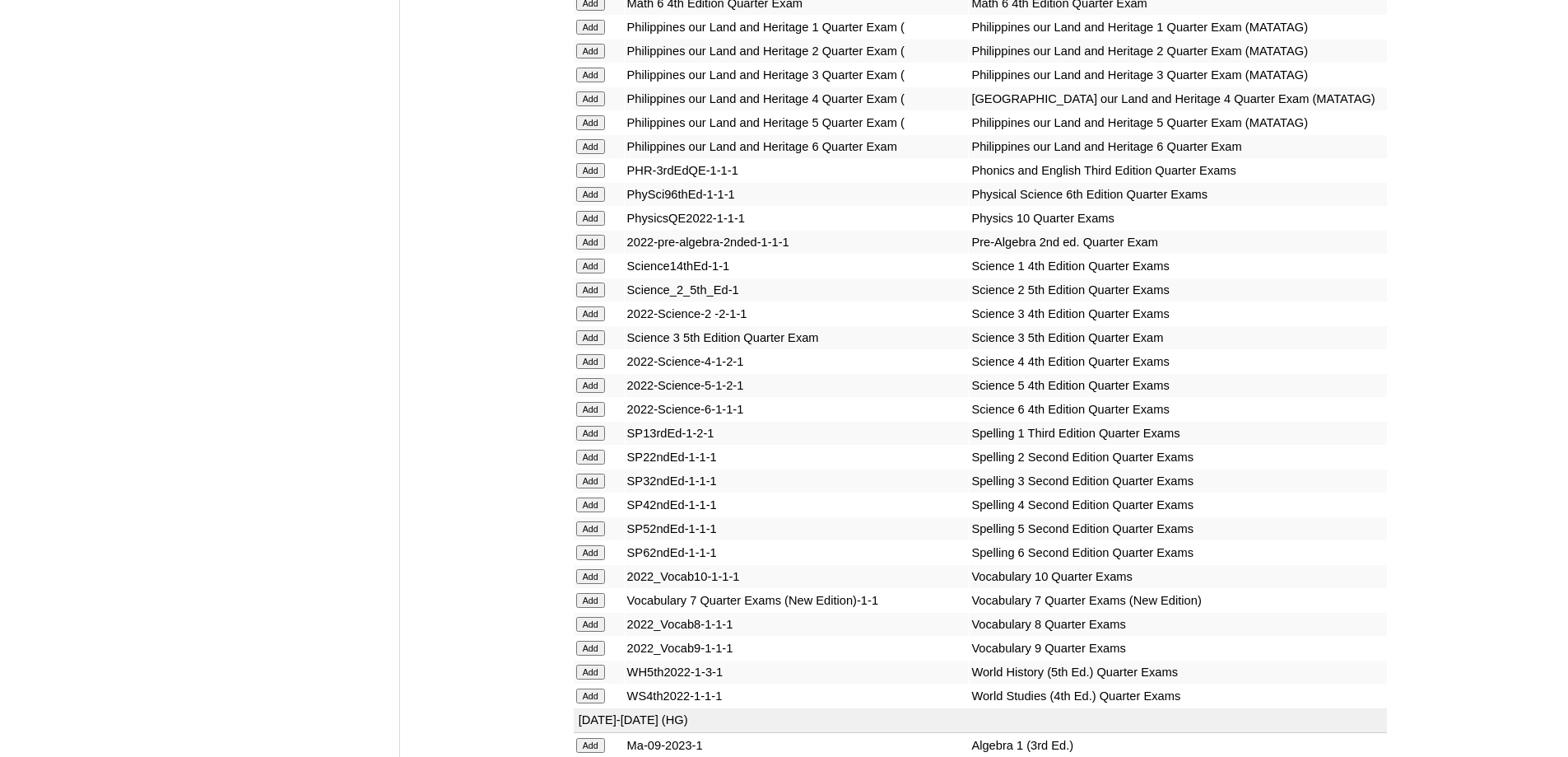
scroll to position [3164, 0]
click at [602, 367] on input "Add" at bounding box center [591, 359] width 28 height 15
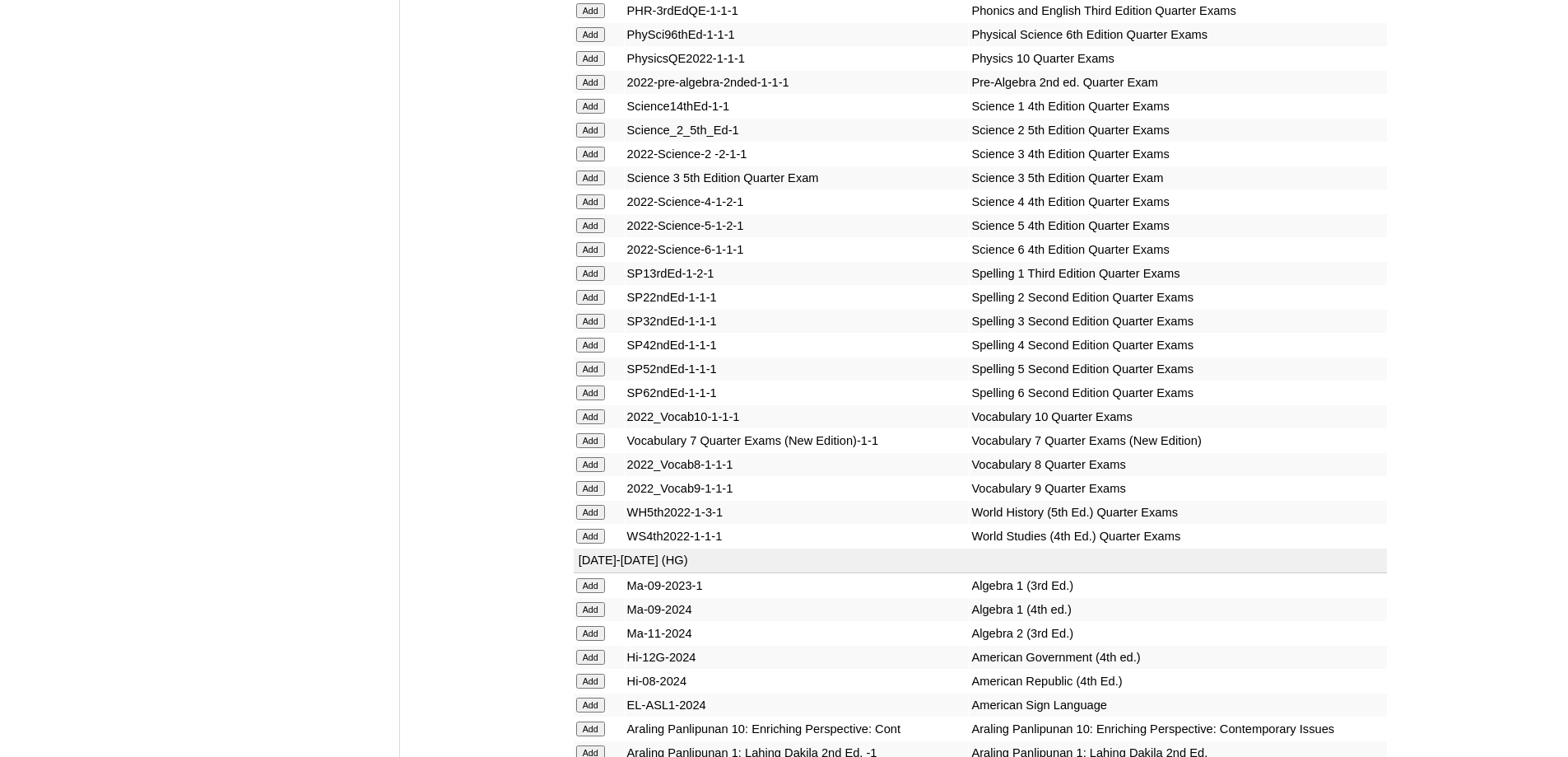
scroll to position [3411, 0]
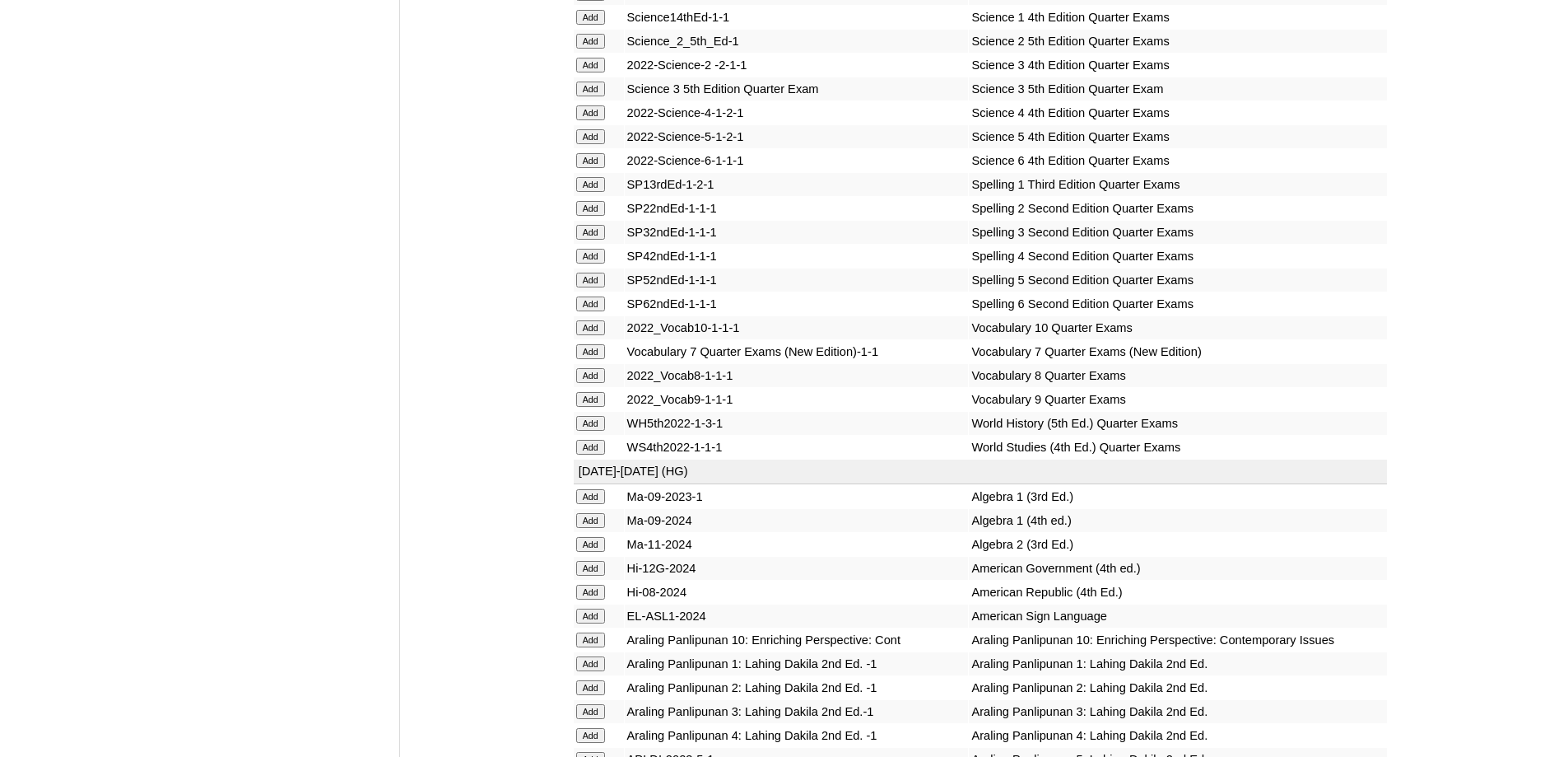
click at [603, 264] on input "Add" at bounding box center [591, 256] width 28 height 15
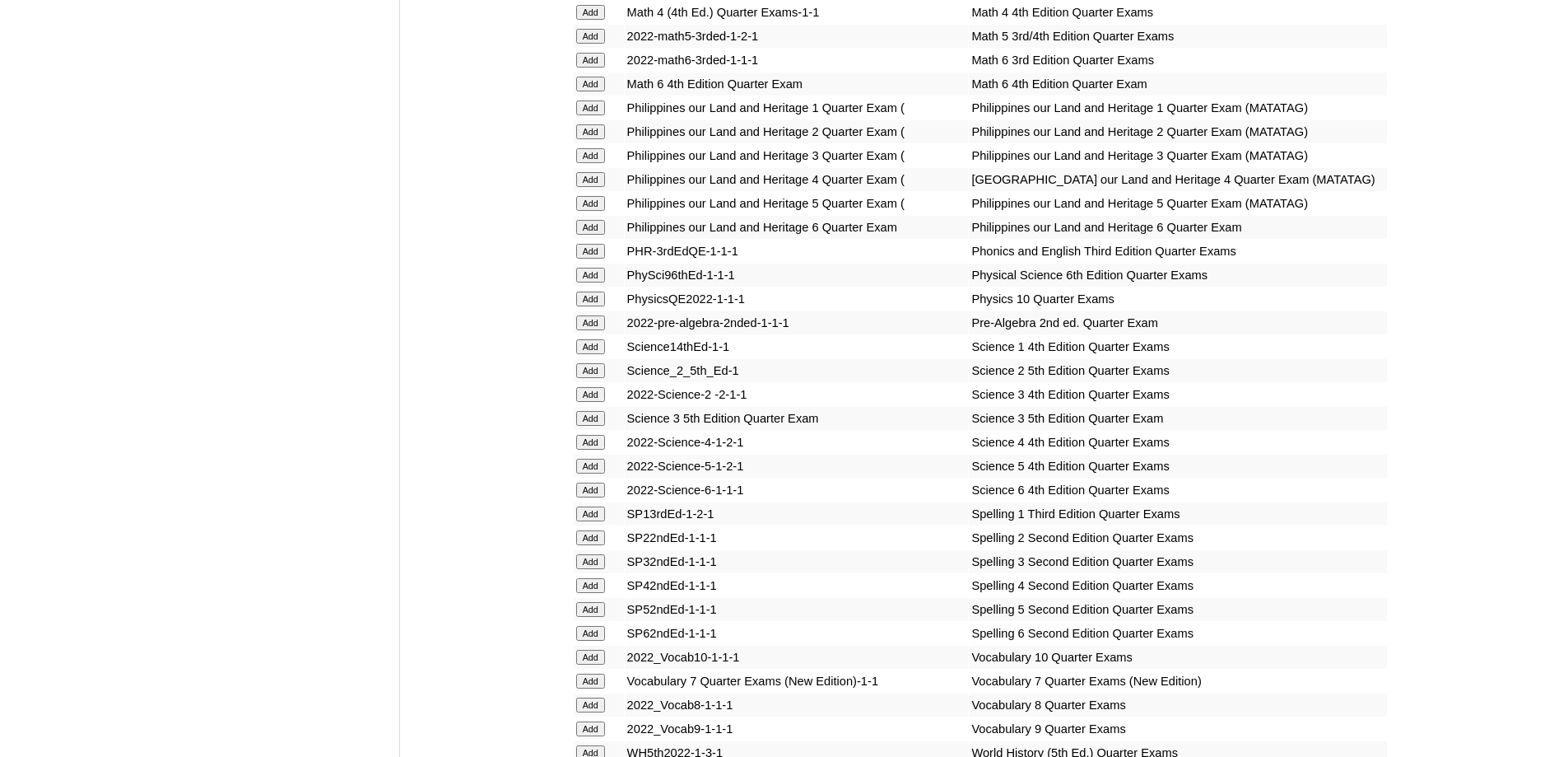
scroll to position [3329, 0]
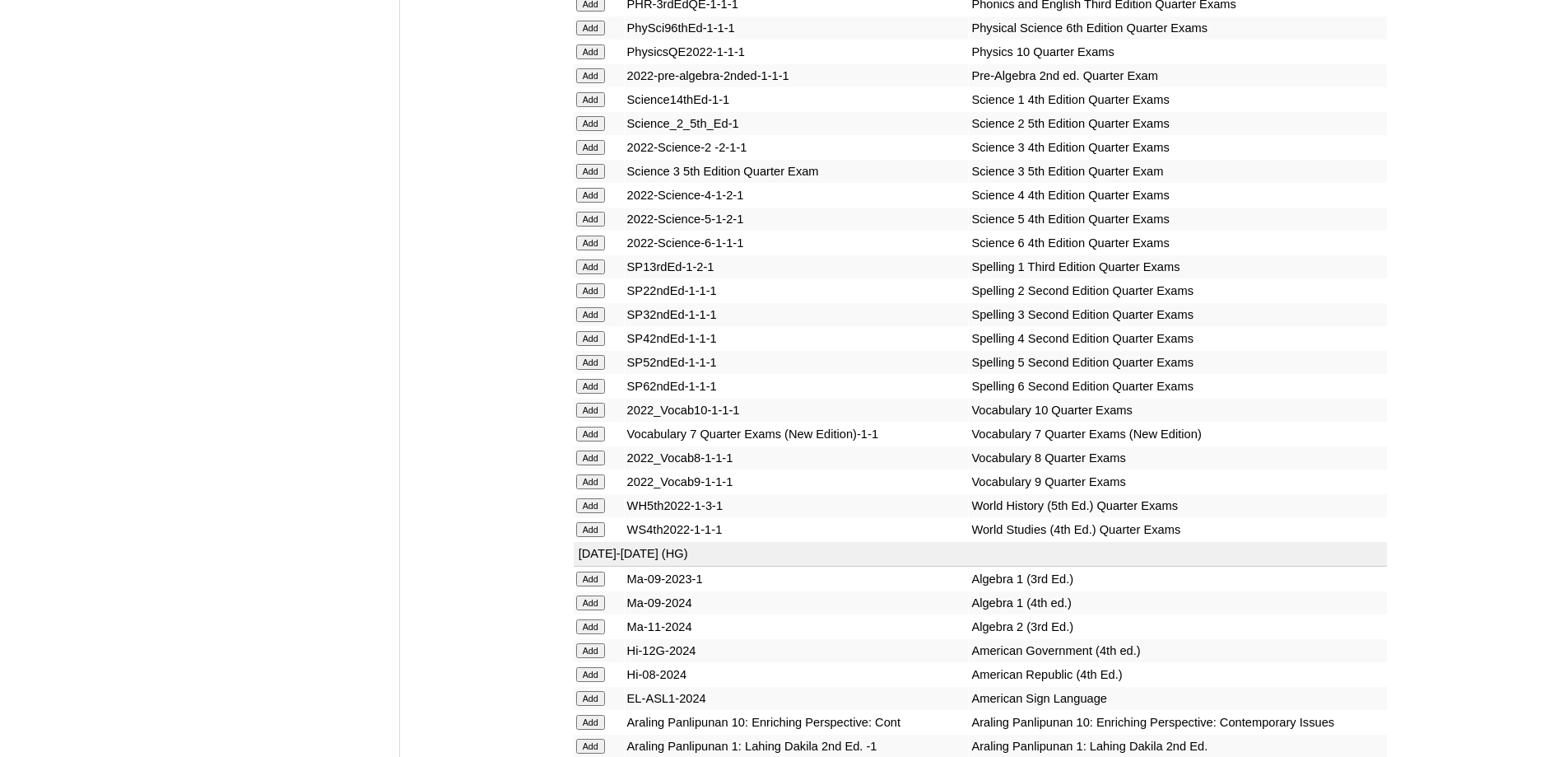
click at [591, 202] on input "Add" at bounding box center [591, 195] width 28 height 15
click at [591, 346] on input "Add" at bounding box center [591, 338] width 28 height 15
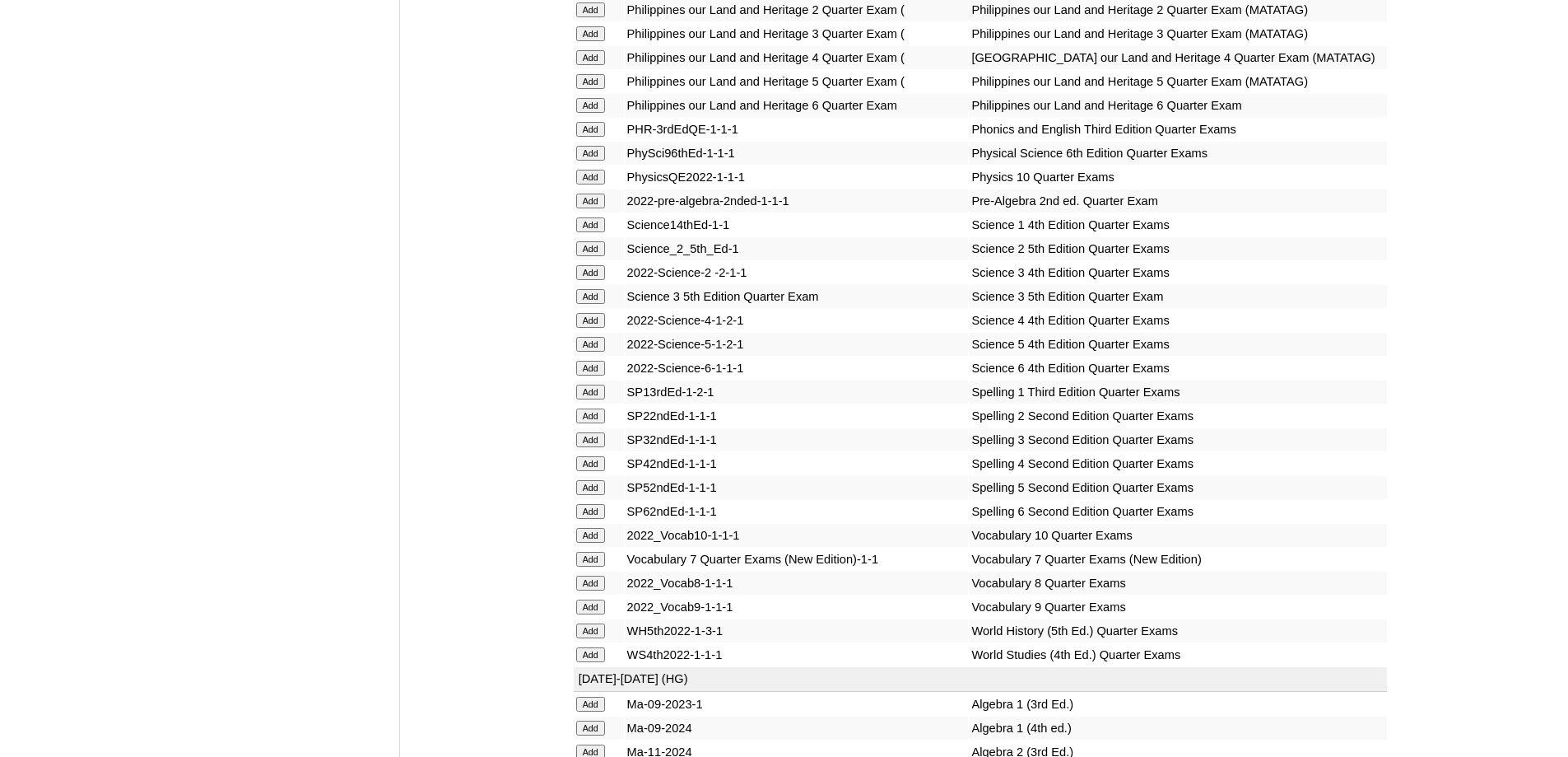
scroll to position [2835, 0]
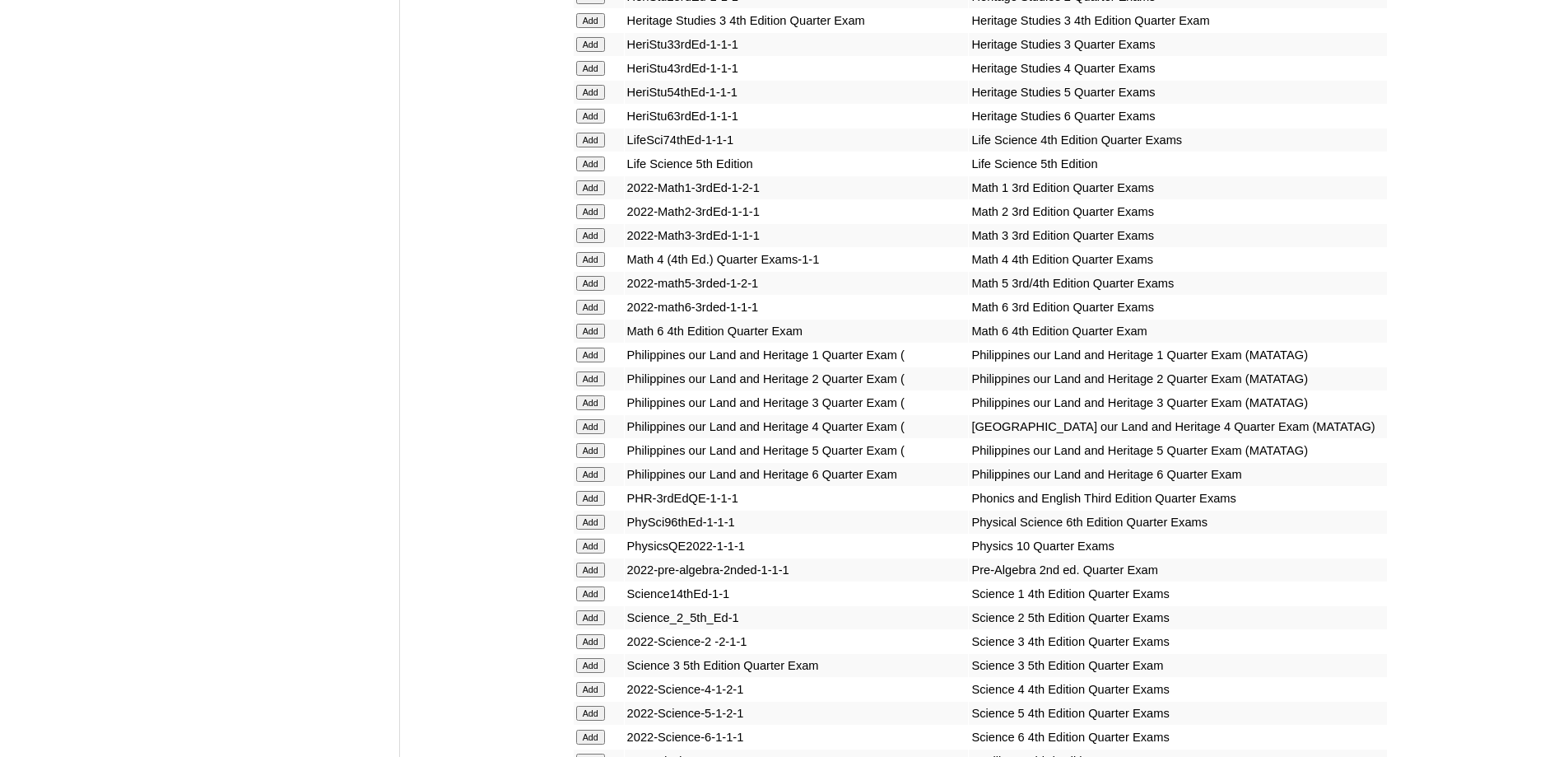
click at [591, 434] on input "Add" at bounding box center [591, 426] width 28 height 15
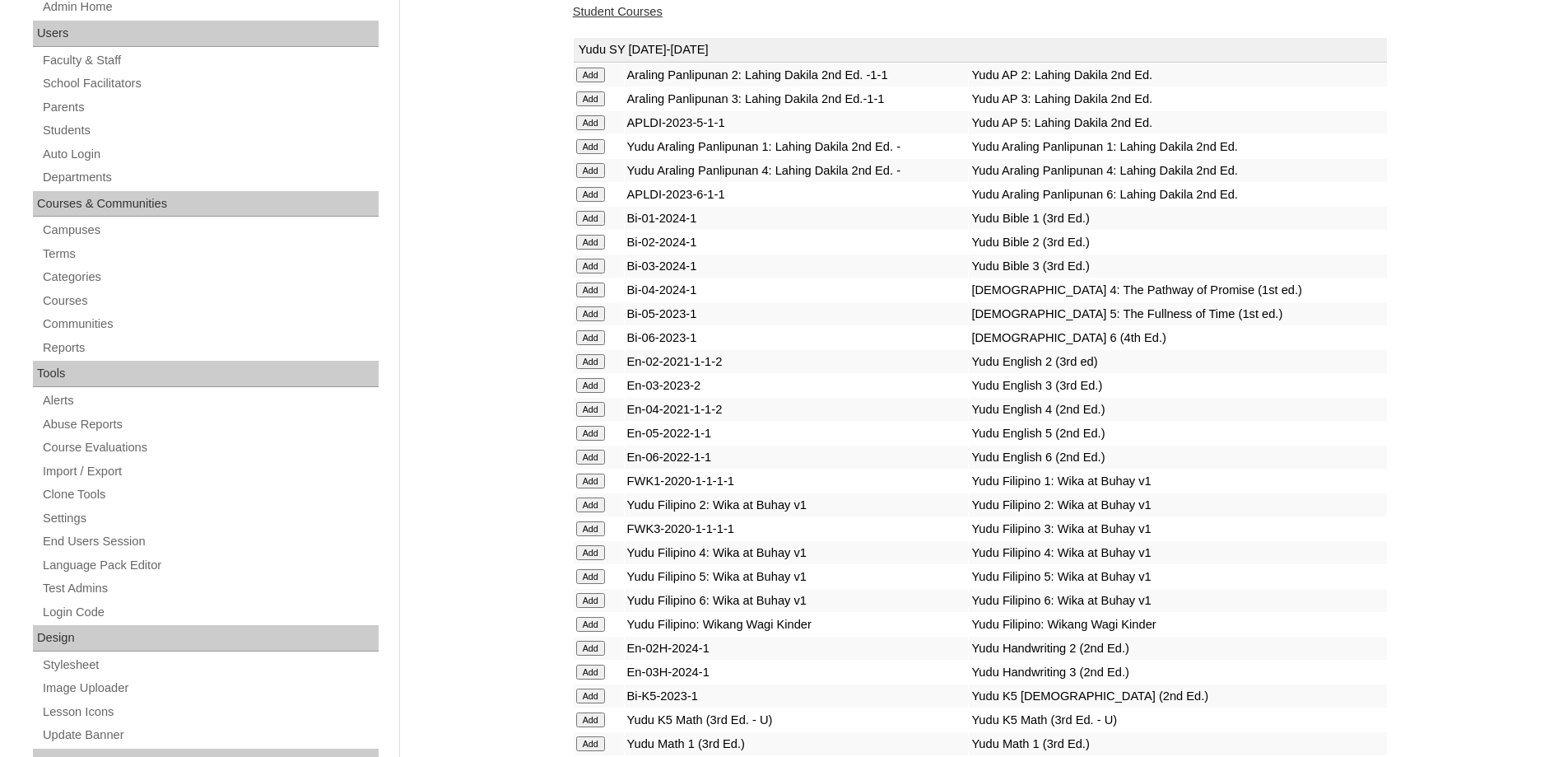
scroll to position [0, 0]
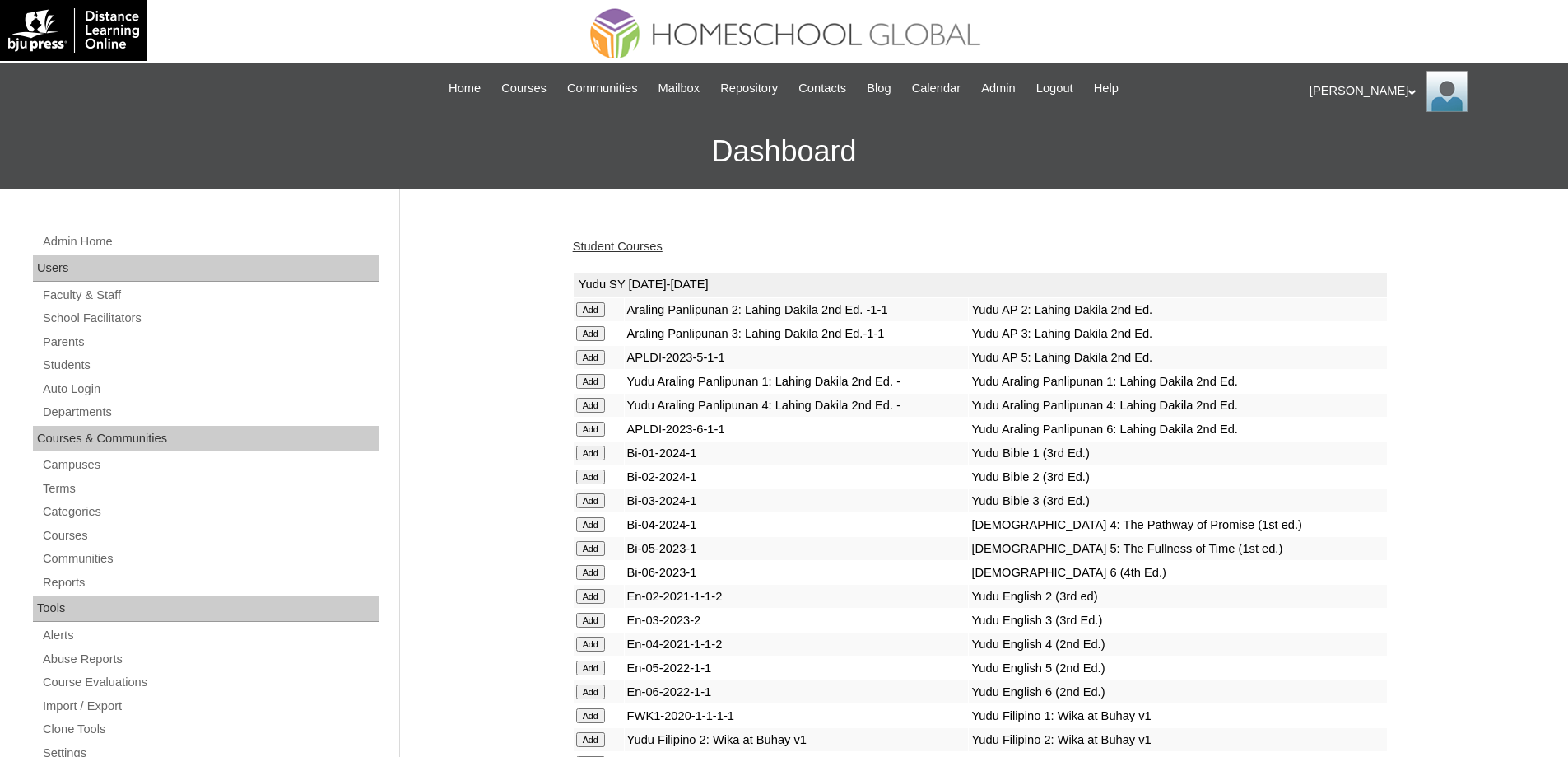
click at [657, 241] on link "Student Courses" at bounding box center [617, 246] width 90 height 13
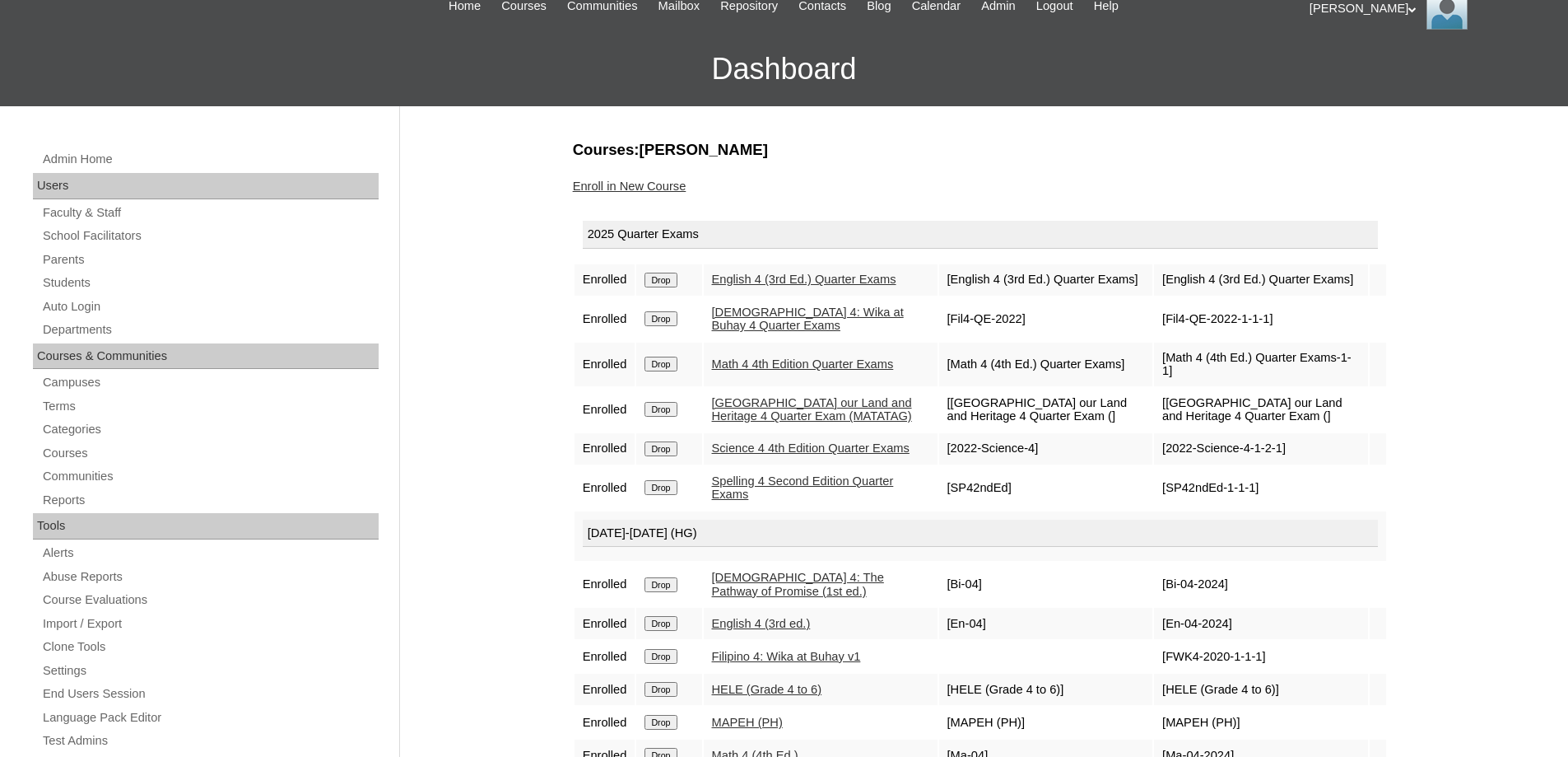
scroll to position [577, 0]
